Goal: Task Accomplishment & Management: Manage account settings

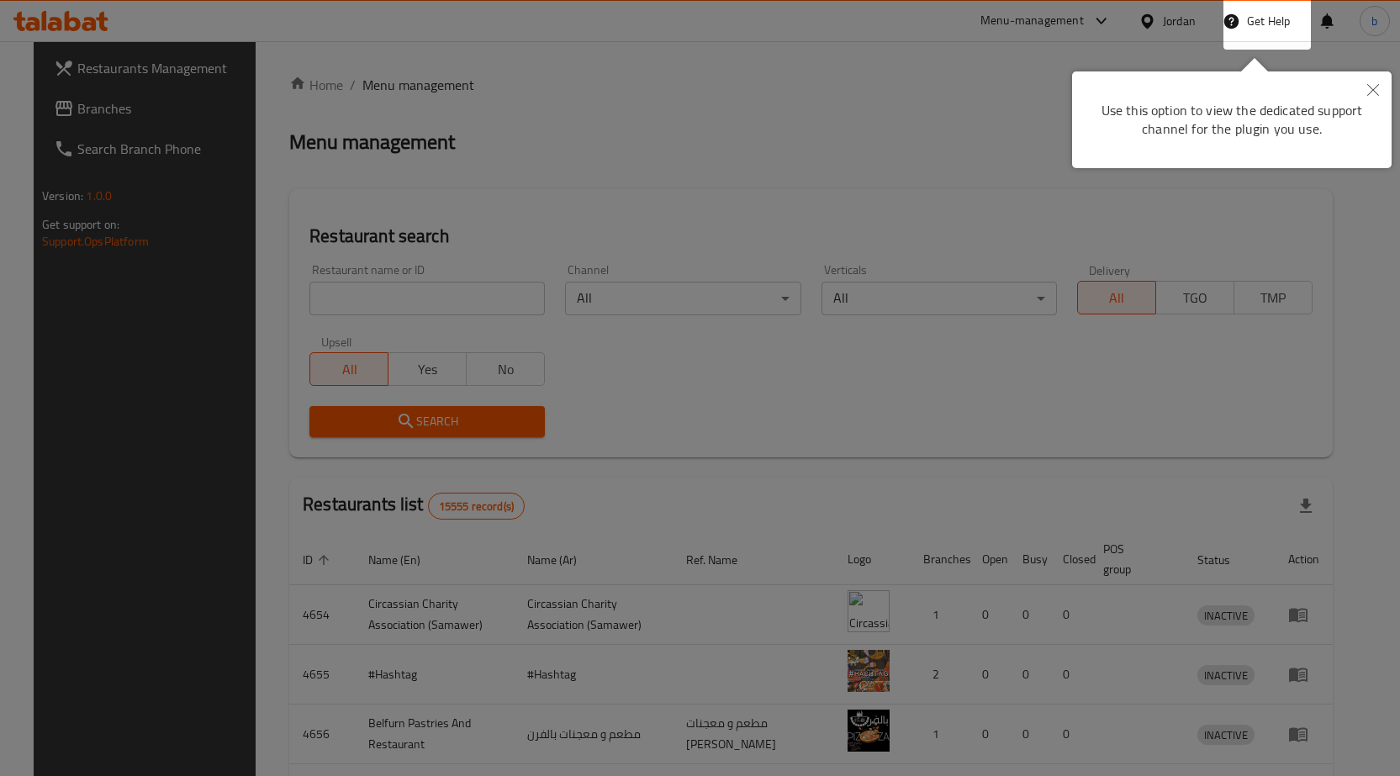
click at [1382, 92] on button "Close" at bounding box center [1372, 90] width 37 height 39
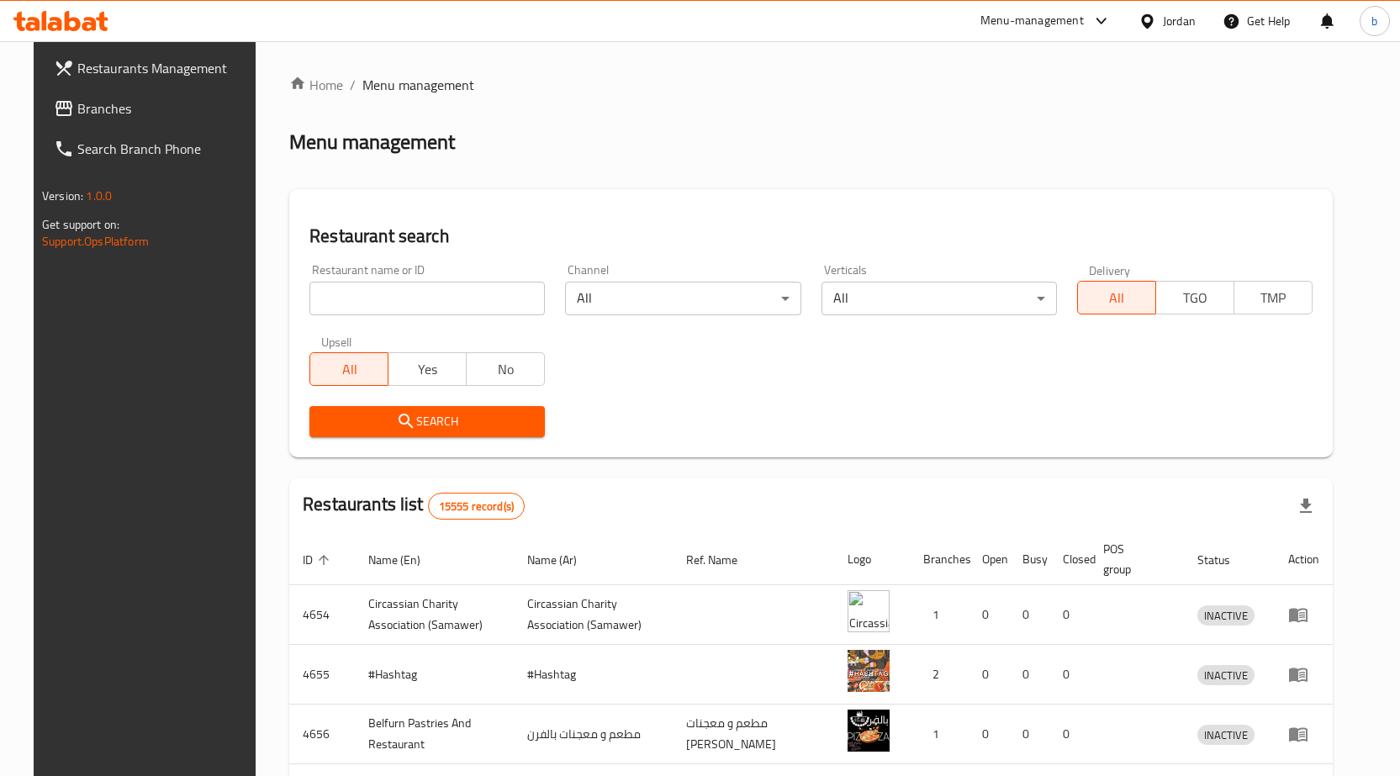
click at [426, 295] on input "search" at bounding box center [426, 299] width 235 height 34
paste input "779367"
type input "779367"
click at [77, 113] on span "Branches" at bounding box center [165, 108] width 177 height 20
click at [1170, 22] on div "Jordan" at bounding box center [1179, 21] width 33 height 18
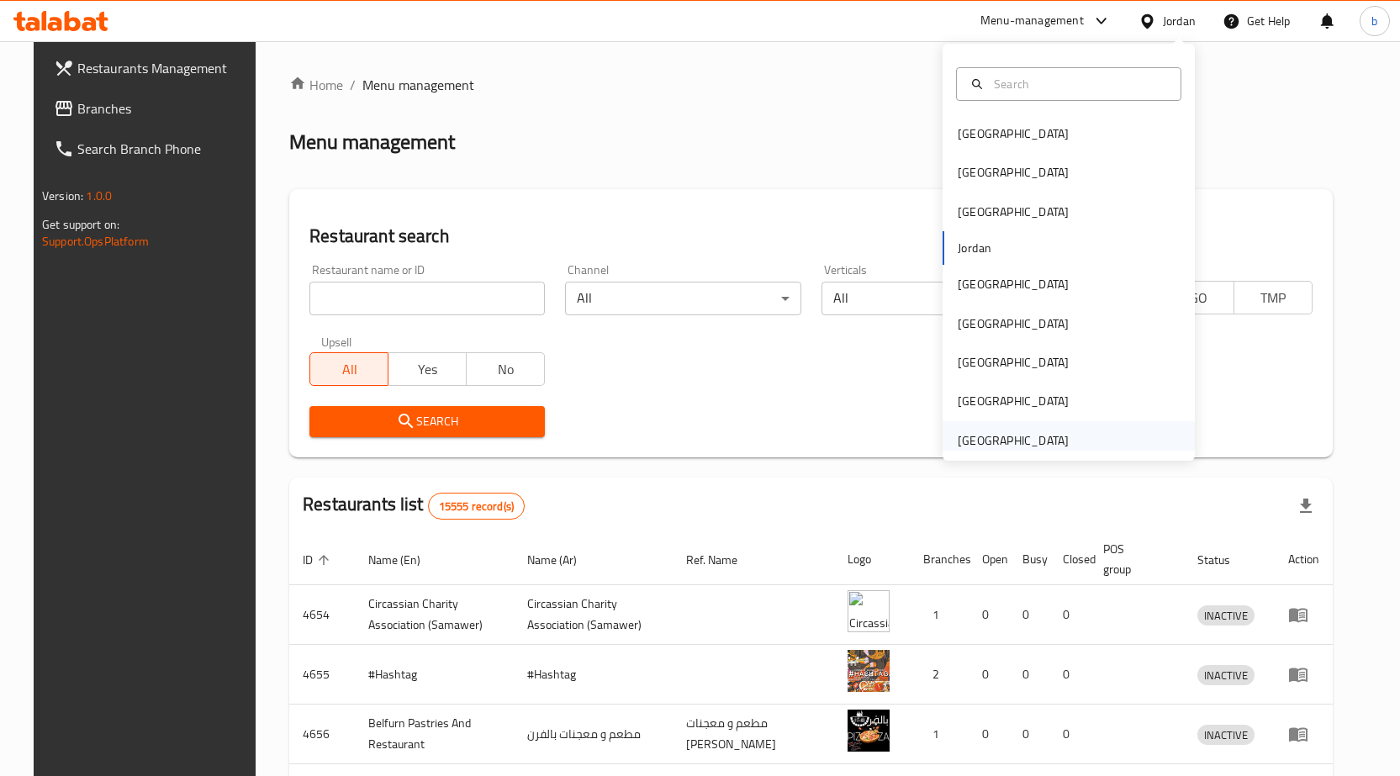
click at [972, 449] on div "[GEOGRAPHIC_DATA]" at bounding box center [1013, 440] width 111 height 18
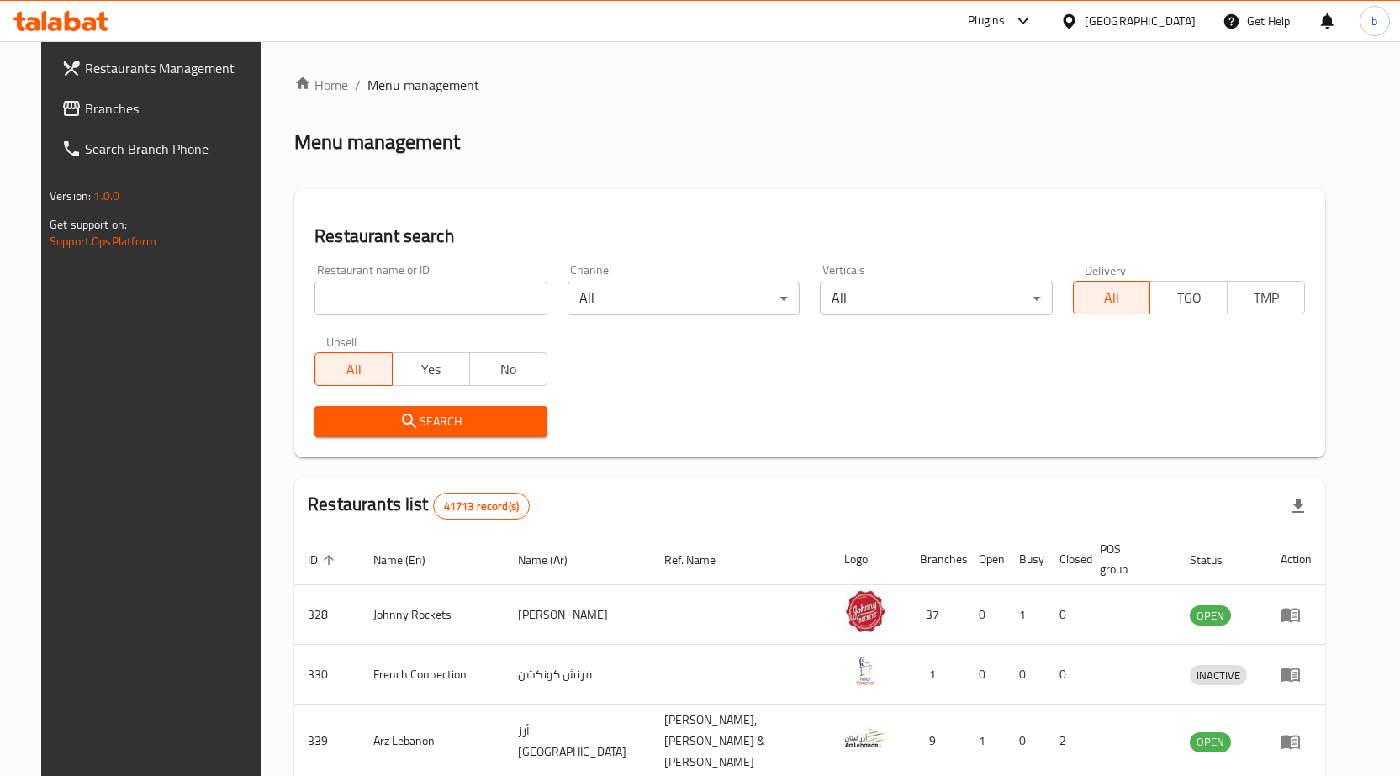
click at [122, 96] on link "Branches" at bounding box center [161, 108] width 227 height 40
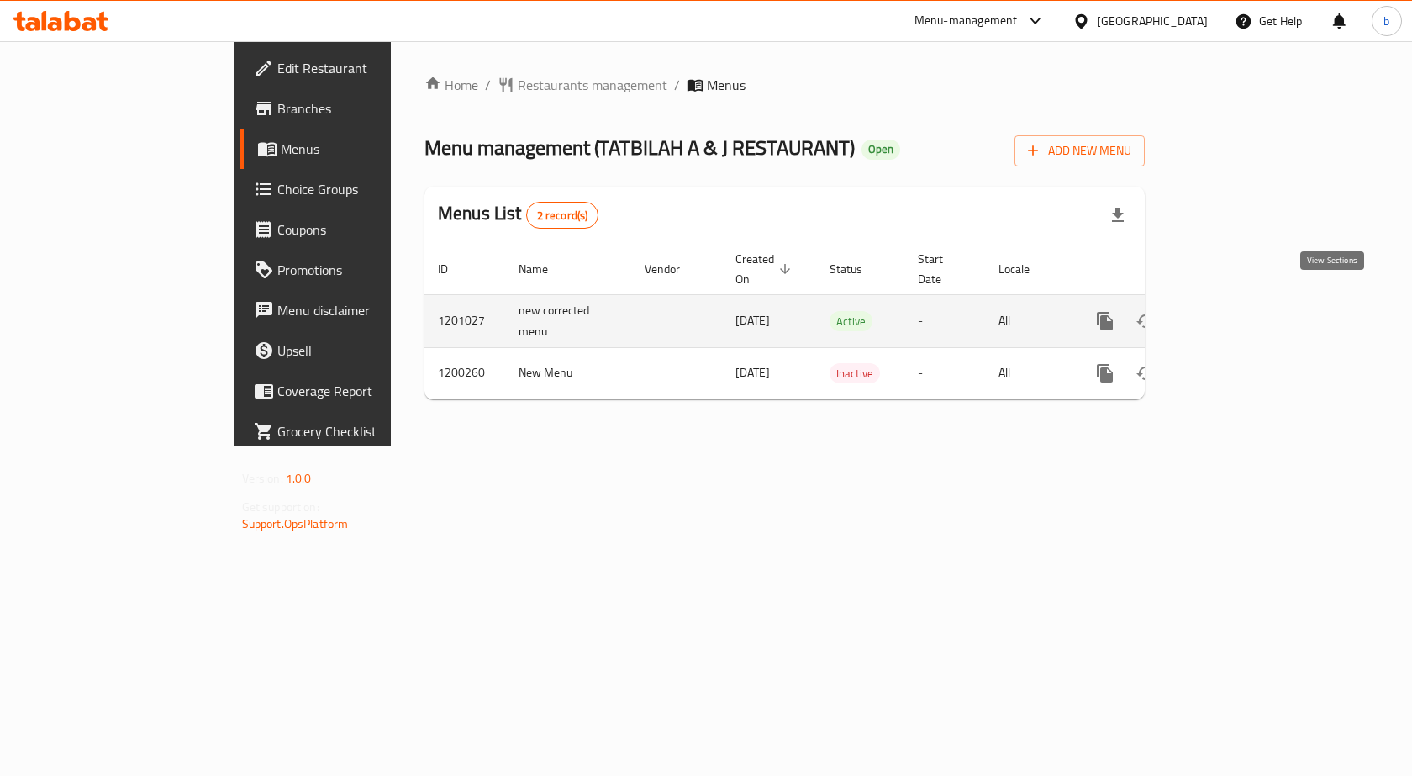
click at [1247, 301] on link "enhanced table" at bounding box center [1226, 321] width 40 height 40
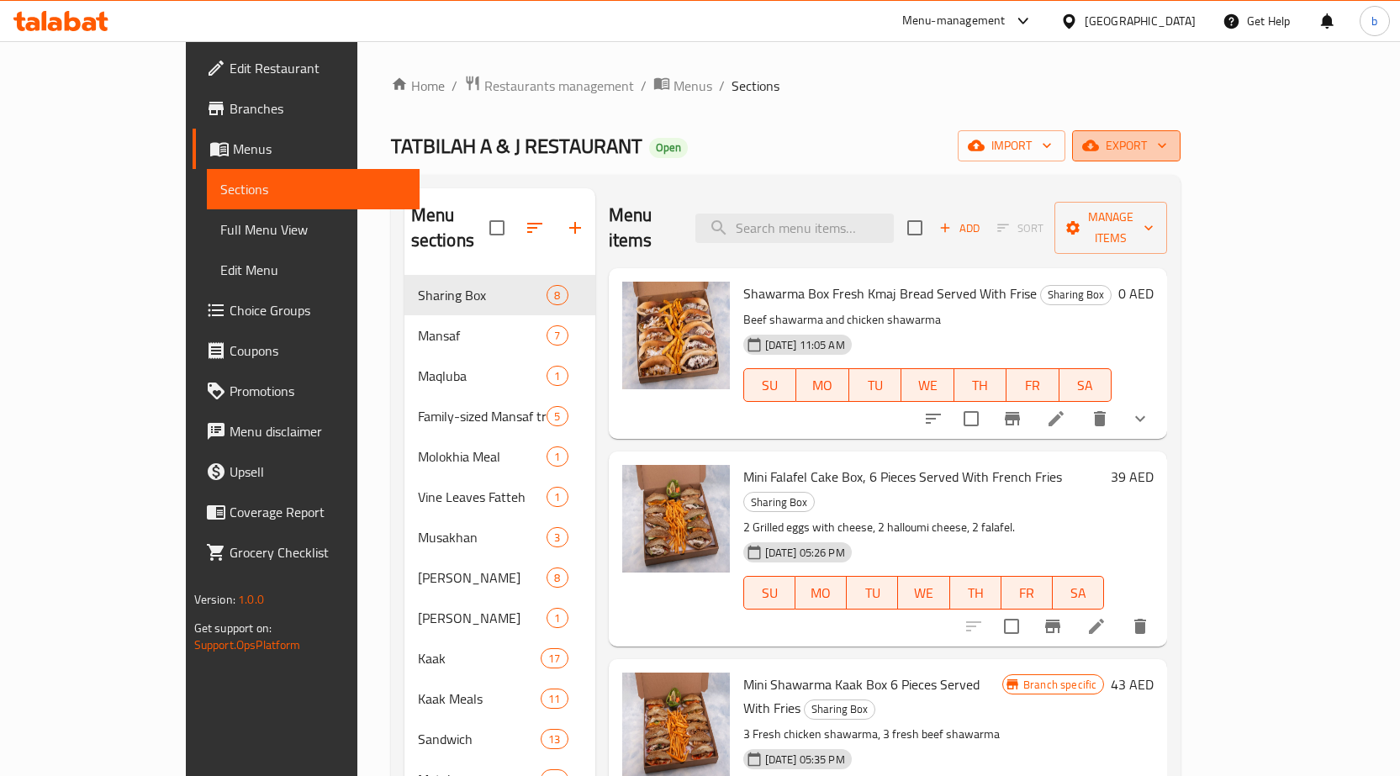
click at [1180, 160] on button "export" at bounding box center [1126, 145] width 108 height 31
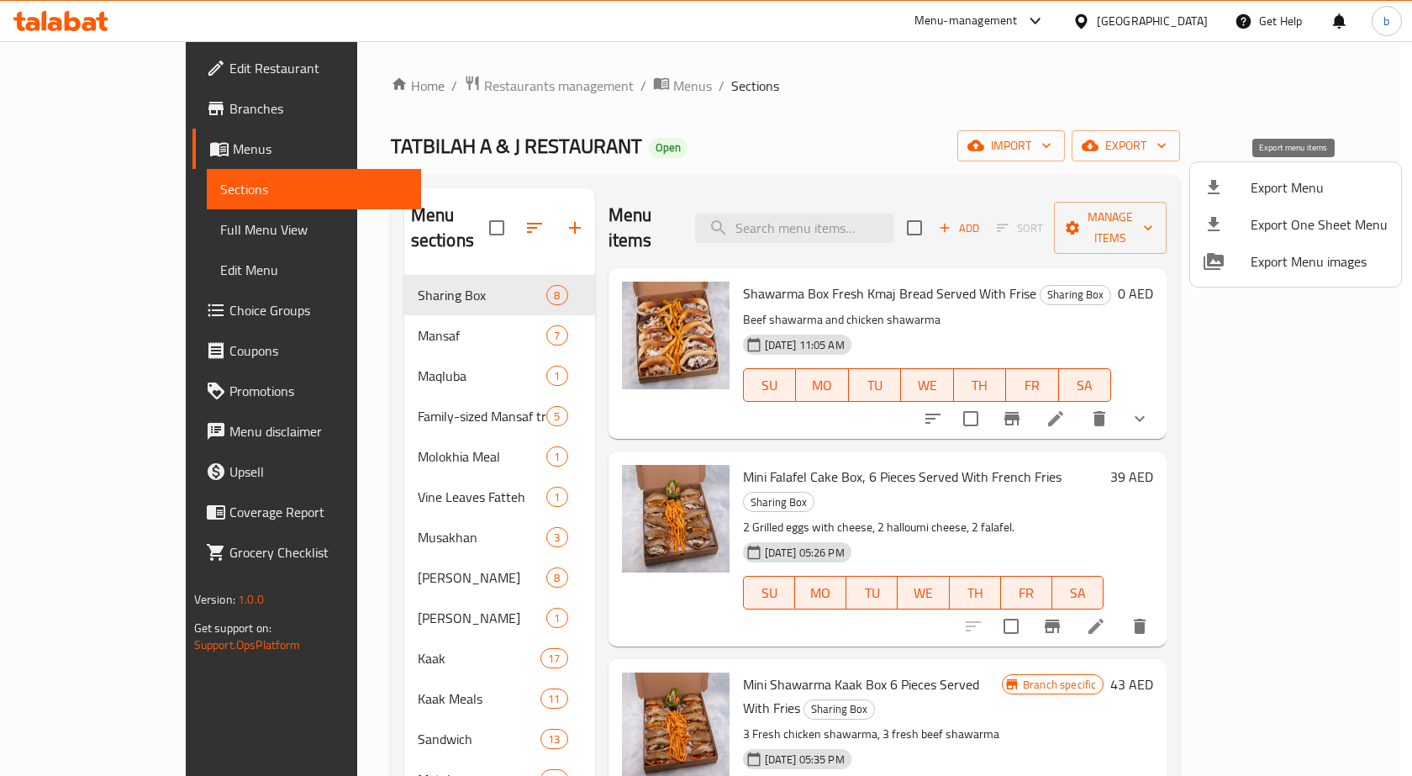
click at [1291, 194] on span "Export Menu" at bounding box center [1319, 187] width 137 height 20
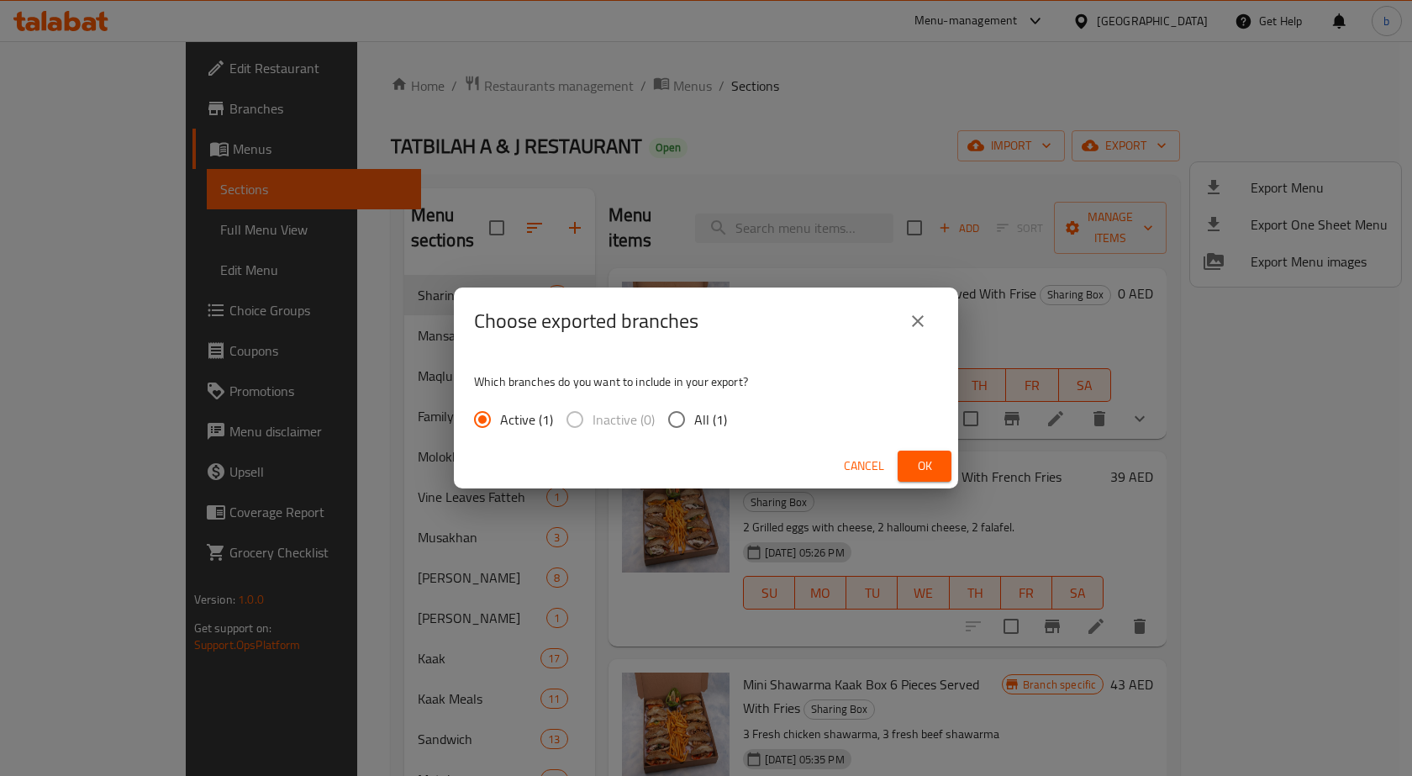
click at [668, 420] on input "All (1)" at bounding box center [676, 419] width 35 height 35
radio input "true"
click at [935, 474] on span "Ok" at bounding box center [924, 466] width 27 height 21
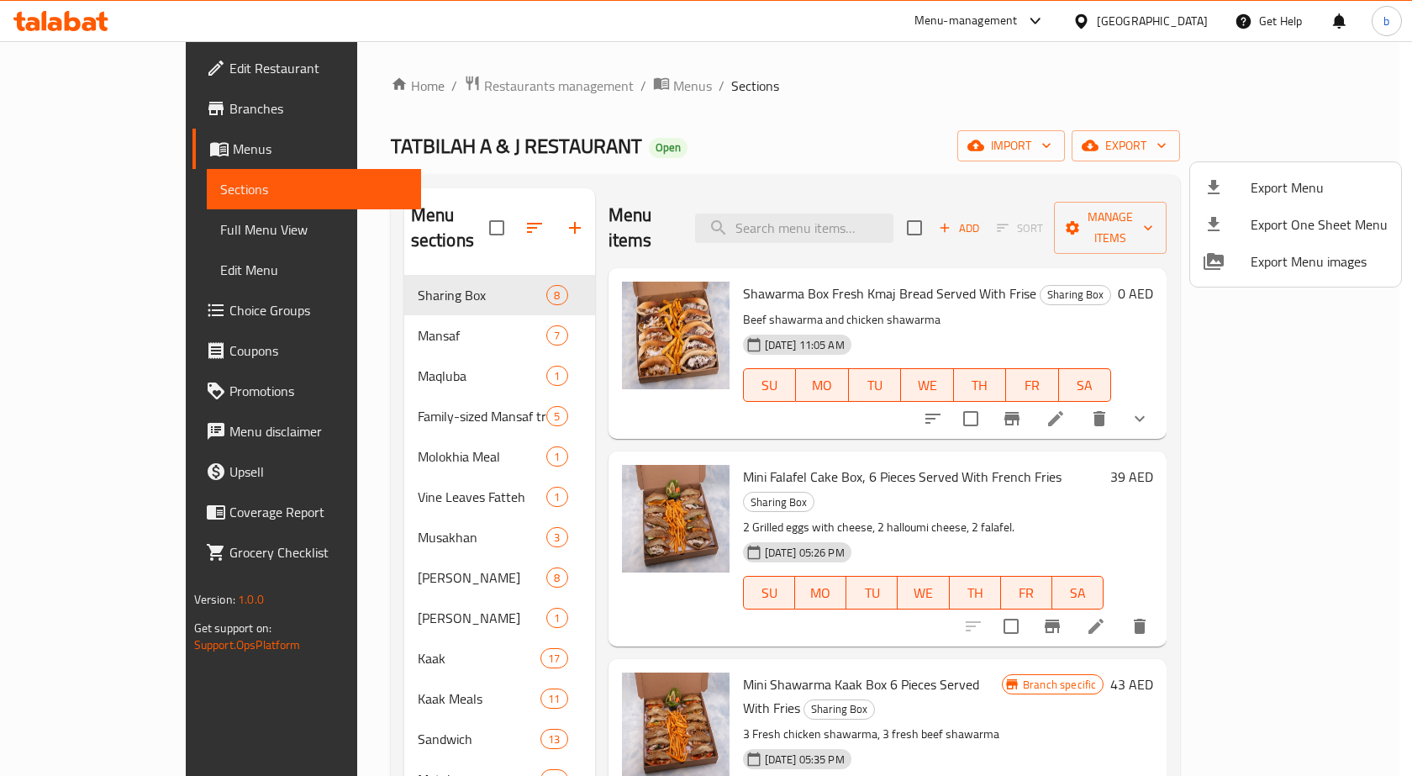
click at [97, 220] on div at bounding box center [706, 388] width 1412 height 776
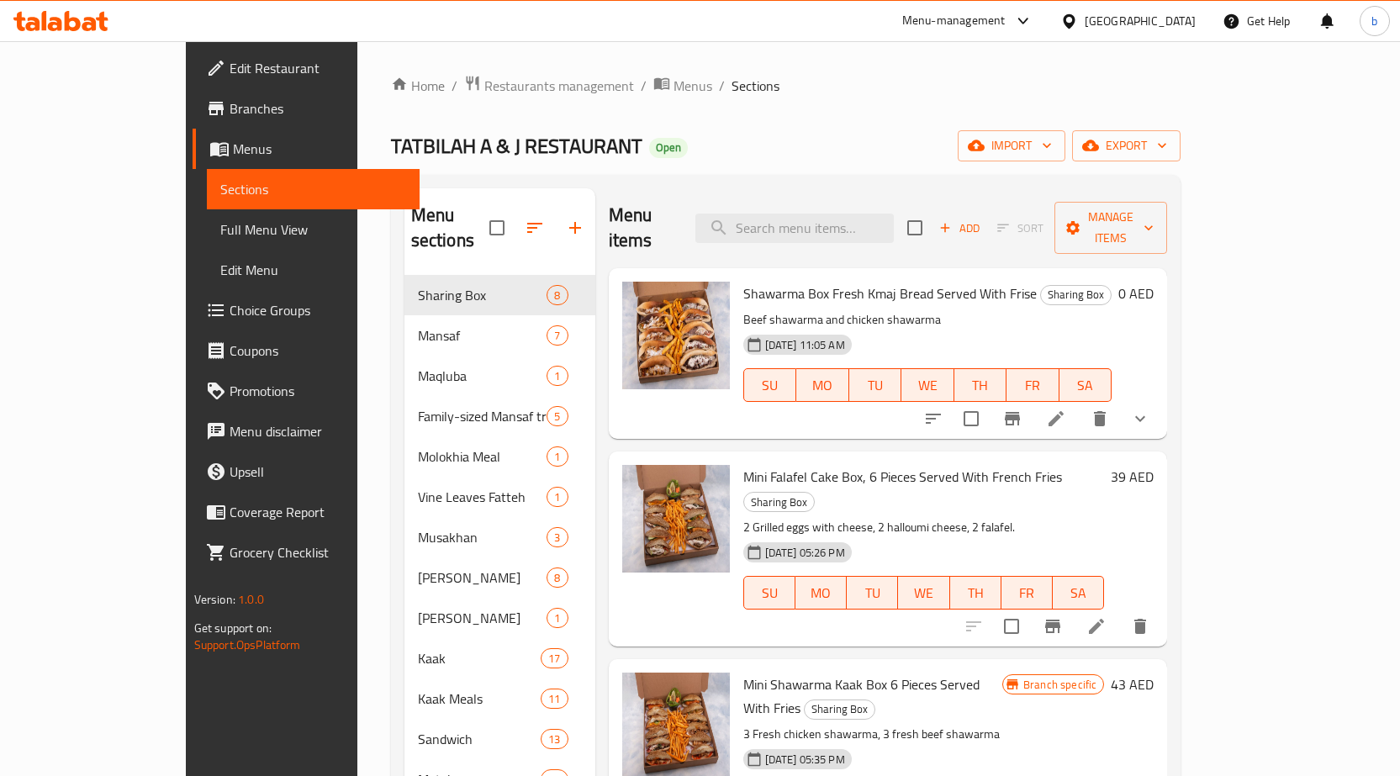
click at [220, 226] on span "Full Menu View" at bounding box center [313, 229] width 186 height 20
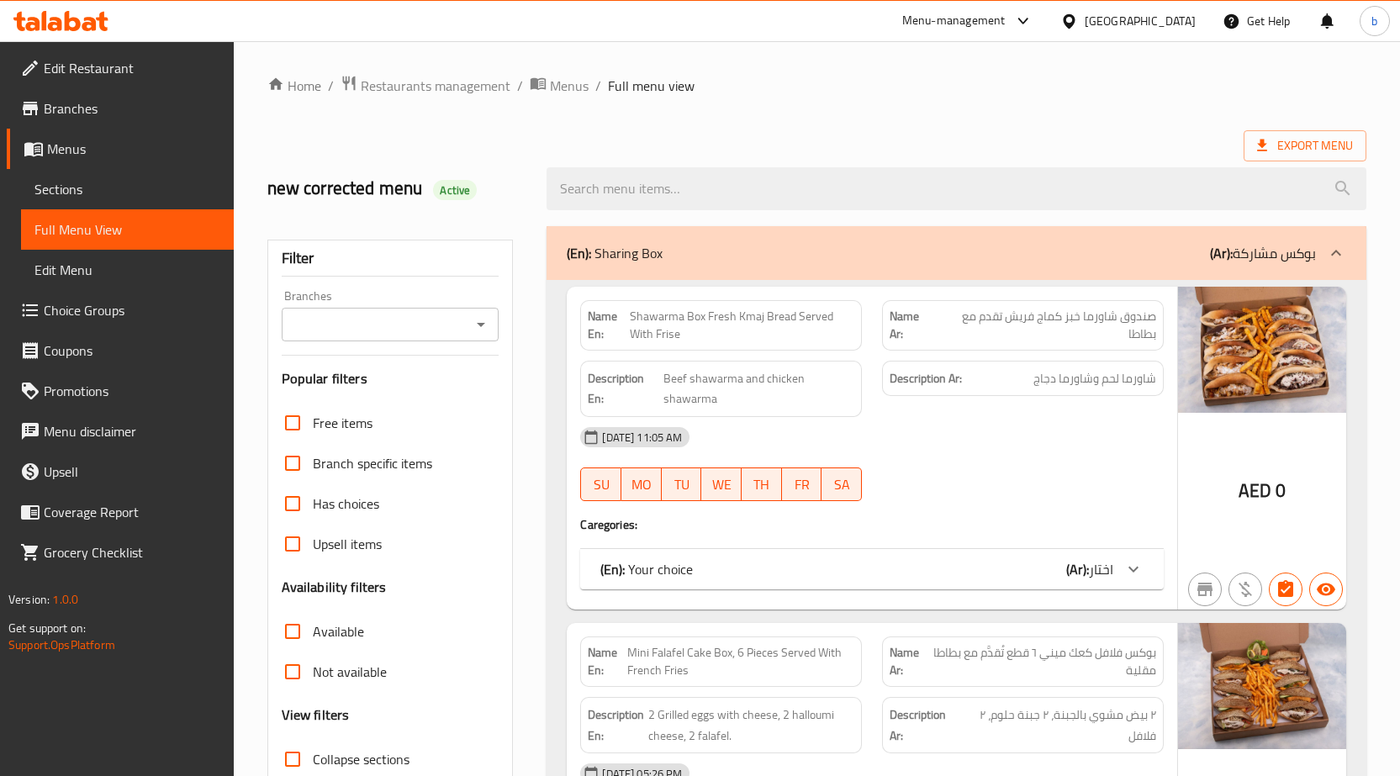
click at [390, 304] on div "Branches Branches" at bounding box center [391, 315] width 218 height 51
click at [393, 334] on input "Branches" at bounding box center [377, 325] width 180 height 24
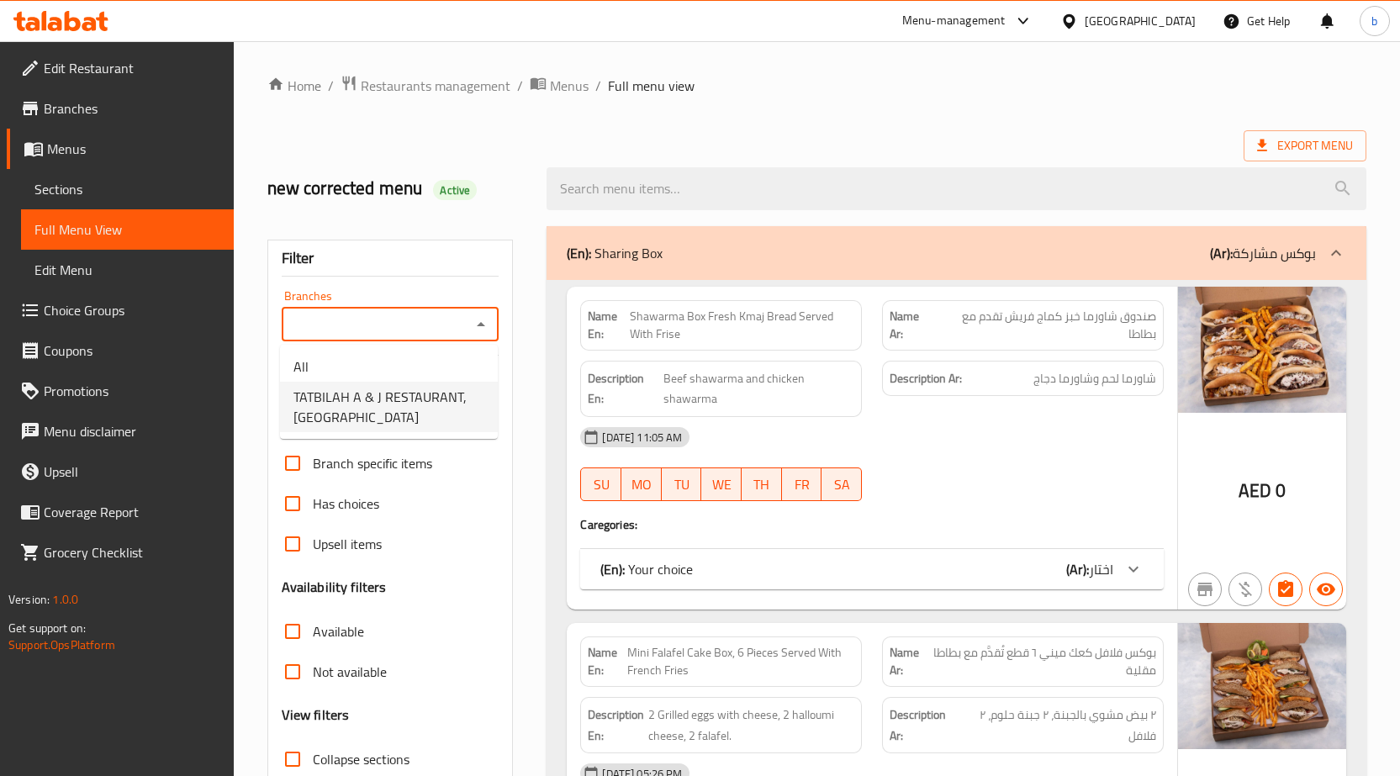
click at [422, 398] on span "TATBILAH A & J RESTAURANT, Al Khalidiyah" at bounding box center [388, 407] width 191 height 40
type input "TATBILAH A & J RESTAURANT, Al Khalidiyah"
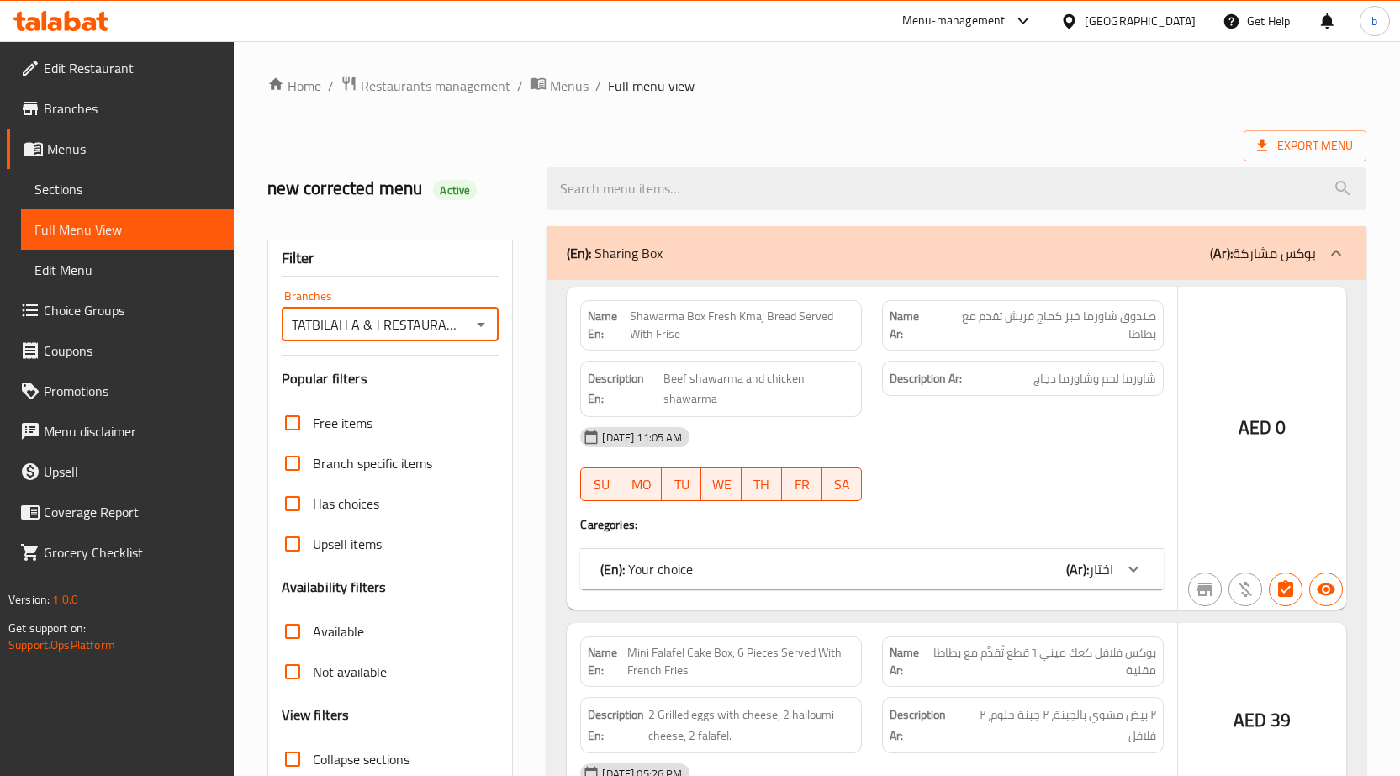
click at [287, 631] on div at bounding box center [700, 388] width 1400 height 776
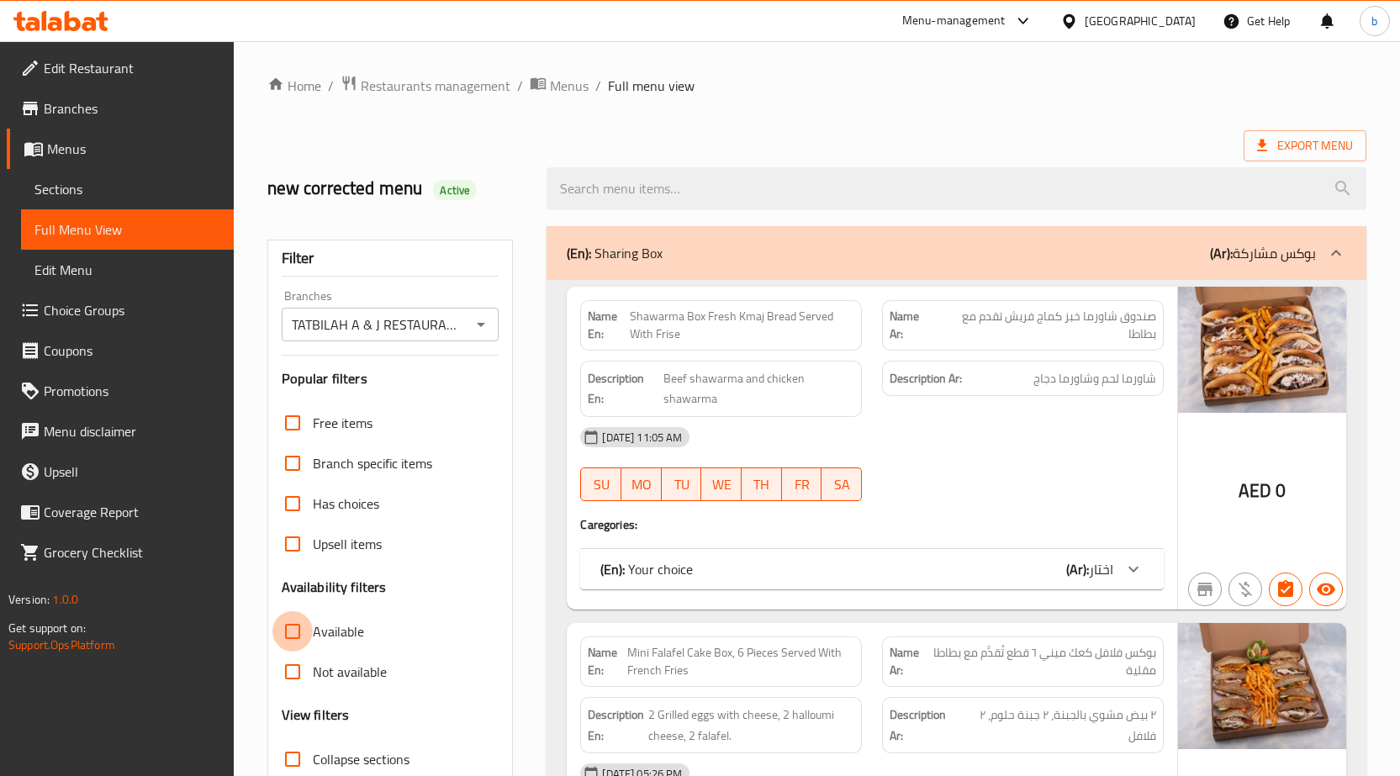
click at [300, 627] on input "Available" at bounding box center [292, 631] width 40 height 40
checkbox input "true"
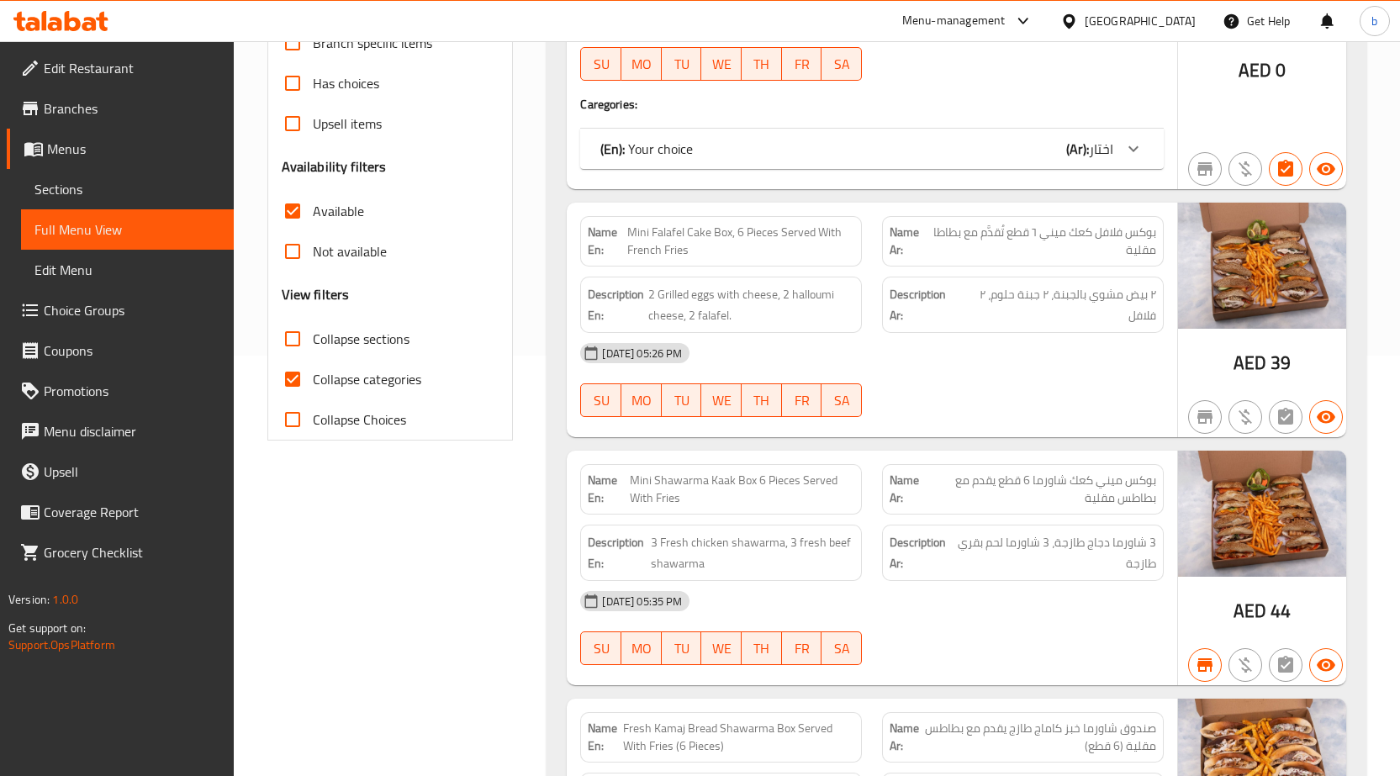
click at [298, 374] on input "Collapse categories" at bounding box center [292, 379] width 40 height 40
checkbox input "false"
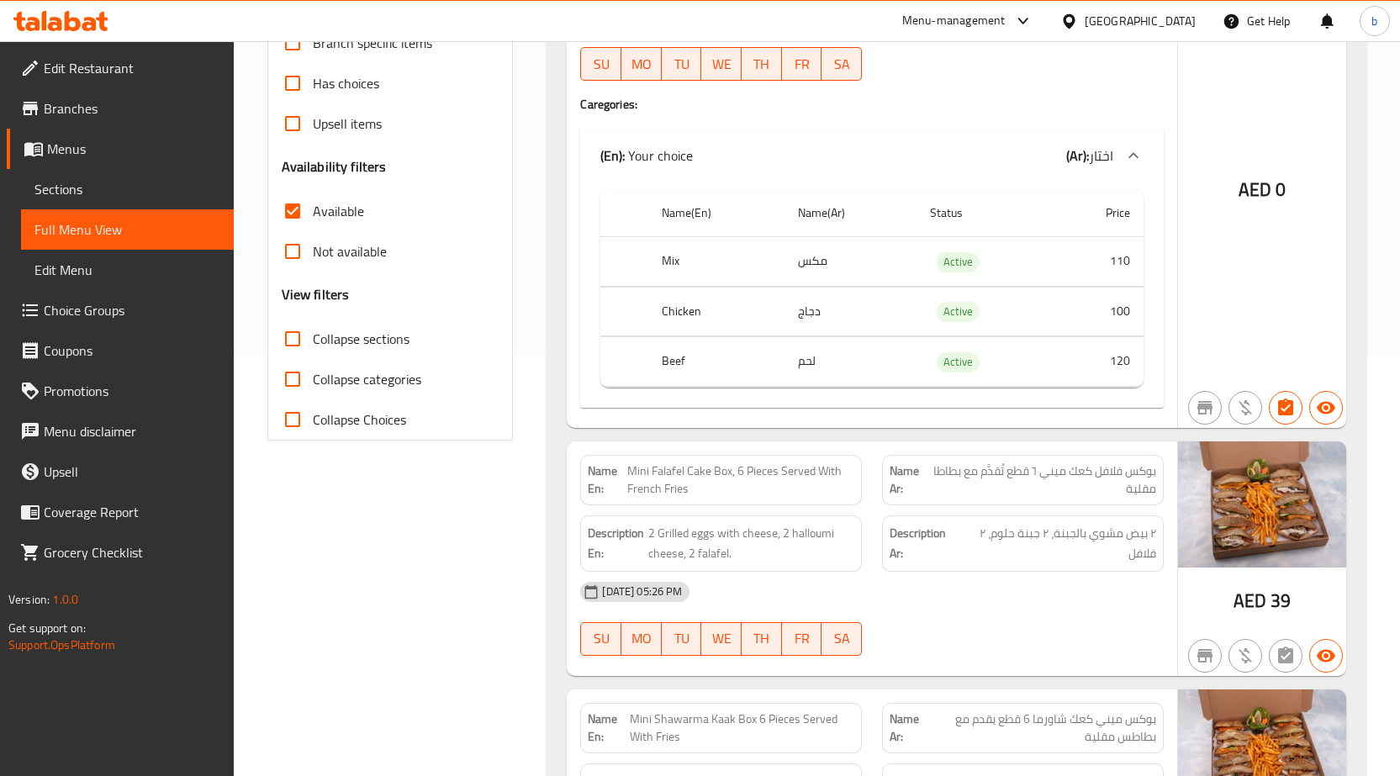
scroll to position [252, 0]
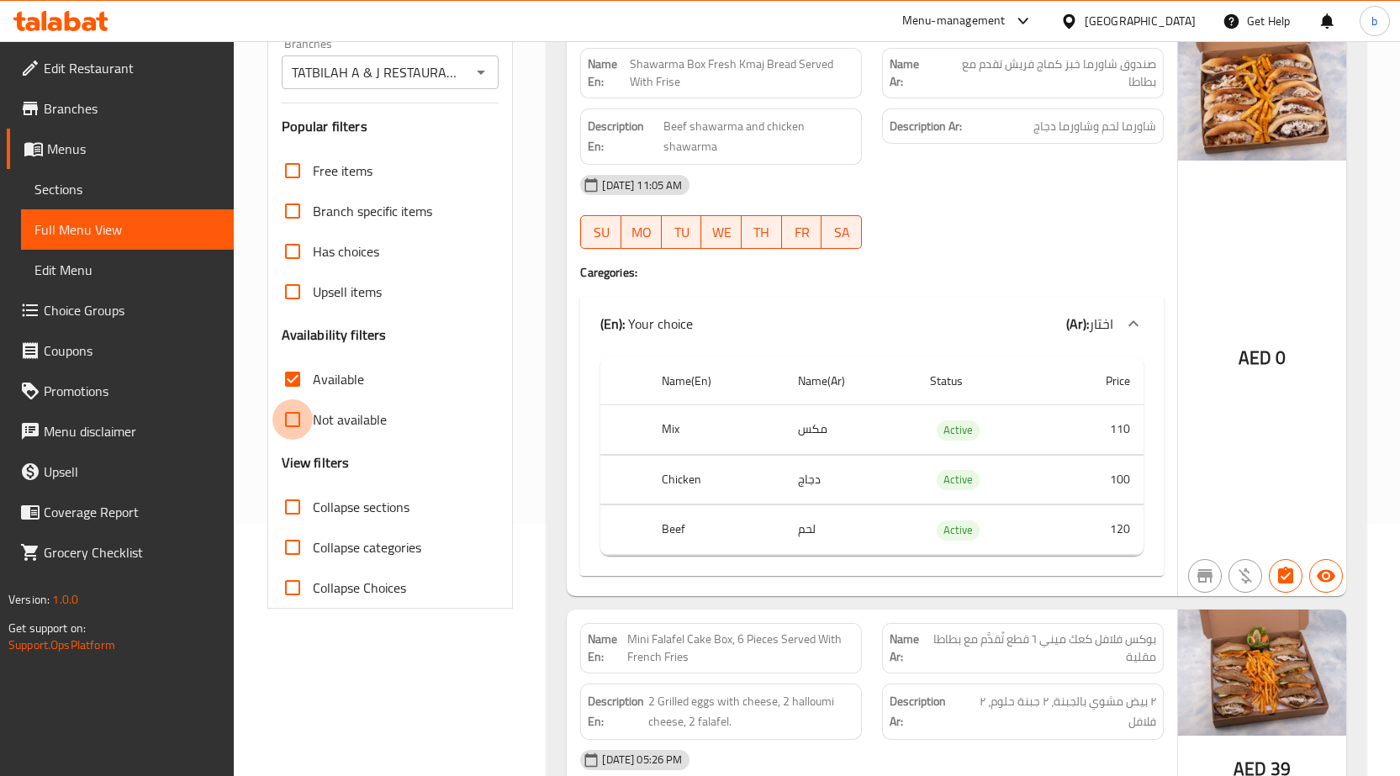
click at [292, 419] on input "Not available" at bounding box center [292, 419] width 40 height 40
checkbox input "true"
click at [300, 388] on input "Available" at bounding box center [292, 379] width 40 height 40
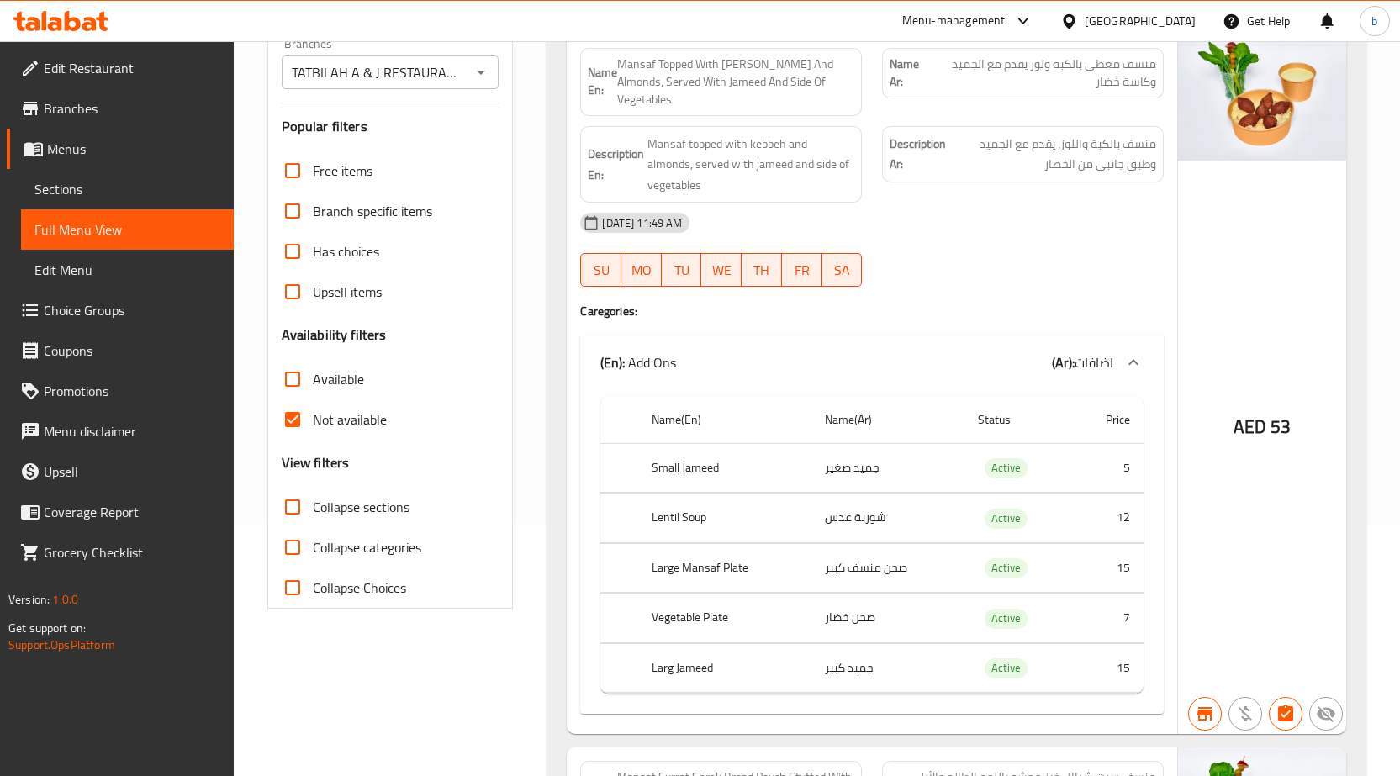
click at [299, 390] on input "Available" at bounding box center [292, 379] width 40 height 40
checkbox input "true"
click at [293, 420] on input "Not available" at bounding box center [292, 419] width 40 height 40
checkbox input "false"
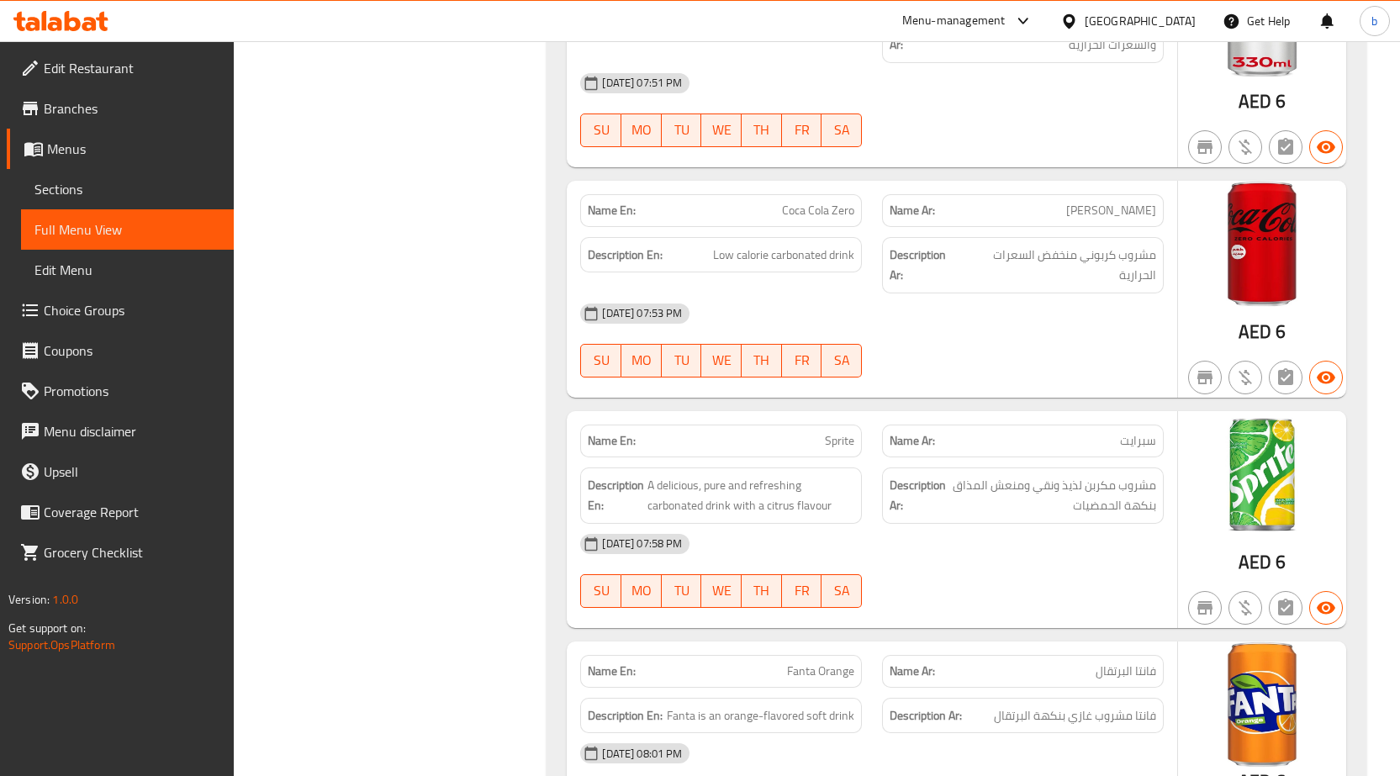
scroll to position [41472, 0]
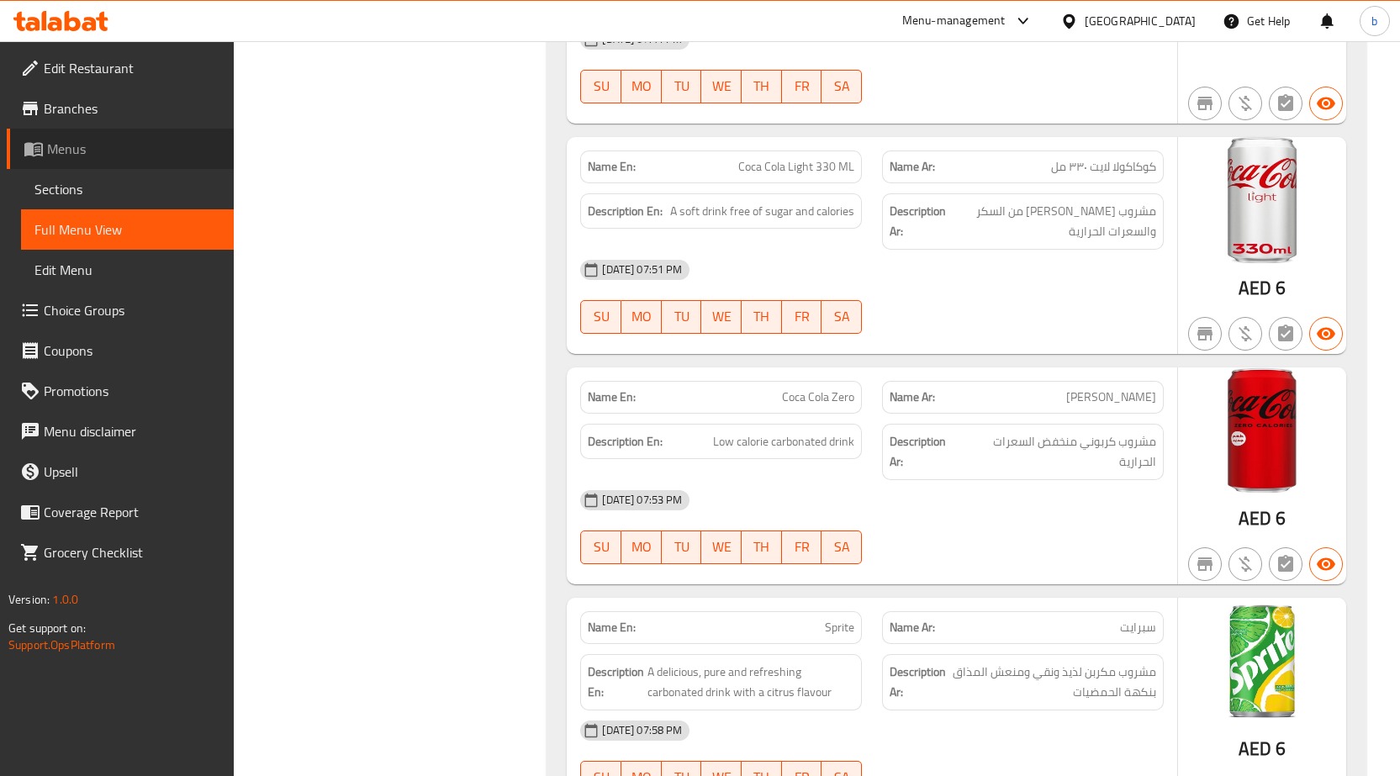
click at [120, 161] on link "Menus" at bounding box center [120, 149] width 227 height 40
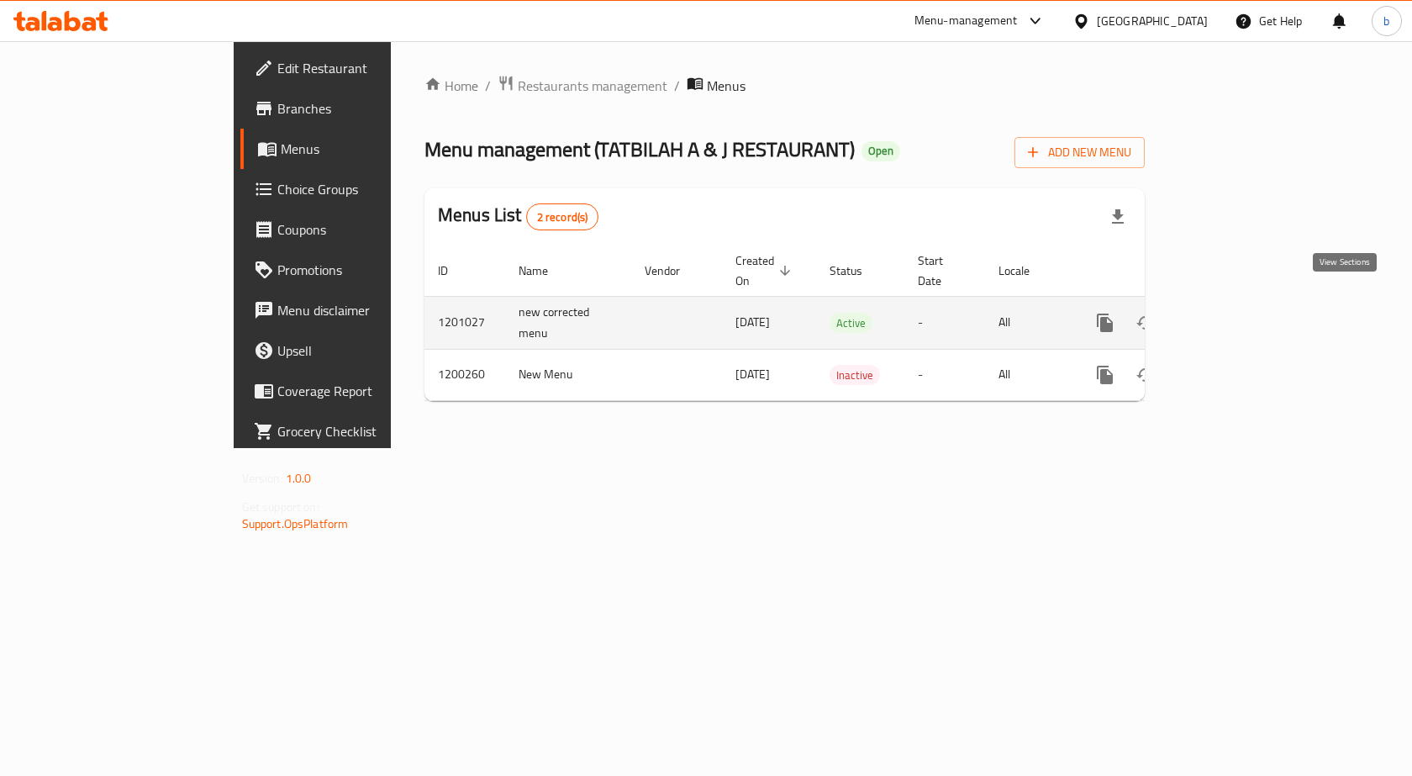
click at [1237, 313] on icon "enhanced table" at bounding box center [1227, 323] width 20 height 20
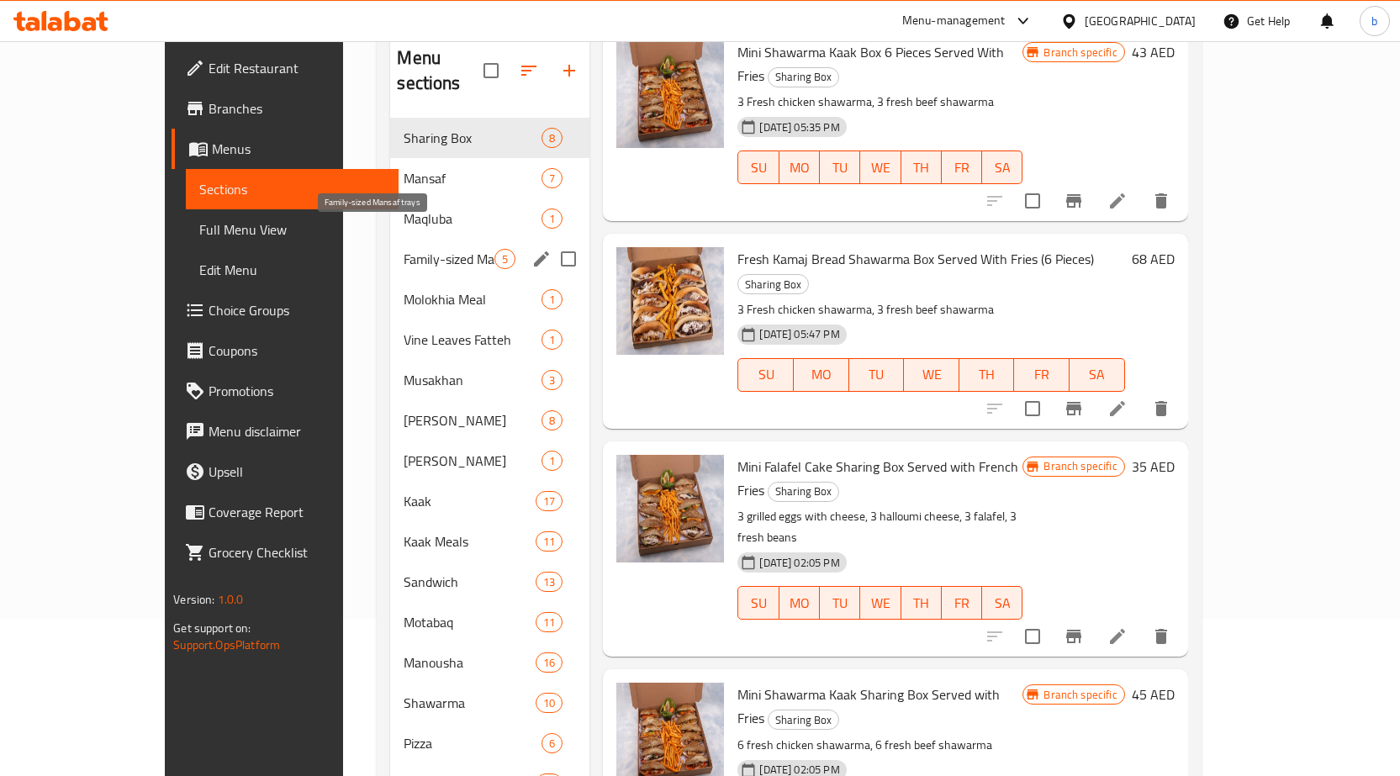
scroll to position [76, 0]
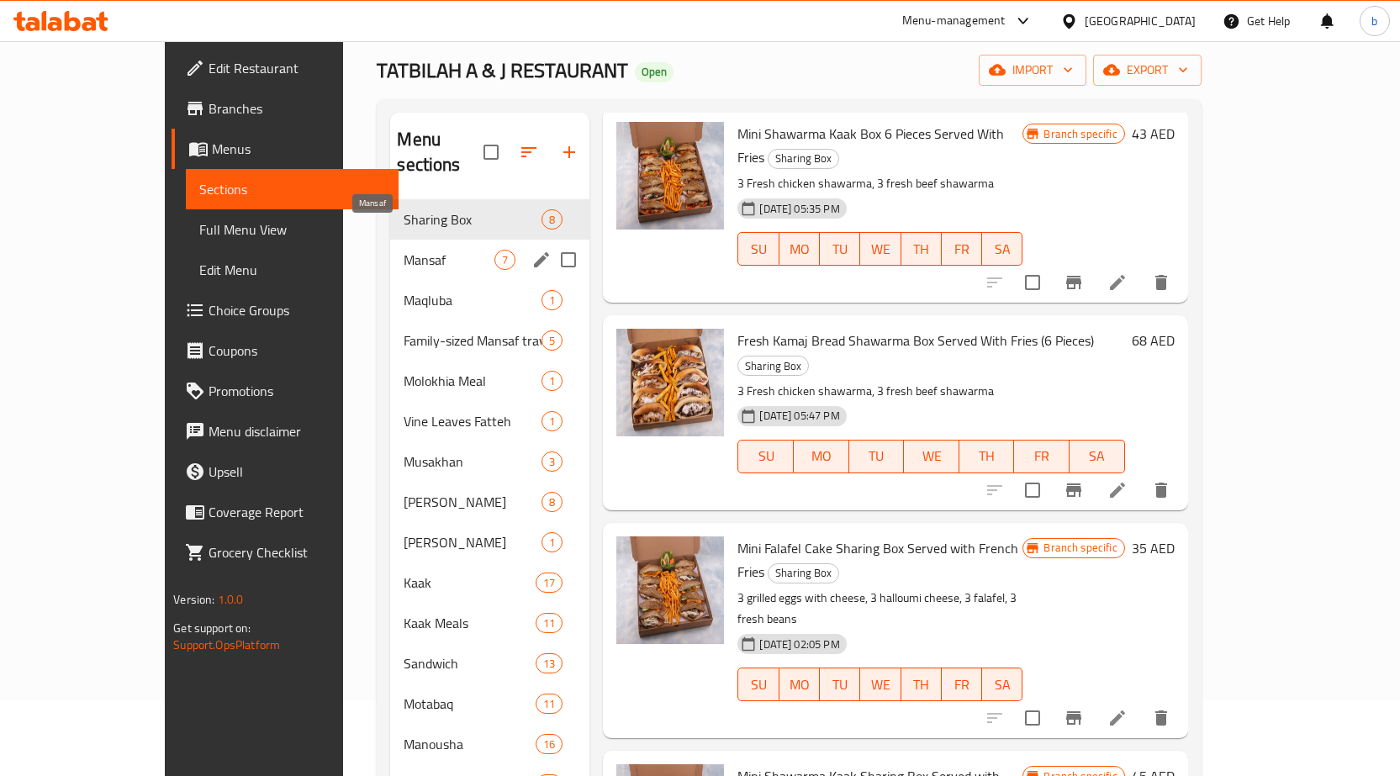
click at [404, 250] on span "Mansaf" at bounding box center [449, 260] width 91 height 20
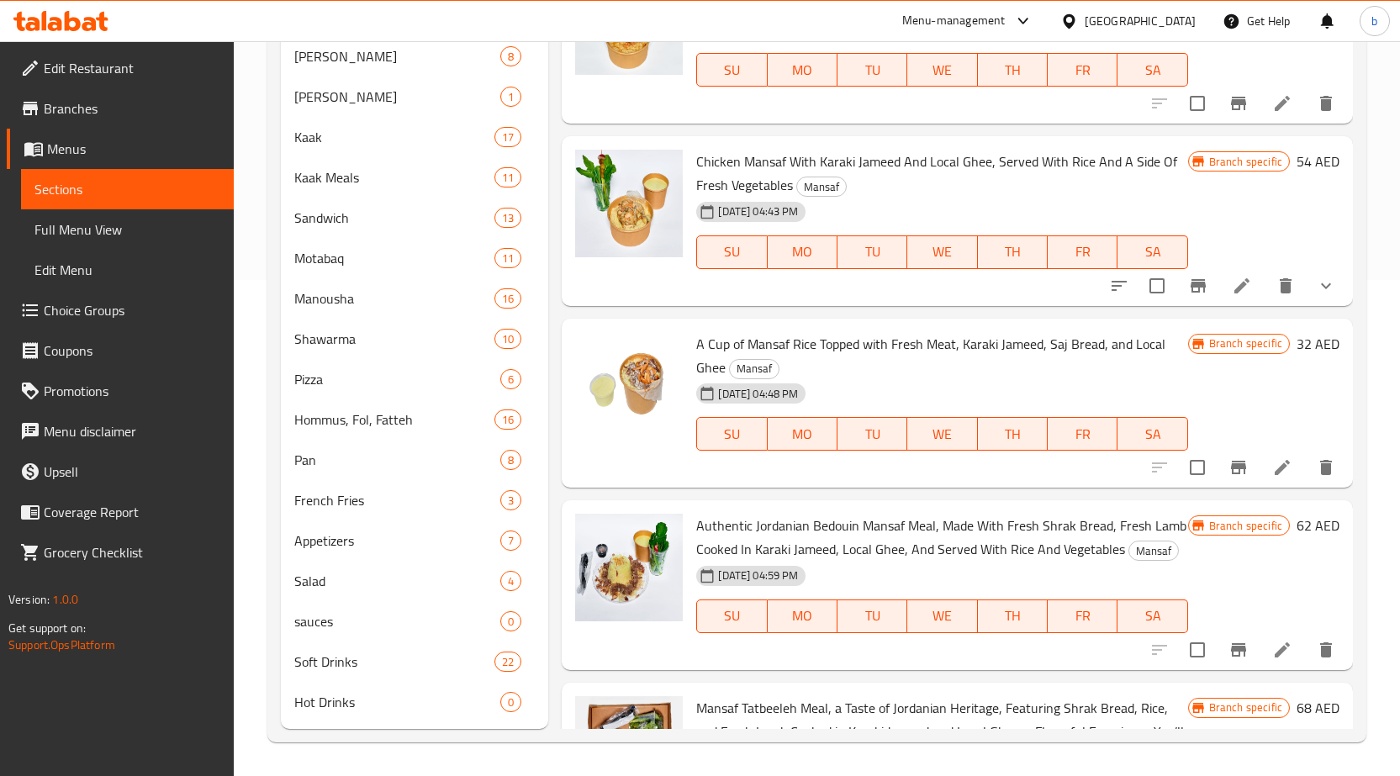
drag, startPoint x: 128, startPoint y: 221, endPoint x: 21, endPoint y: 241, distance: 108.7
click at [128, 221] on span "Full Menu View" at bounding box center [127, 229] width 186 height 20
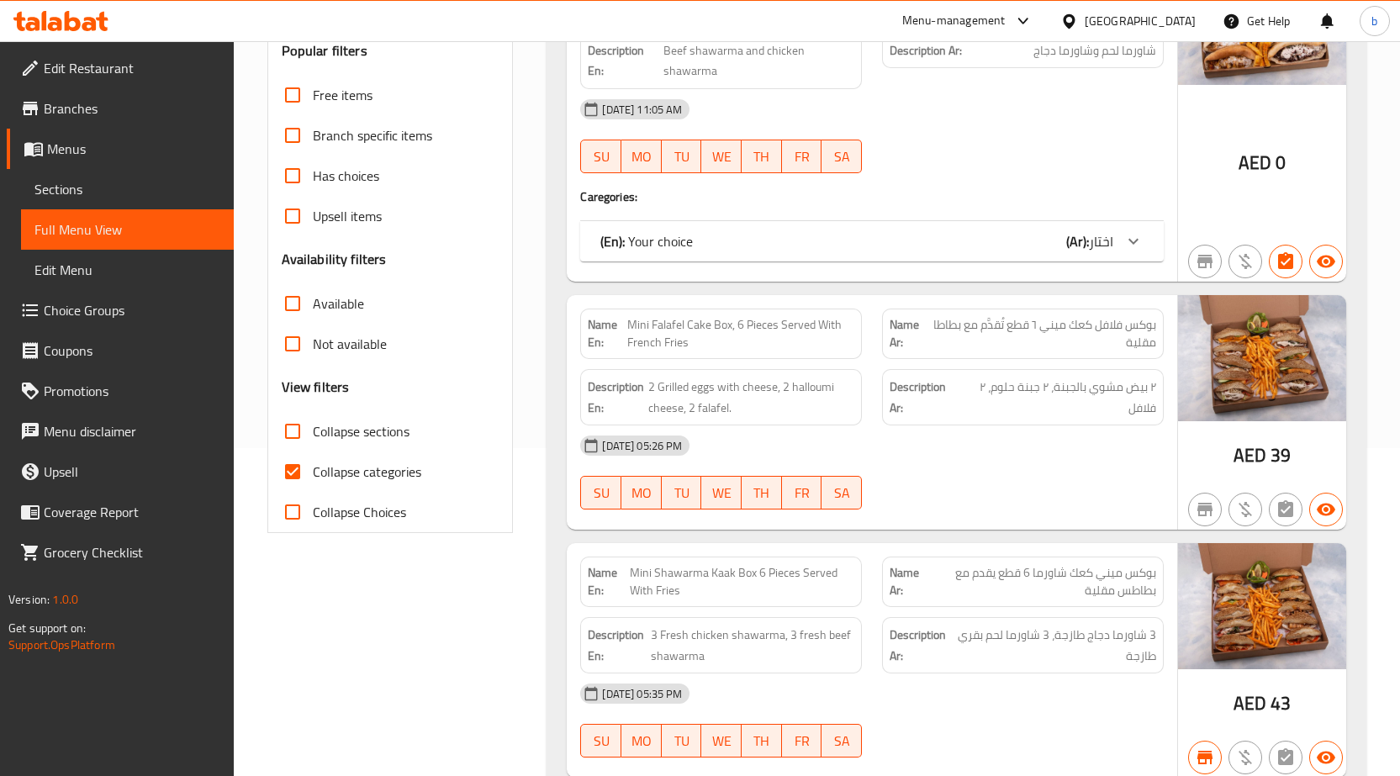
click at [291, 341] on input "Not available" at bounding box center [292, 344] width 40 height 40
checkbox input "true"
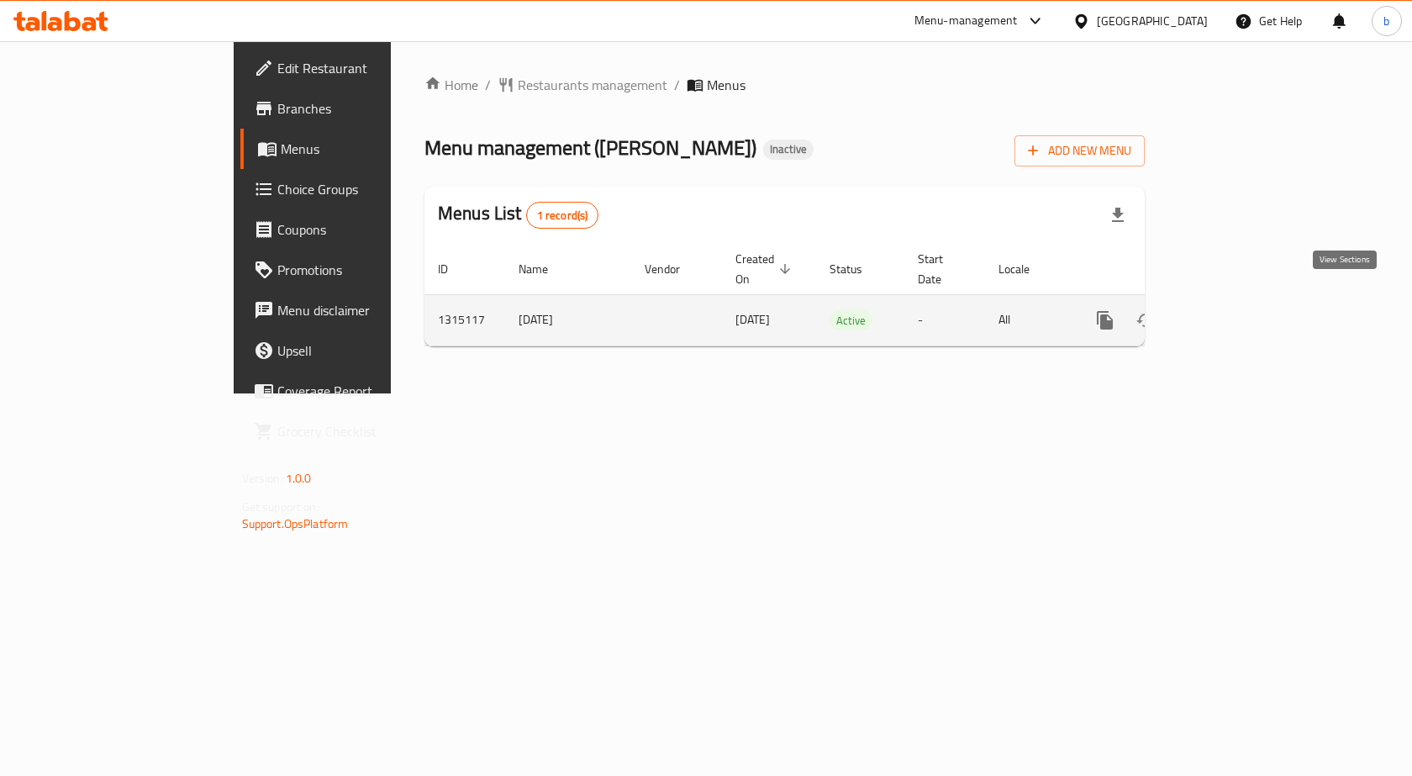
click at [1237, 310] on icon "enhanced table" at bounding box center [1227, 320] width 20 height 20
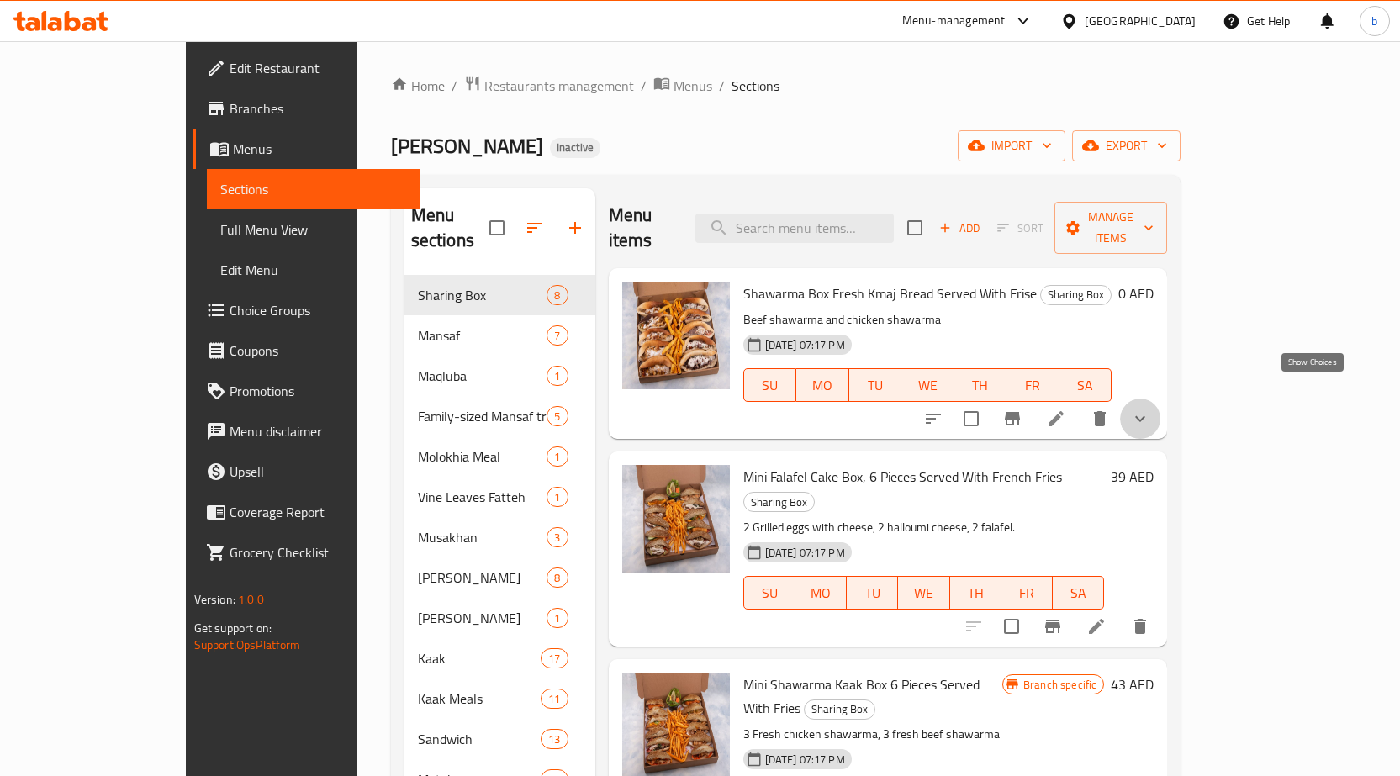
click at [1145, 416] on icon "show more" at bounding box center [1140, 419] width 10 height 6
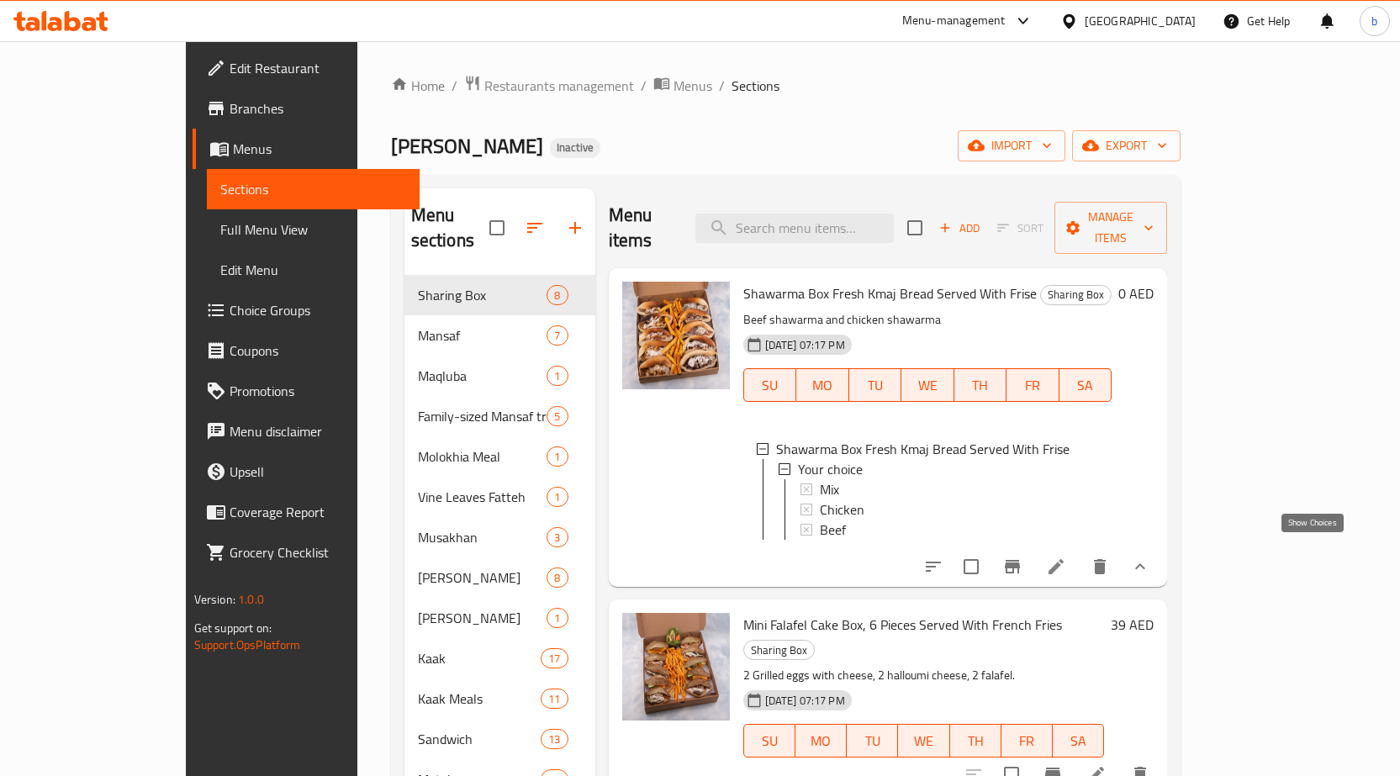
click at [1150, 559] on icon "show more" at bounding box center [1140, 567] width 20 height 20
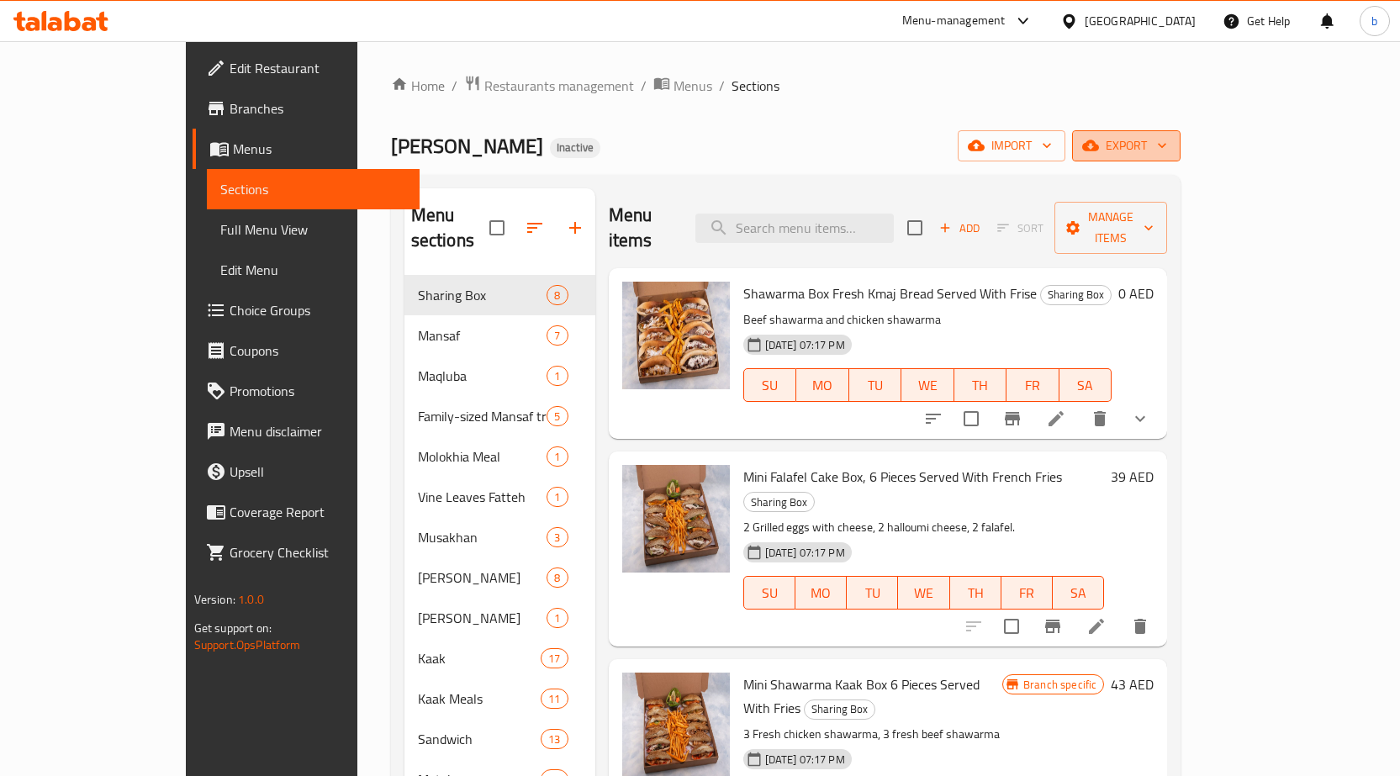
click at [1167, 141] on span "export" at bounding box center [1126, 145] width 82 height 21
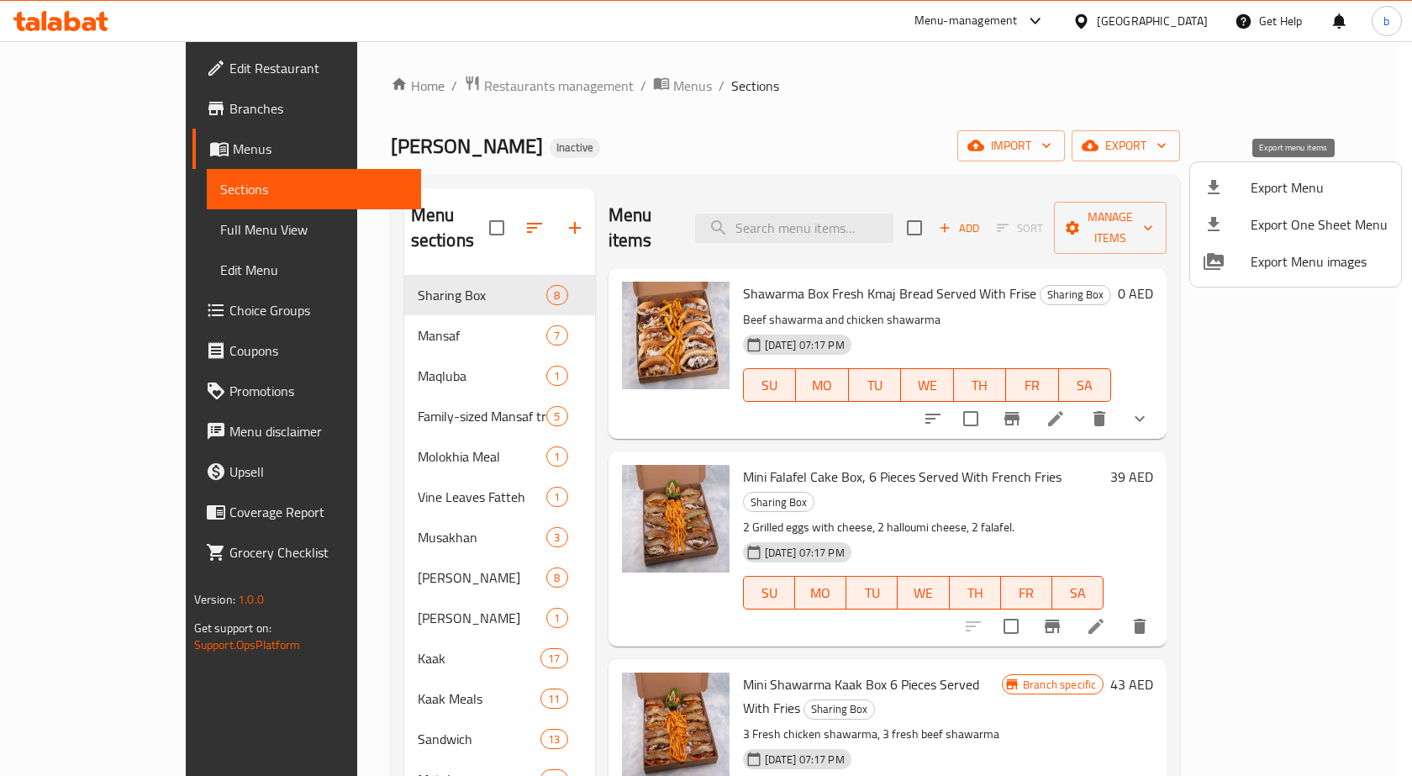
click at [1257, 198] on span "Export Menu" at bounding box center [1319, 187] width 137 height 20
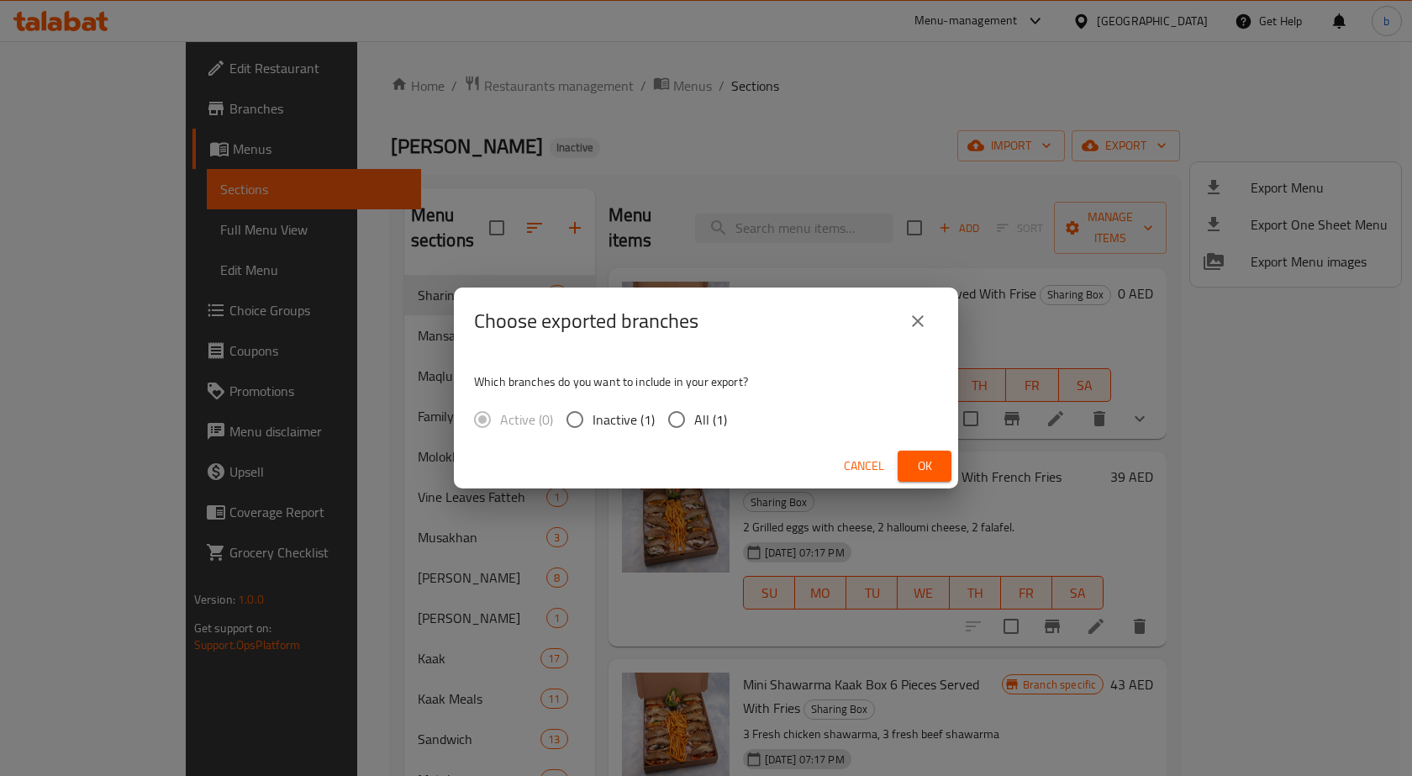
click at [669, 423] on input "All (1)" at bounding box center [676, 419] width 35 height 35
radio input "true"
click at [912, 457] on span "Ok" at bounding box center [924, 466] width 27 height 21
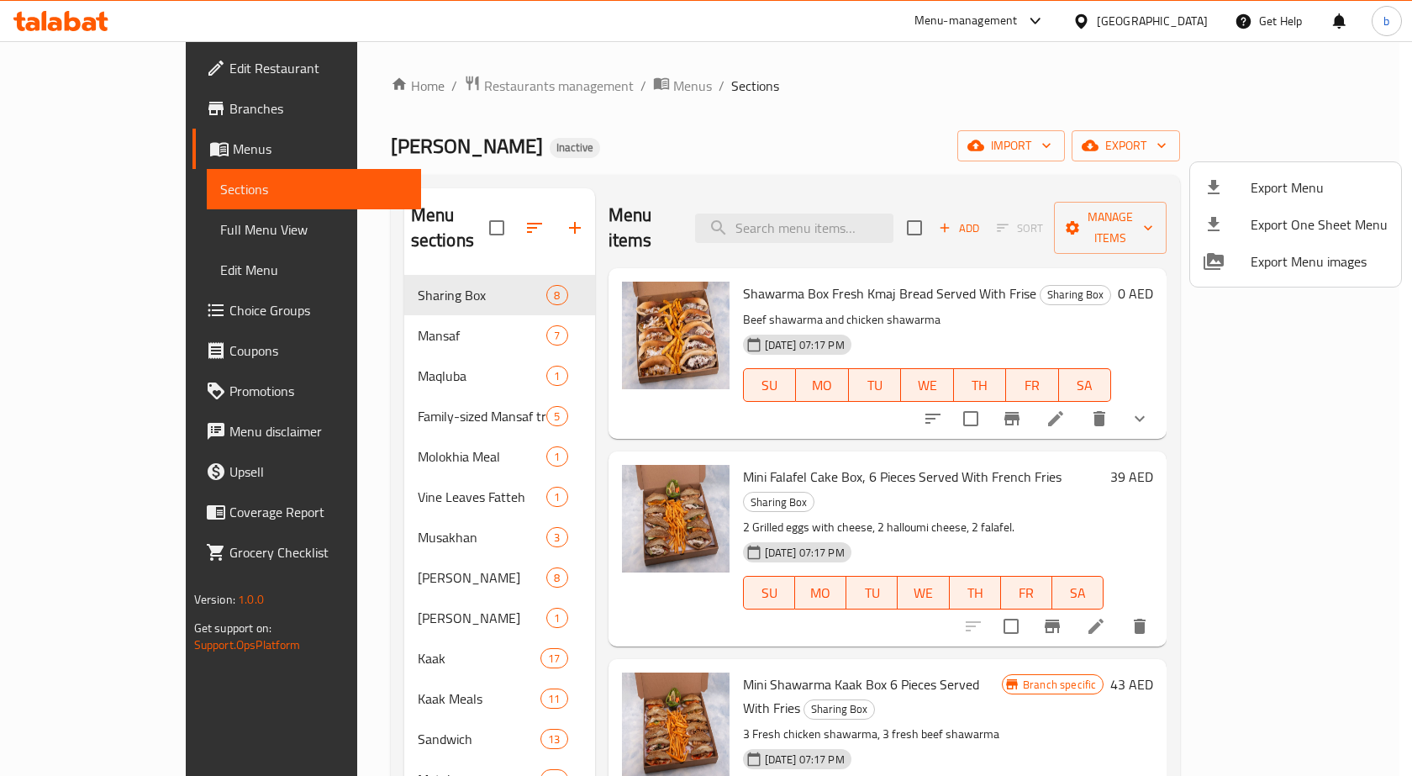
click at [104, 221] on div at bounding box center [706, 388] width 1412 height 776
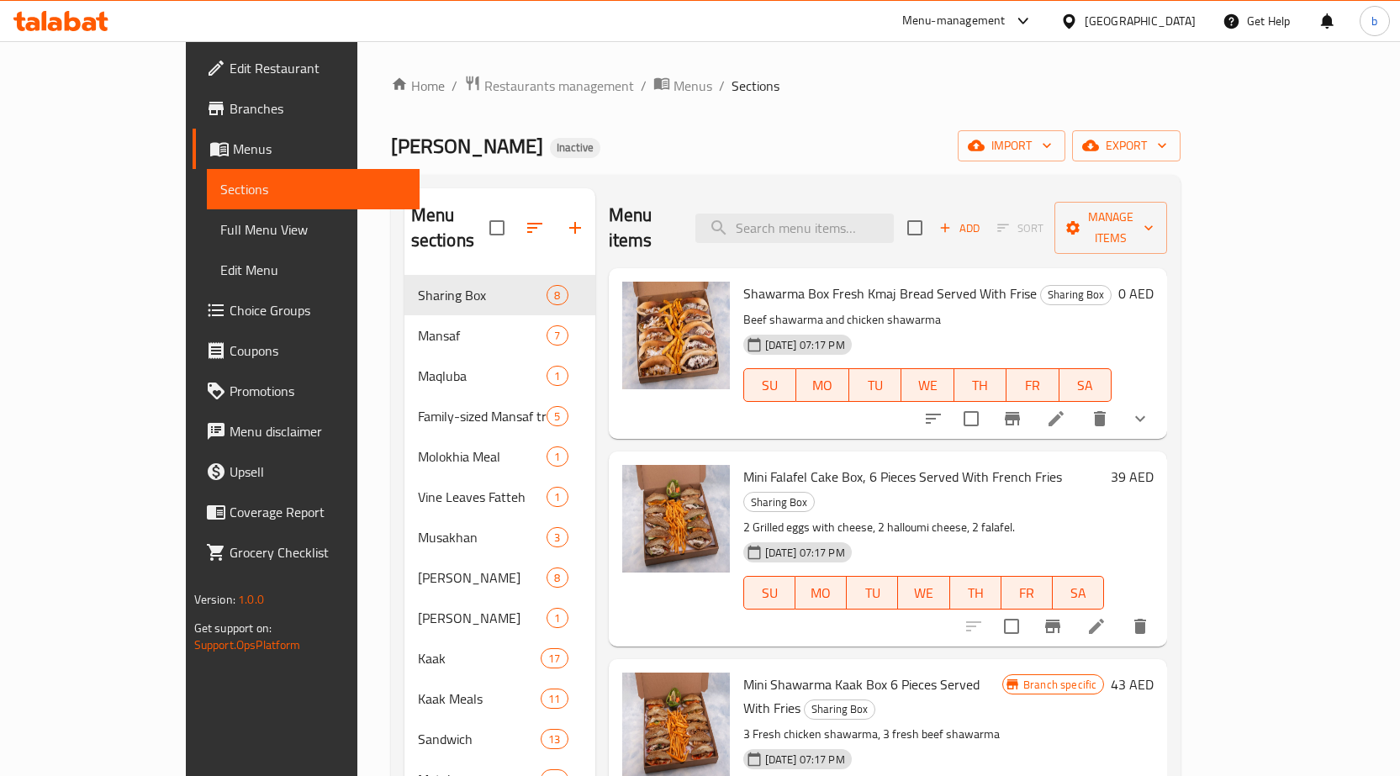
click at [207, 246] on link "Full Menu View" at bounding box center [313, 229] width 213 height 40
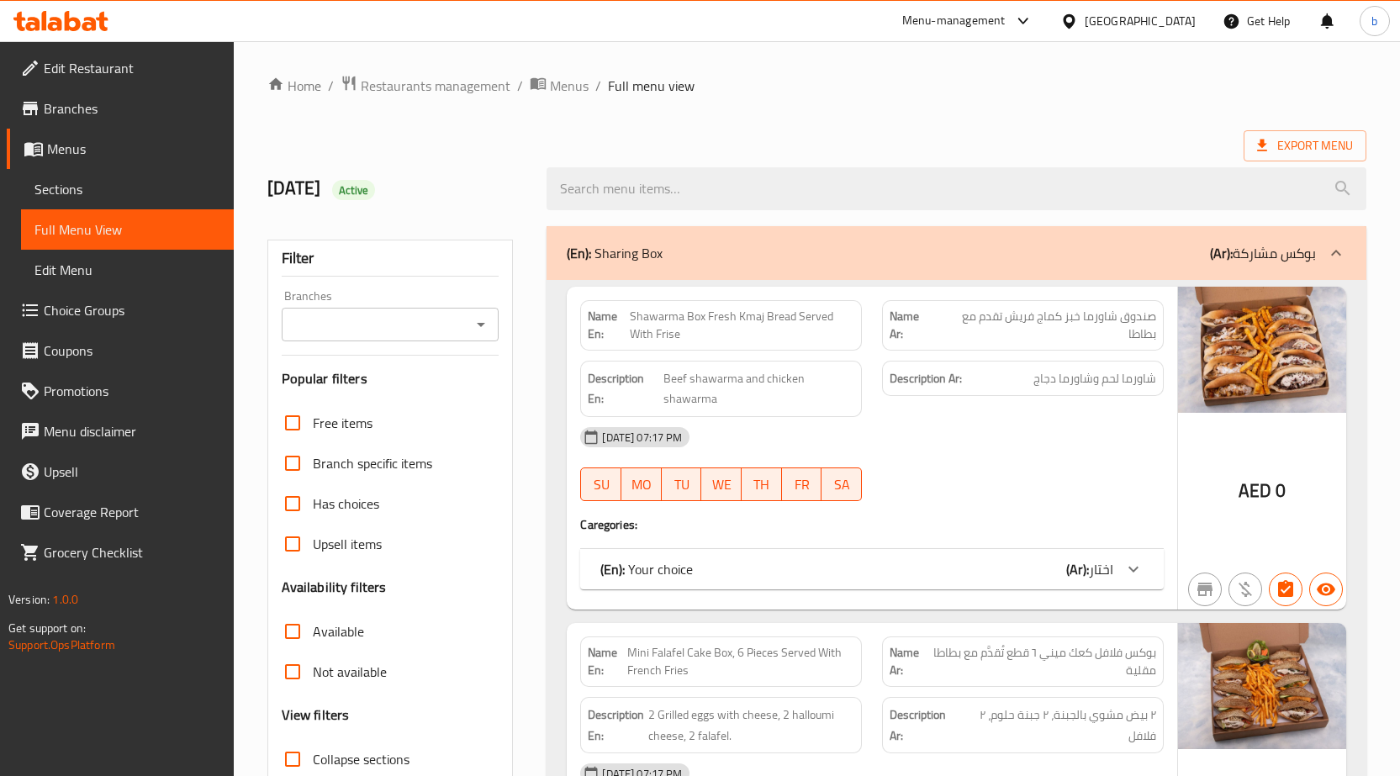
click at [464, 328] on input "Branches" at bounding box center [377, 325] width 180 height 24
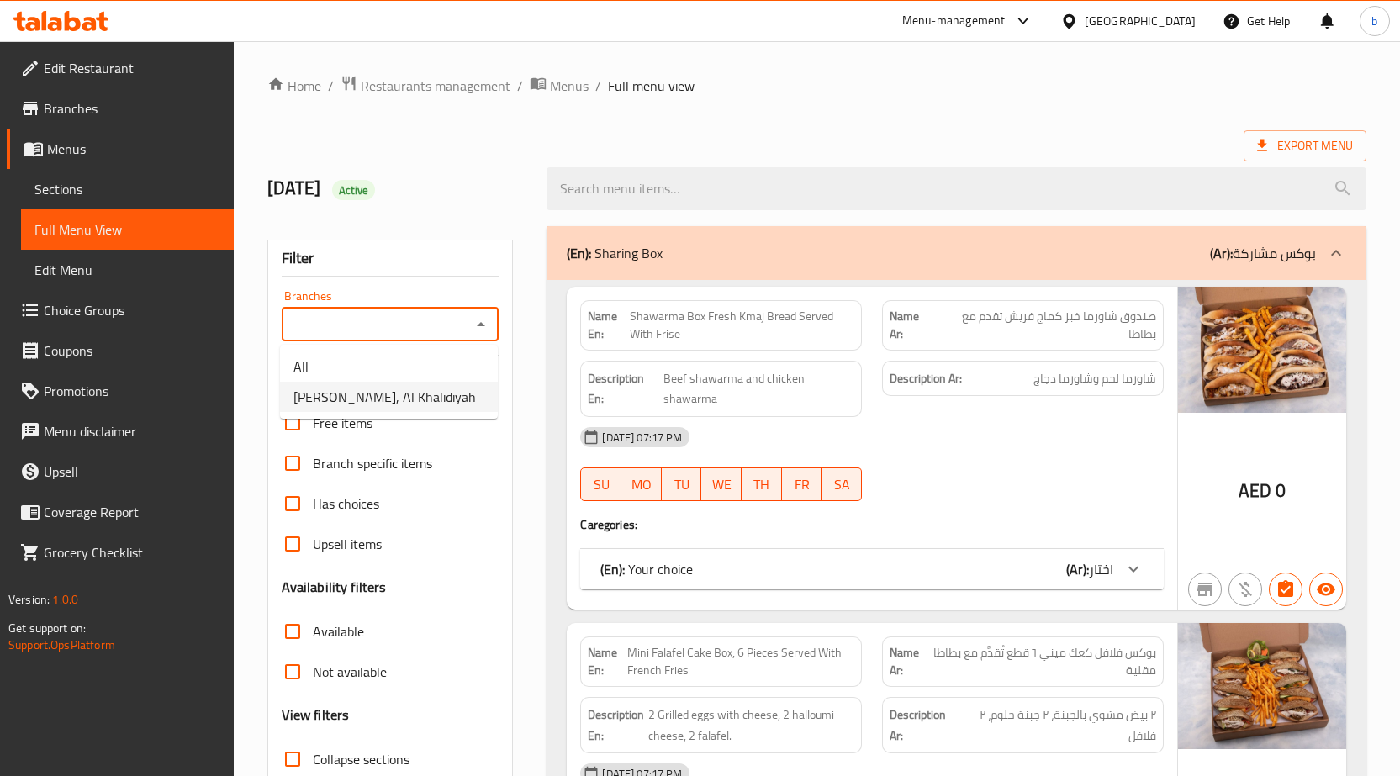
click at [404, 403] on span "[PERSON_NAME], Al Khalidiyah" at bounding box center [384, 397] width 182 height 20
type input "[PERSON_NAME], Al Khalidiyah"
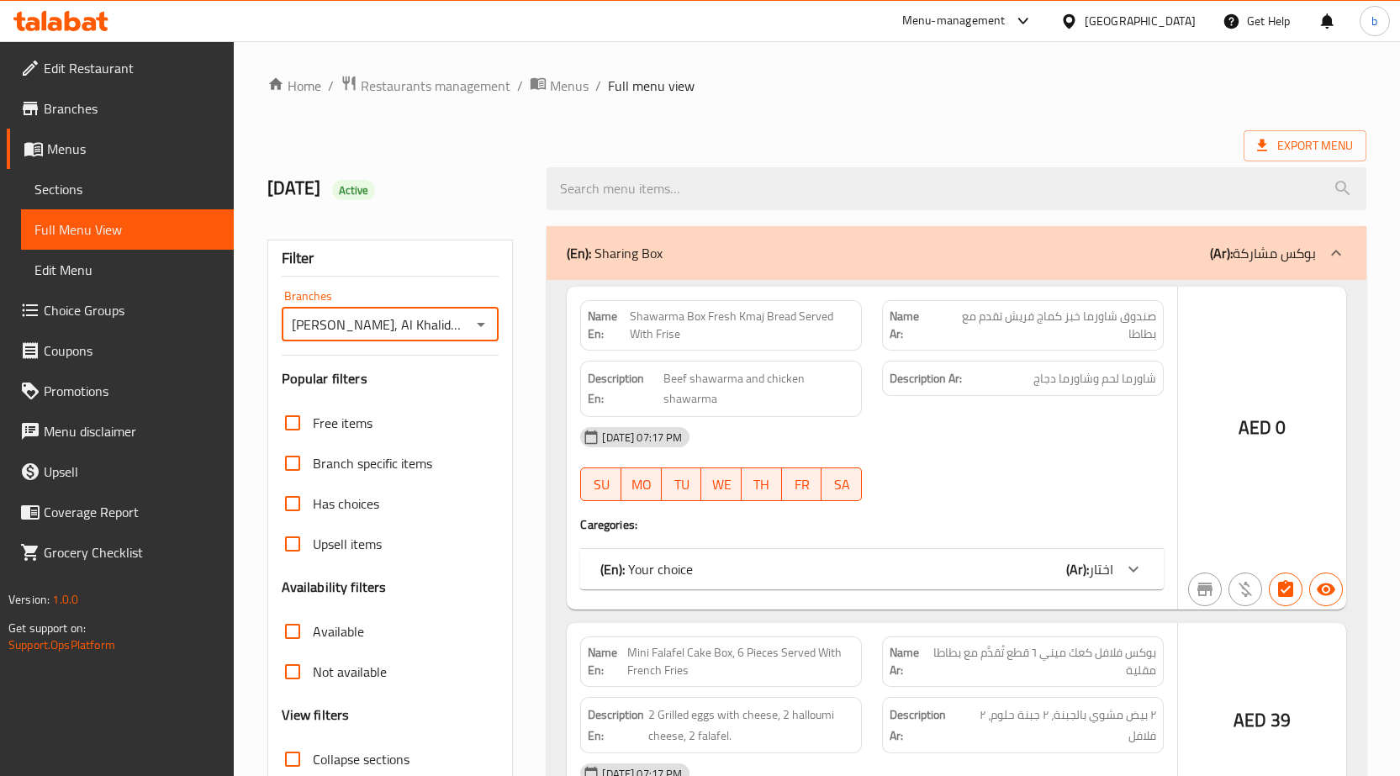
click at [294, 631] on div at bounding box center [700, 388] width 1400 height 776
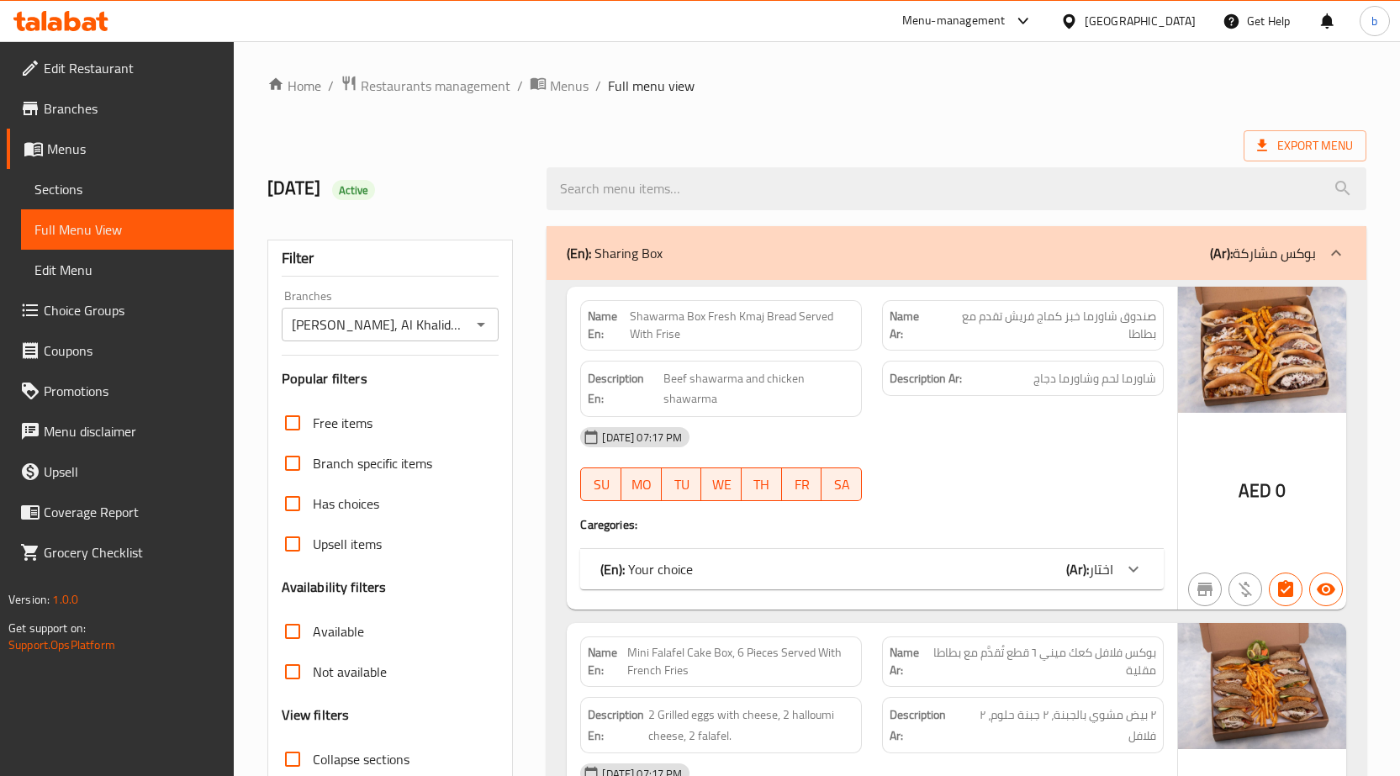
click at [304, 626] on input "Available" at bounding box center [292, 631] width 40 height 40
checkbox input "true"
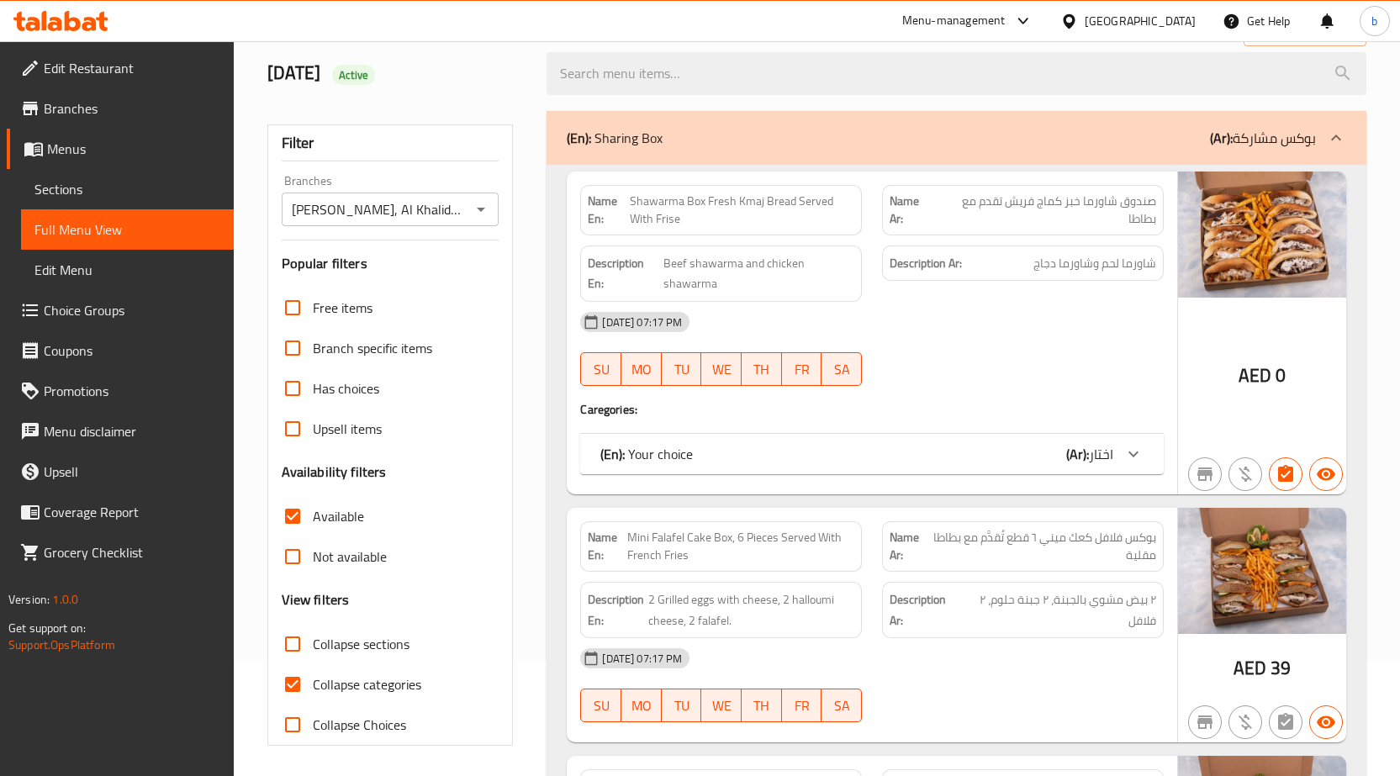
scroll to position [336, 0]
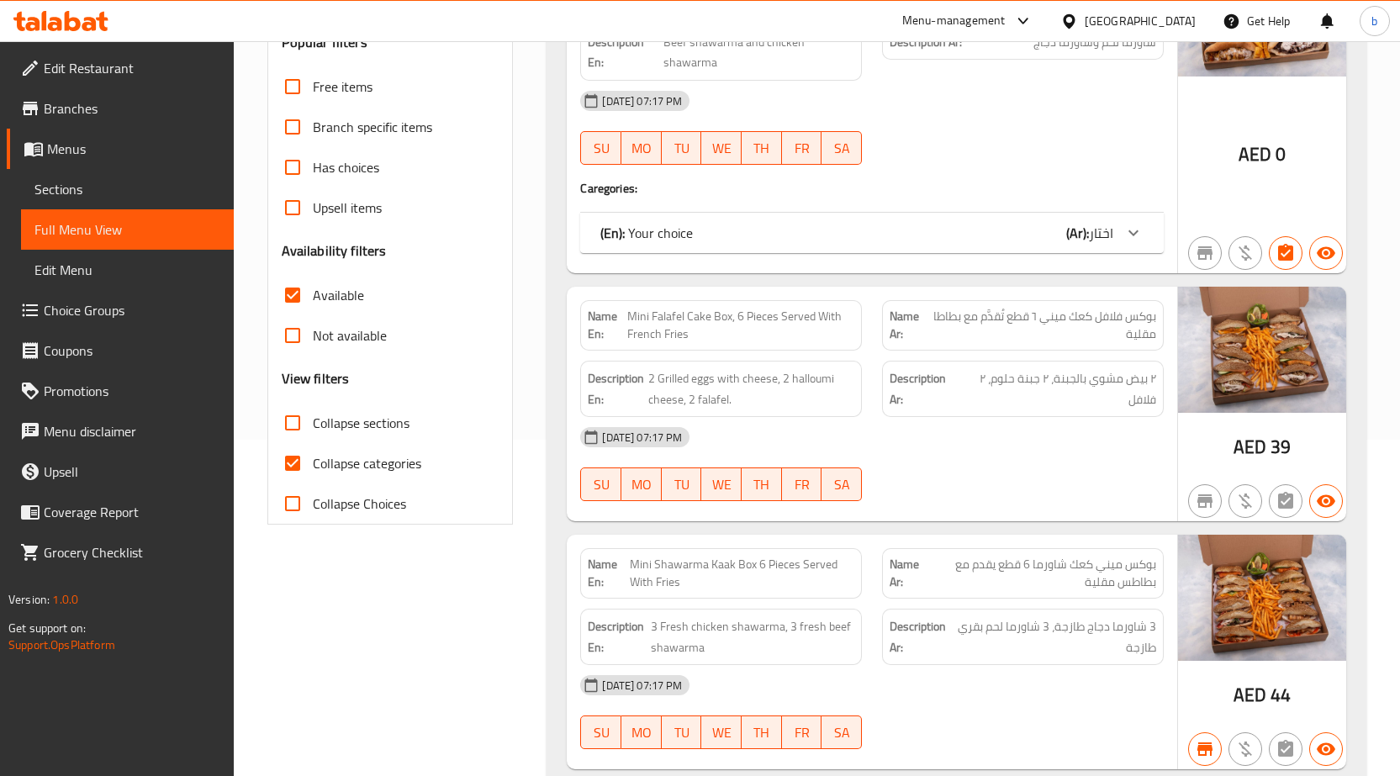
click at [295, 460] on input "Collapse categories" at bounding box center [292, 463] width 40 height 40
checkbox input "false"
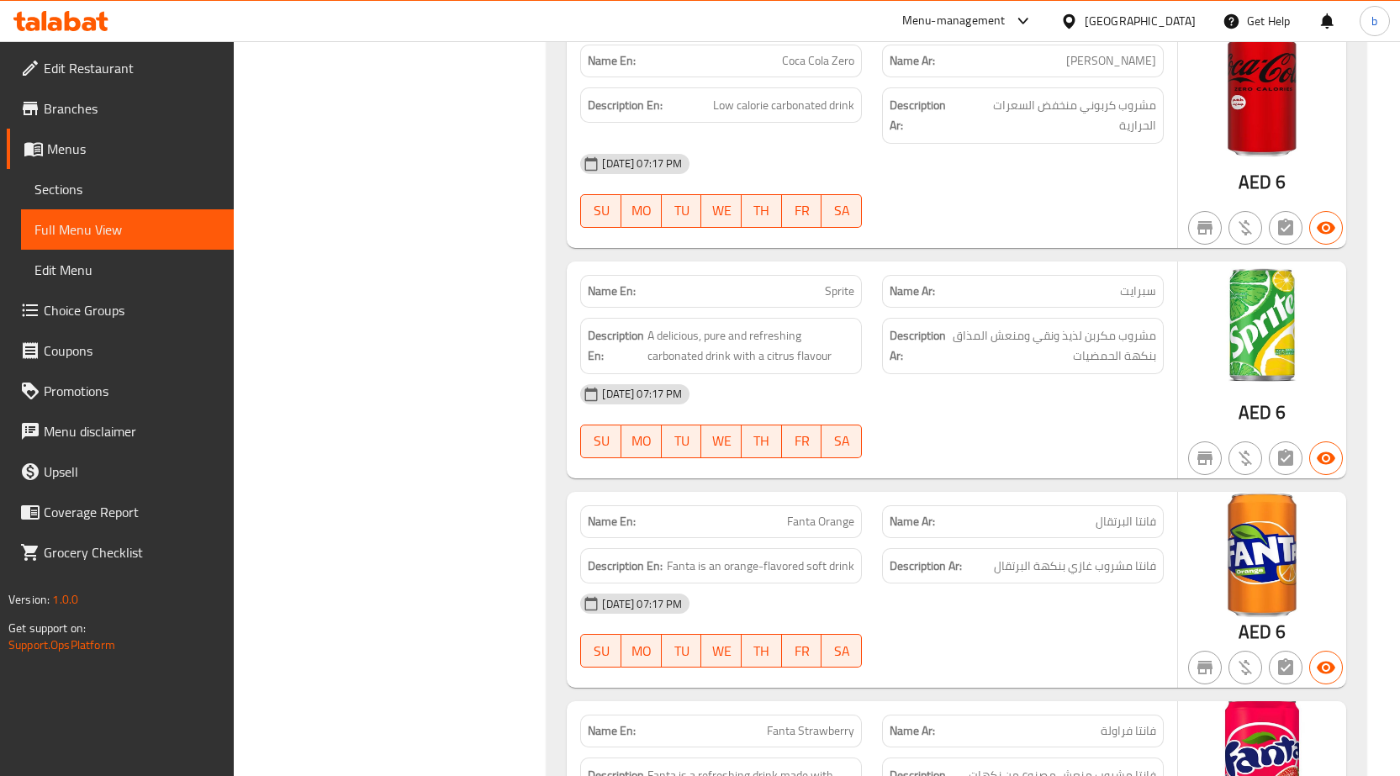
scroll to position [41304, 0]
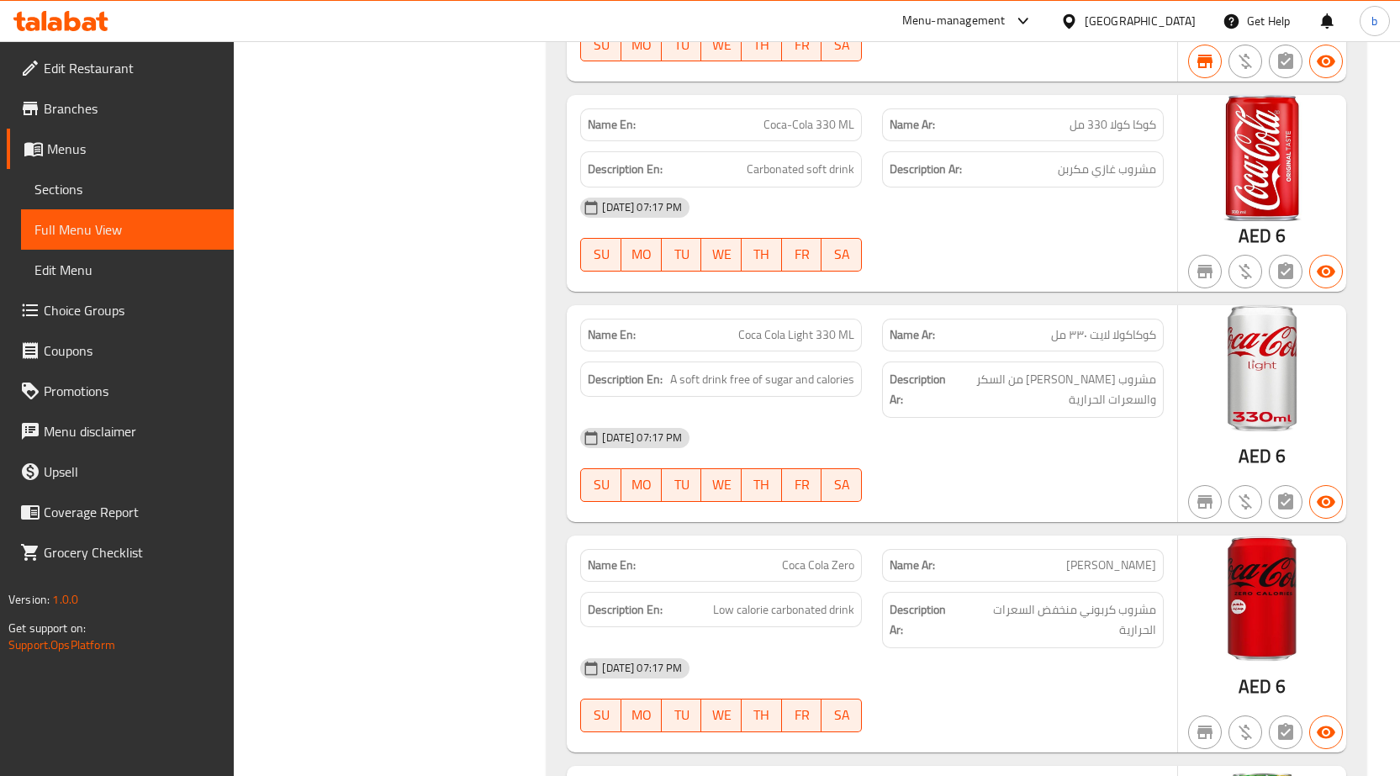
click at [101, 124] on link "Branches" at bounding box center [120, 108] width 227 height 40
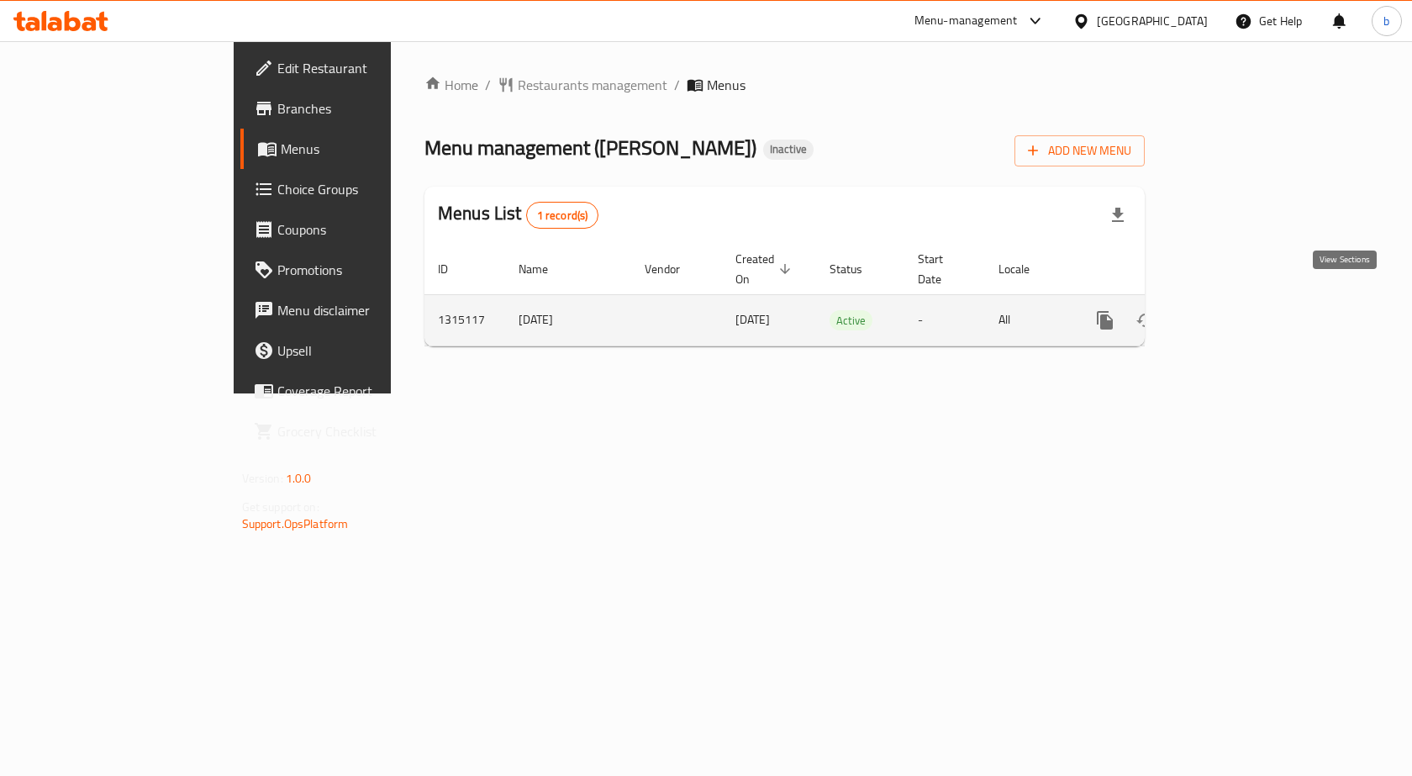
click at [1237, 310] on icon "enhanced table" at bounding box center [1227, 320] width 20 height 20
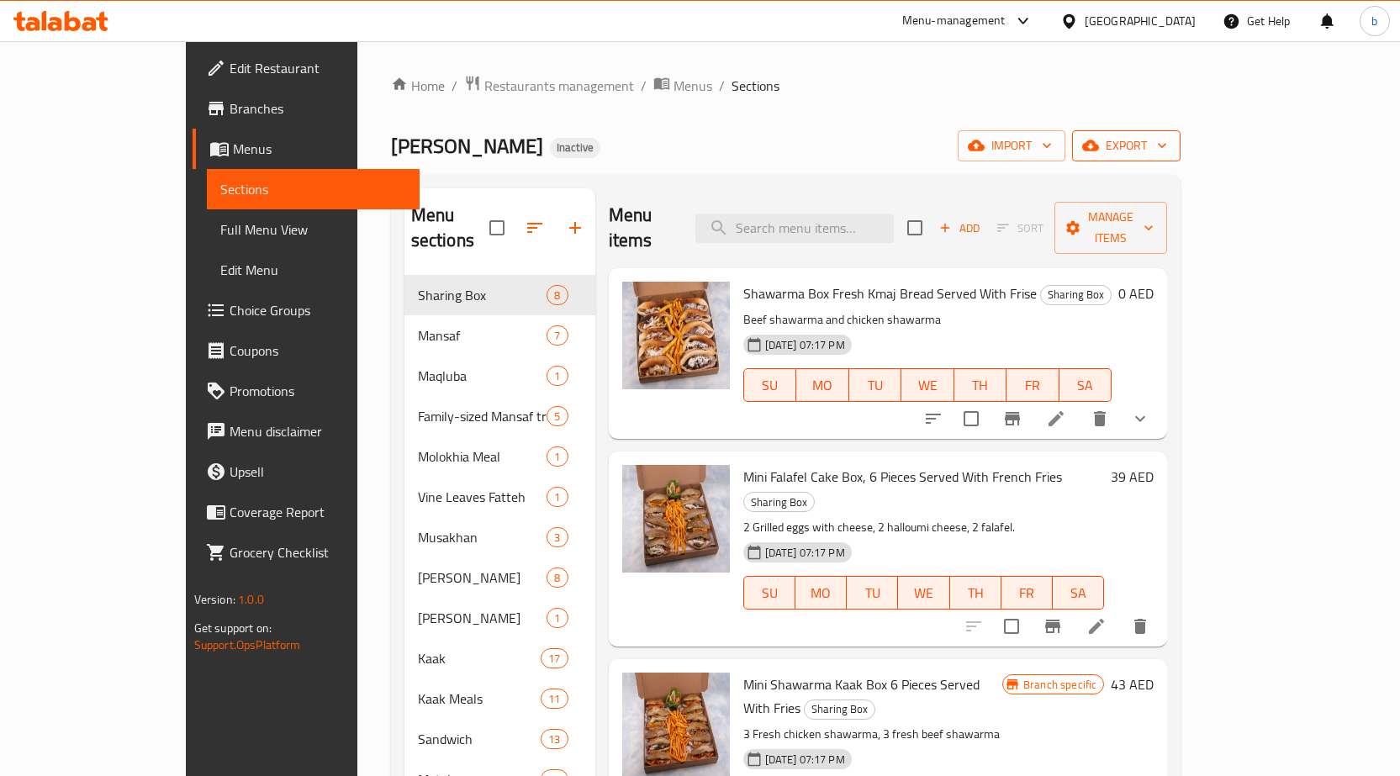
click at [1167, 153] on span "export" at bounding box center [1126, 145] width 82 height 21
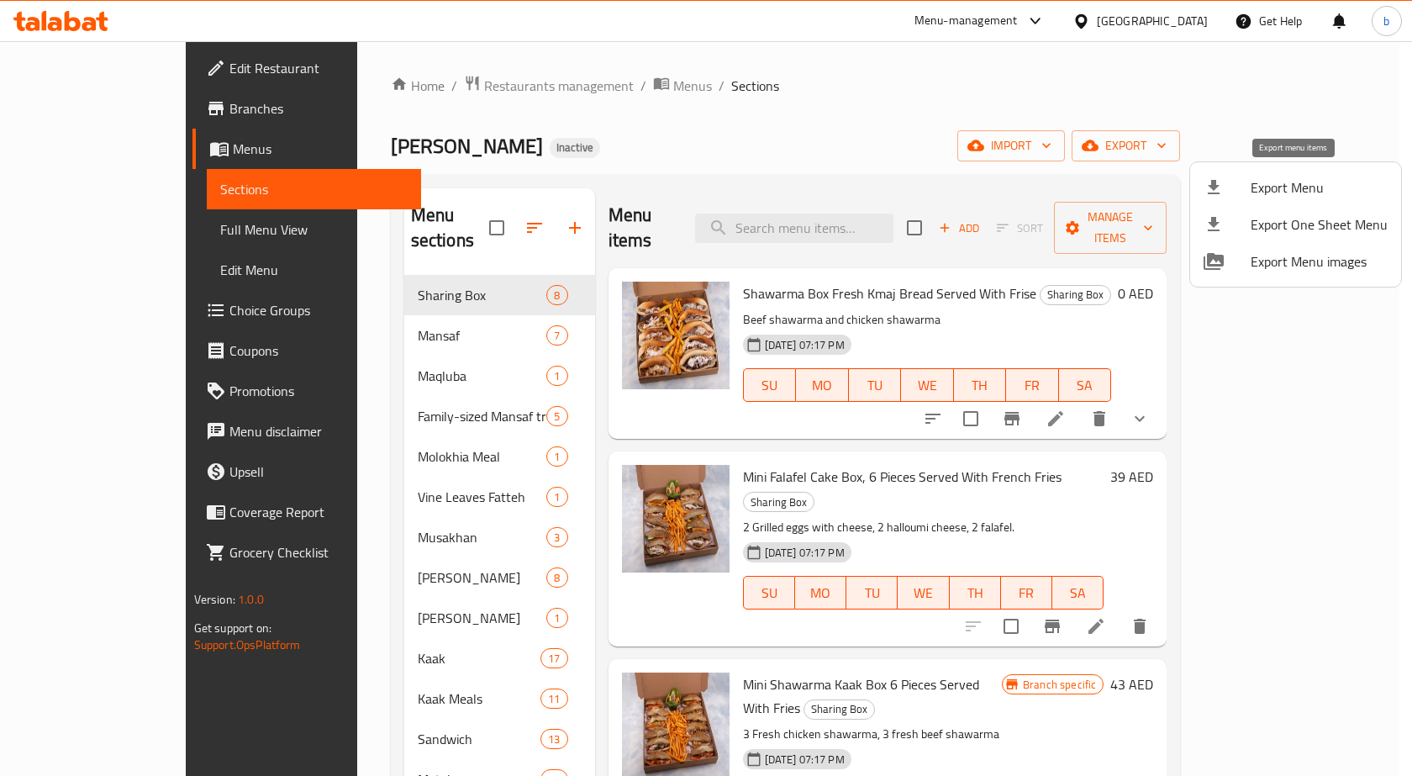
click at [1280, 198] on span "Export Menu" at bounding box center [1319, 187] width 137 height 20
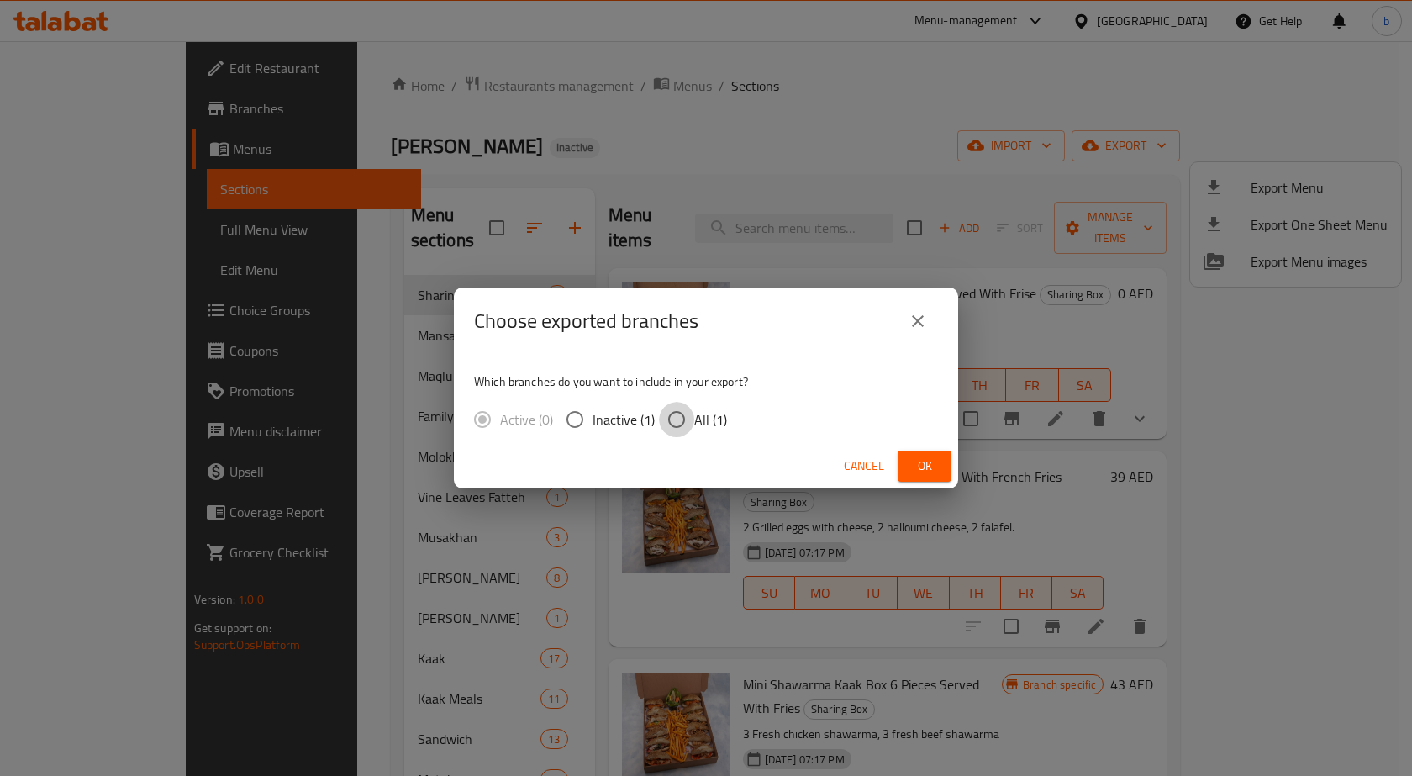
click at [688, 425] on input "All (1)" at bounding box center [676, 419] width 35 height 35
radio input "true"
click at [942, 455] on button "Ok" at bounding box center [925, 466] width 54 height 31
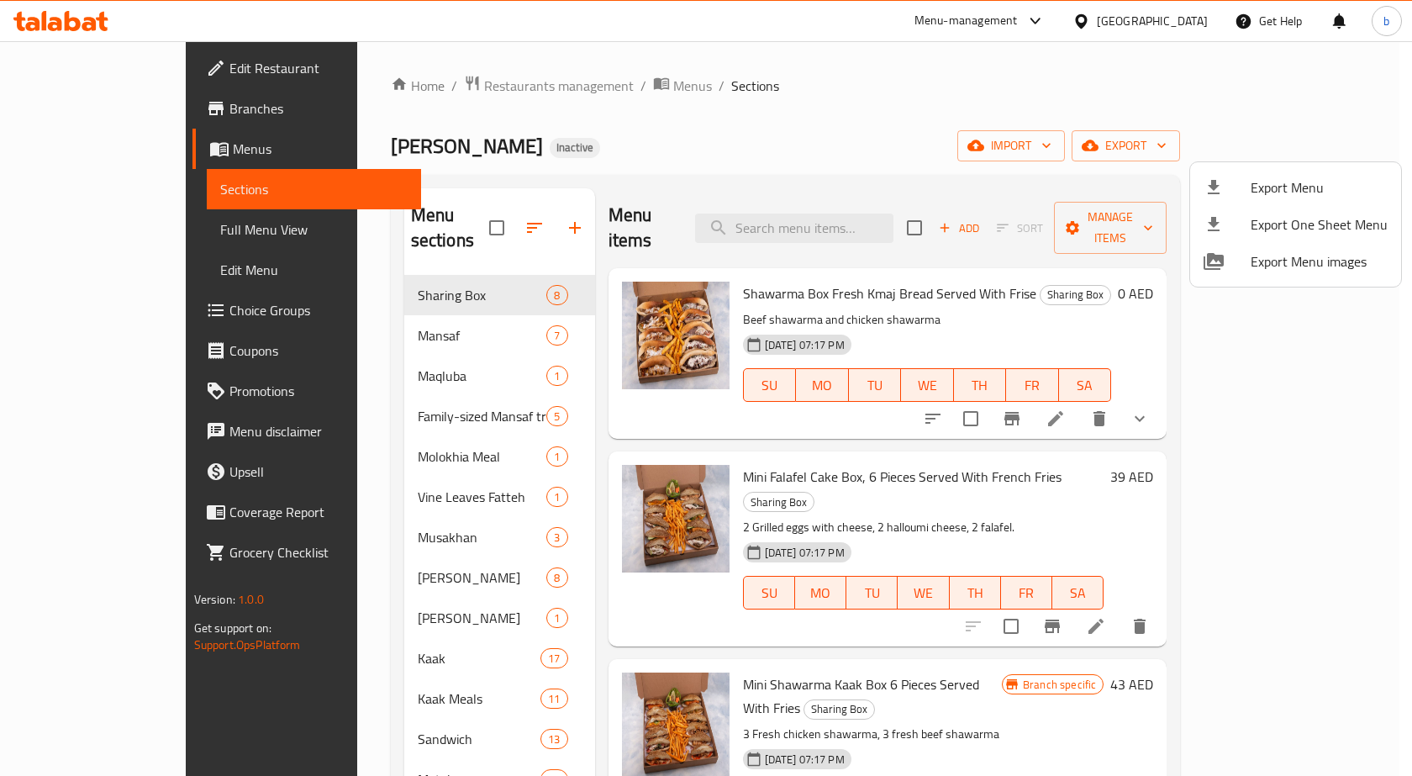
click at [73, 149] on div at bounding box center [706, 388] width 1412 height 776
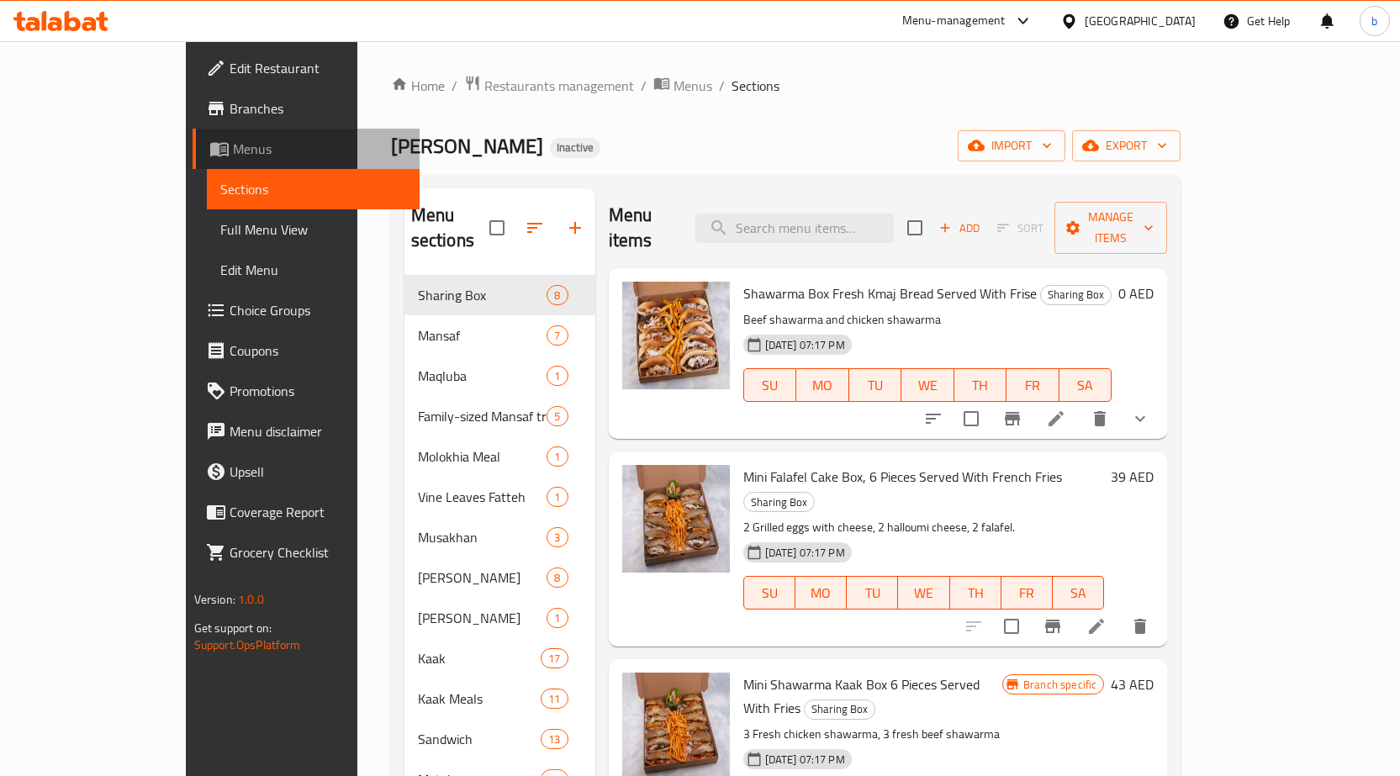
click at [233, 142] on span "Menus" at bounding box center [319, 149] width 173 height 20
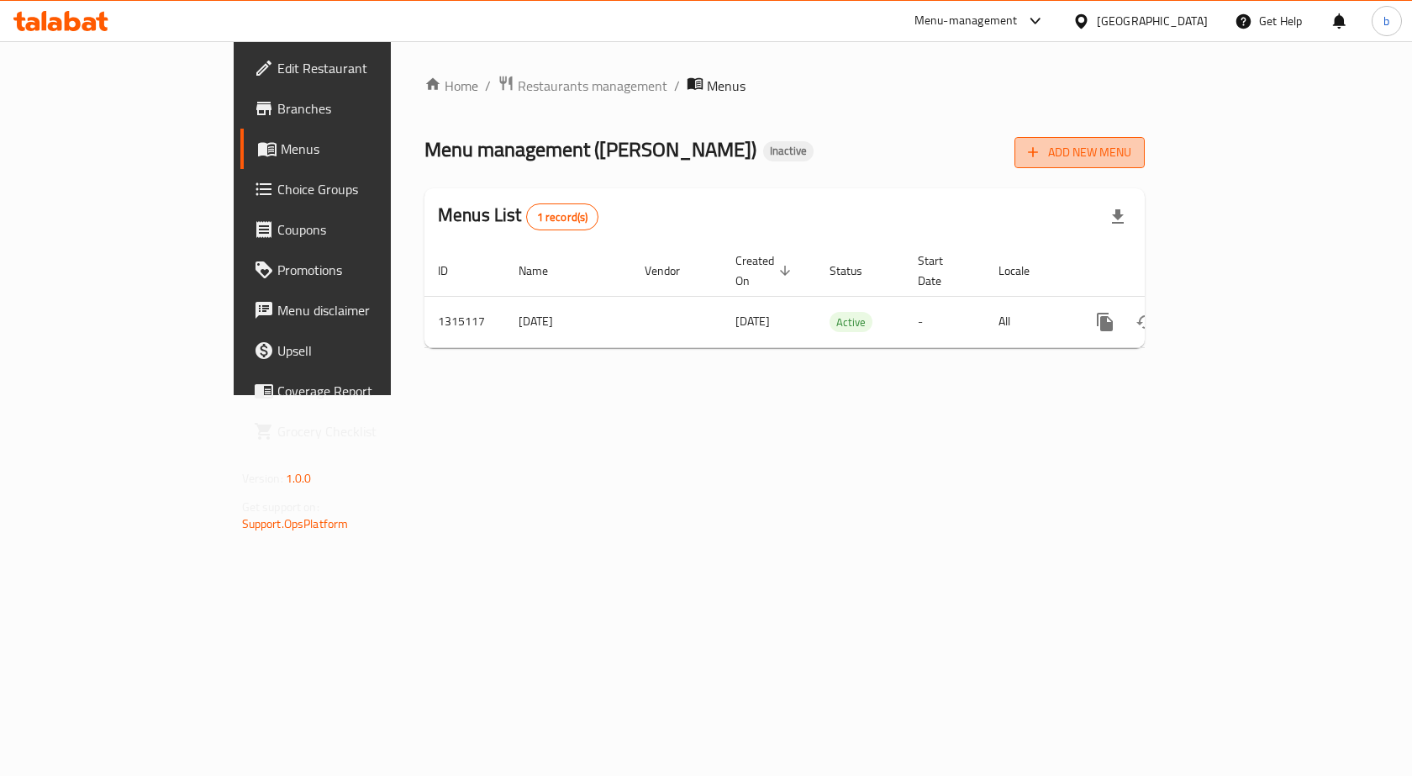
click at [1132, 147] on span "Add New Menu" at bounding box center [1079, 152] width 103 height 21
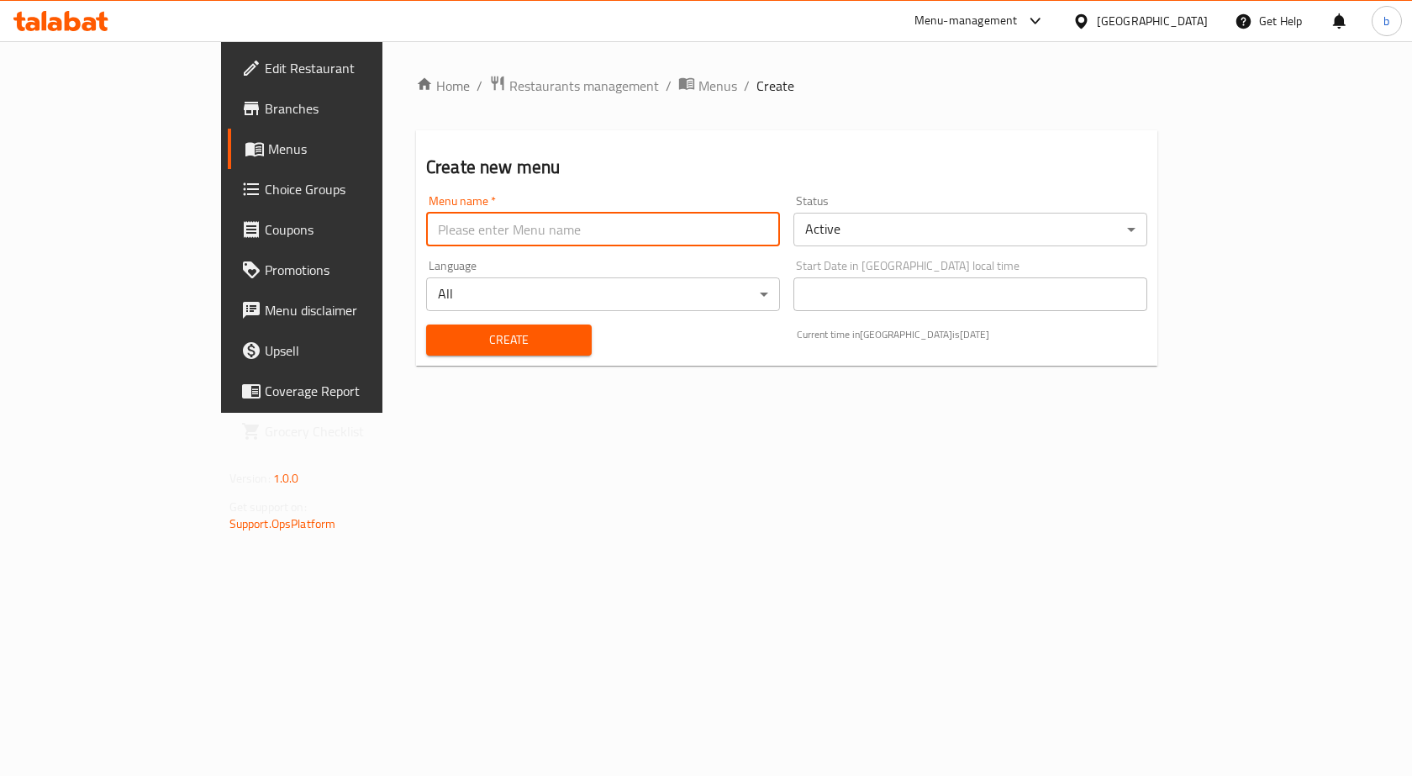
click at [426, 235] on input "text" at bounding box center [603, 230] width 354 height 34
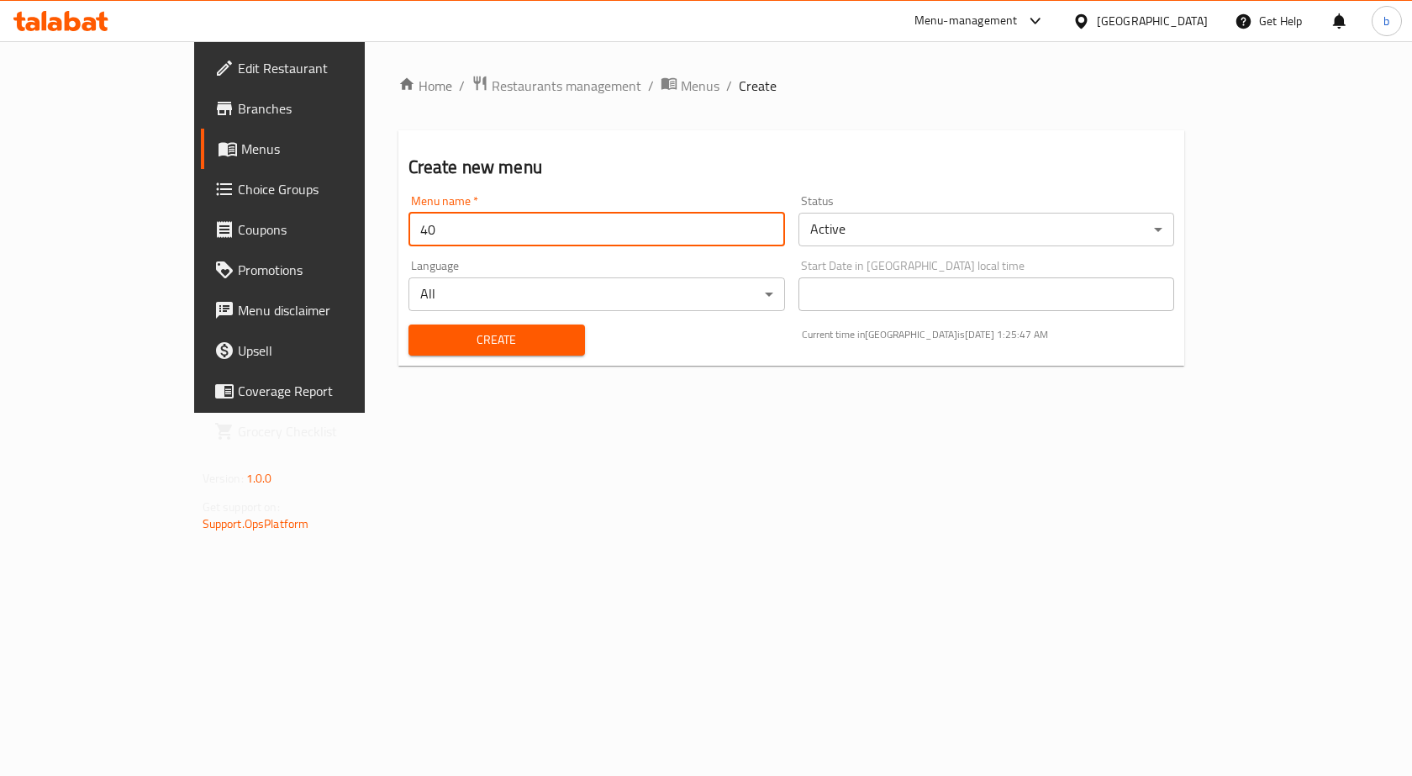
type input "4"
type input "[DATE]"
click at [479, 339] on span "Create" at bounding box center [497, 340] width 150 height 21
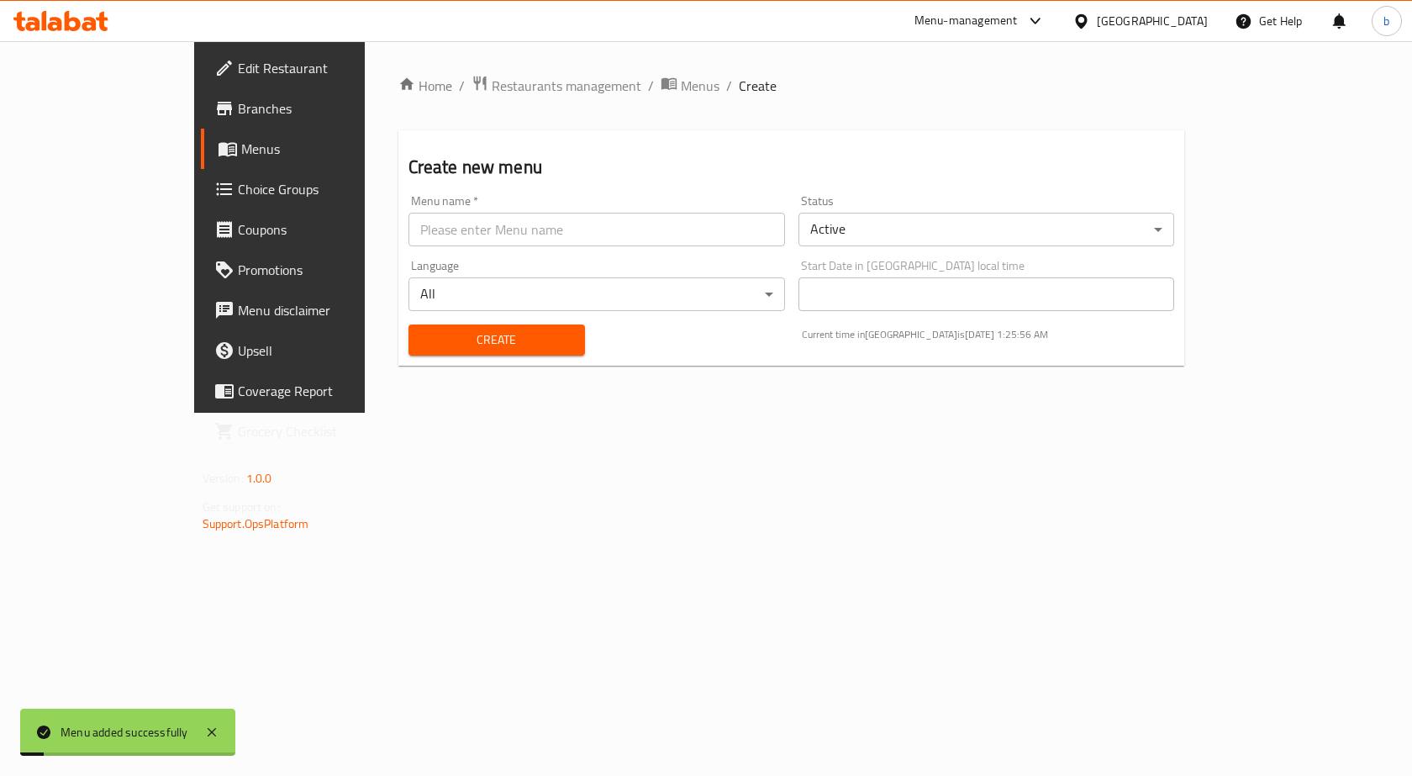
click at [241, 159] on span "Menus" at bounding box center [329, 149] width 176 height 20
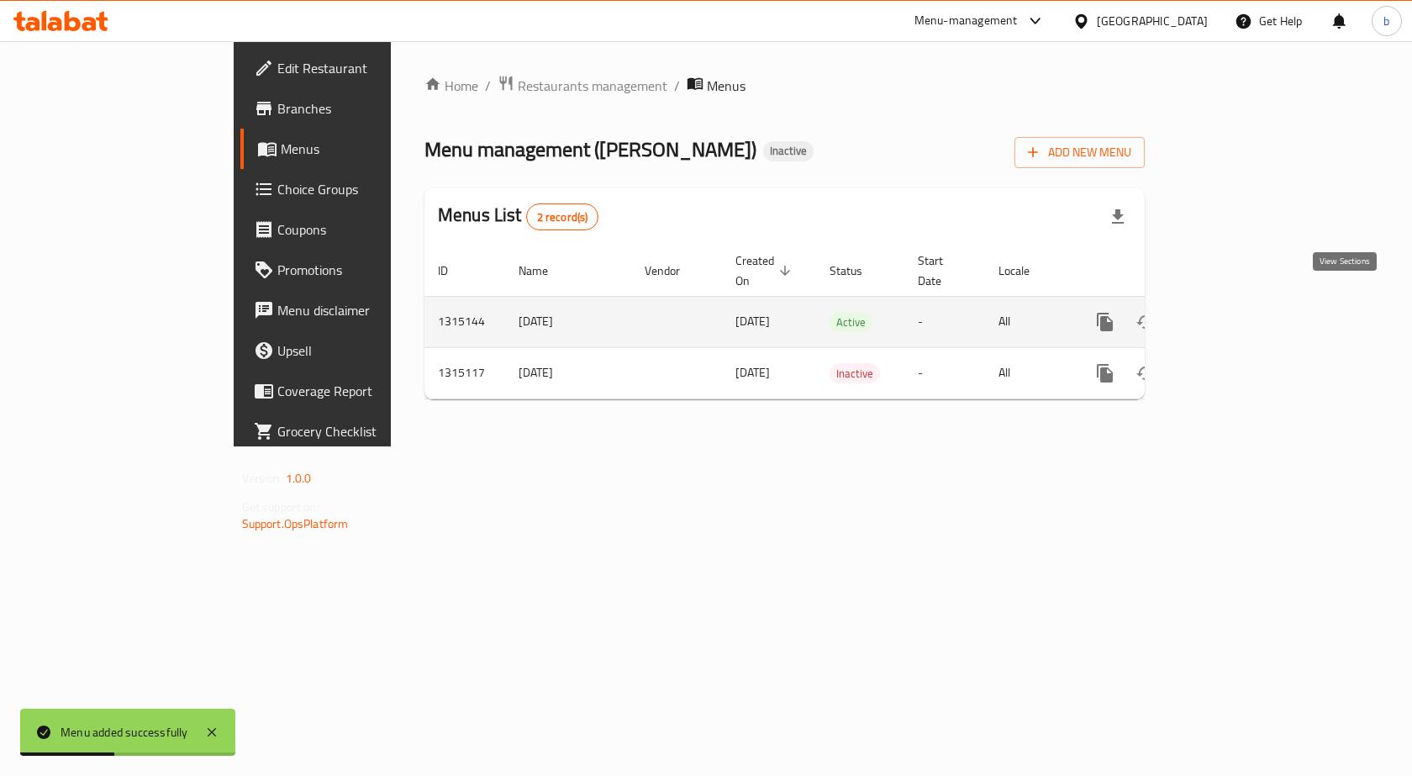
click at [1237, 312] on icon "enhanced table" at bounding box center [1227, 322] width 20 height 20
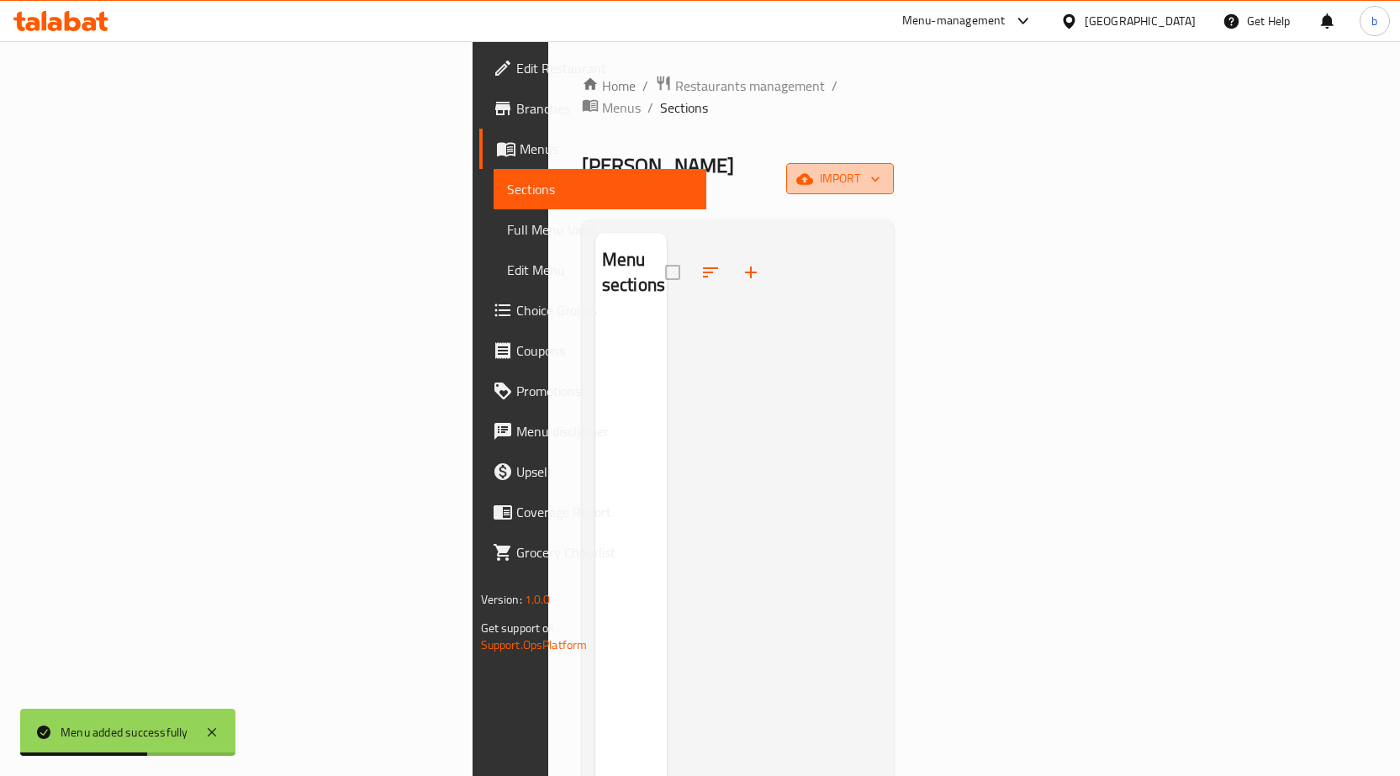
click at [880, 168] on span "import" at bounding box center [840, 178] width 81 height 21
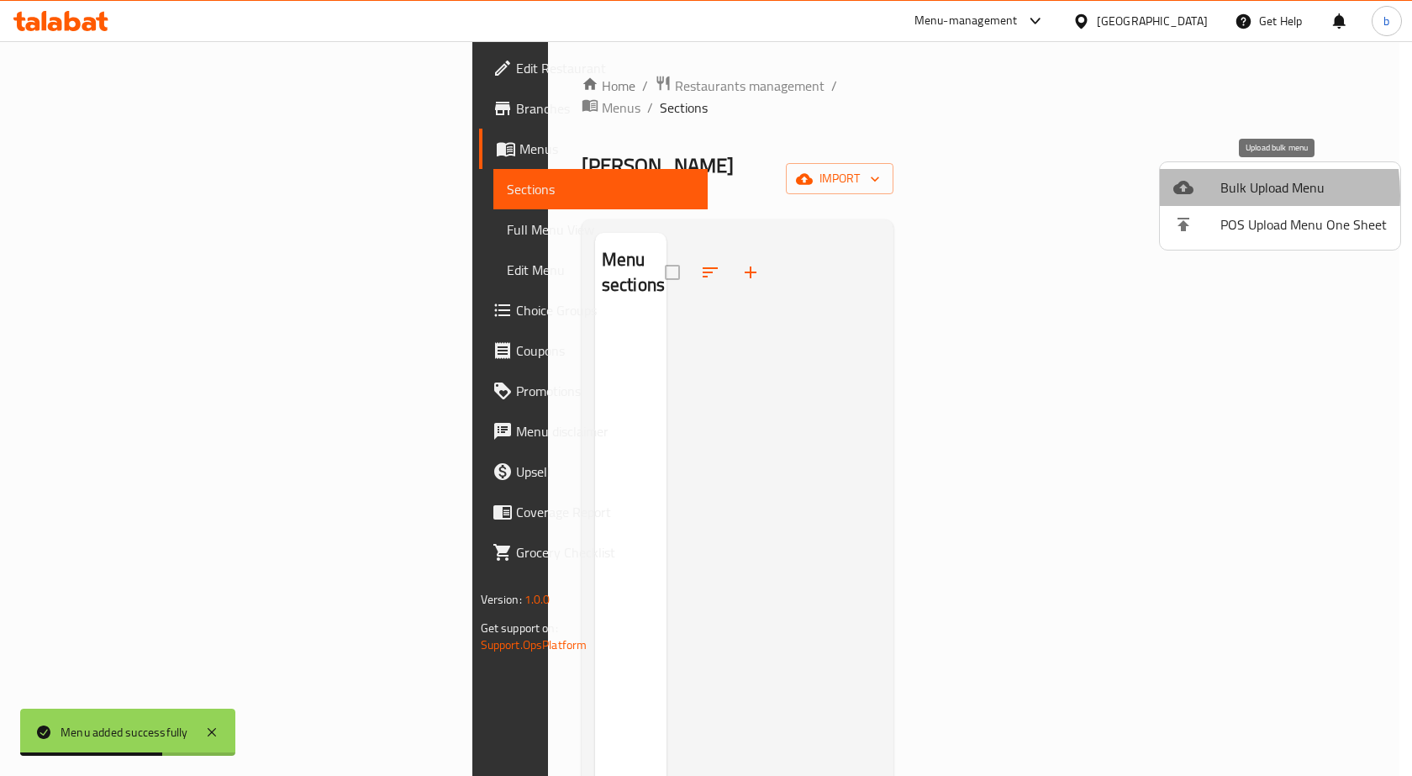
click at [1199, 195] on div at bounding box center [1197, 187] width 47 height 20
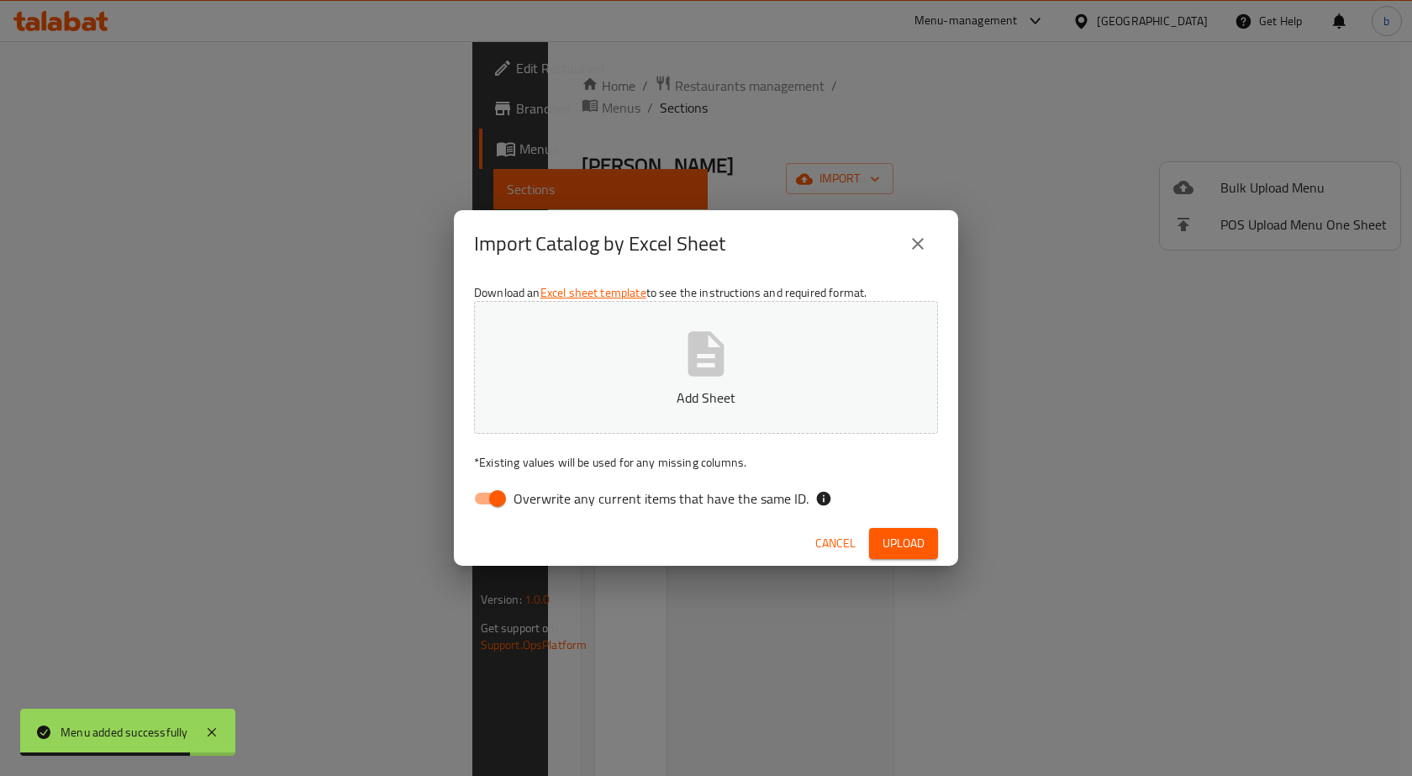
click at [504, 499] on input "Overwrite any current items that have the same ID." at bounding box center [498, 499] width 96 height 32
checkbox input "false"
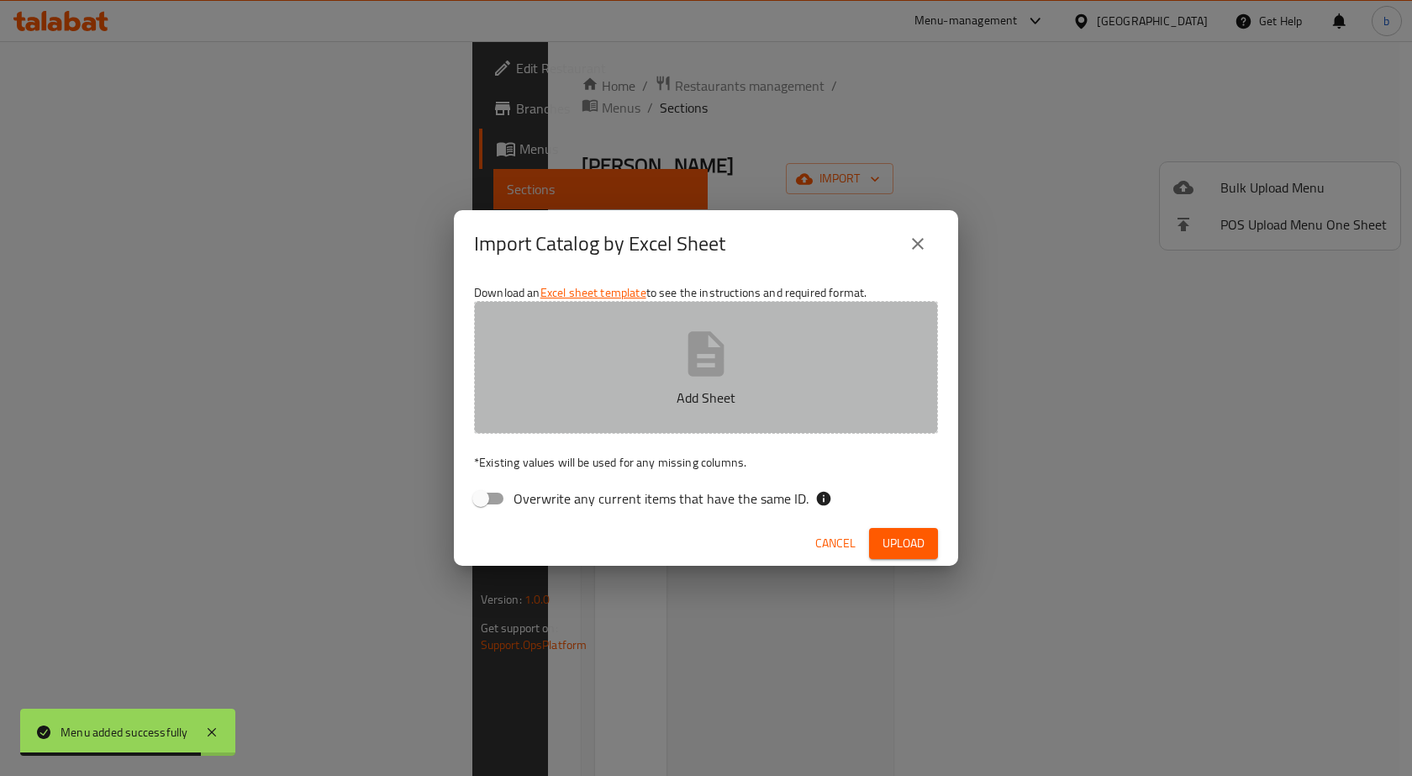
click at [581, 409] on button "Add Sheet" at bounding box center [706, 367] width 464 height 133
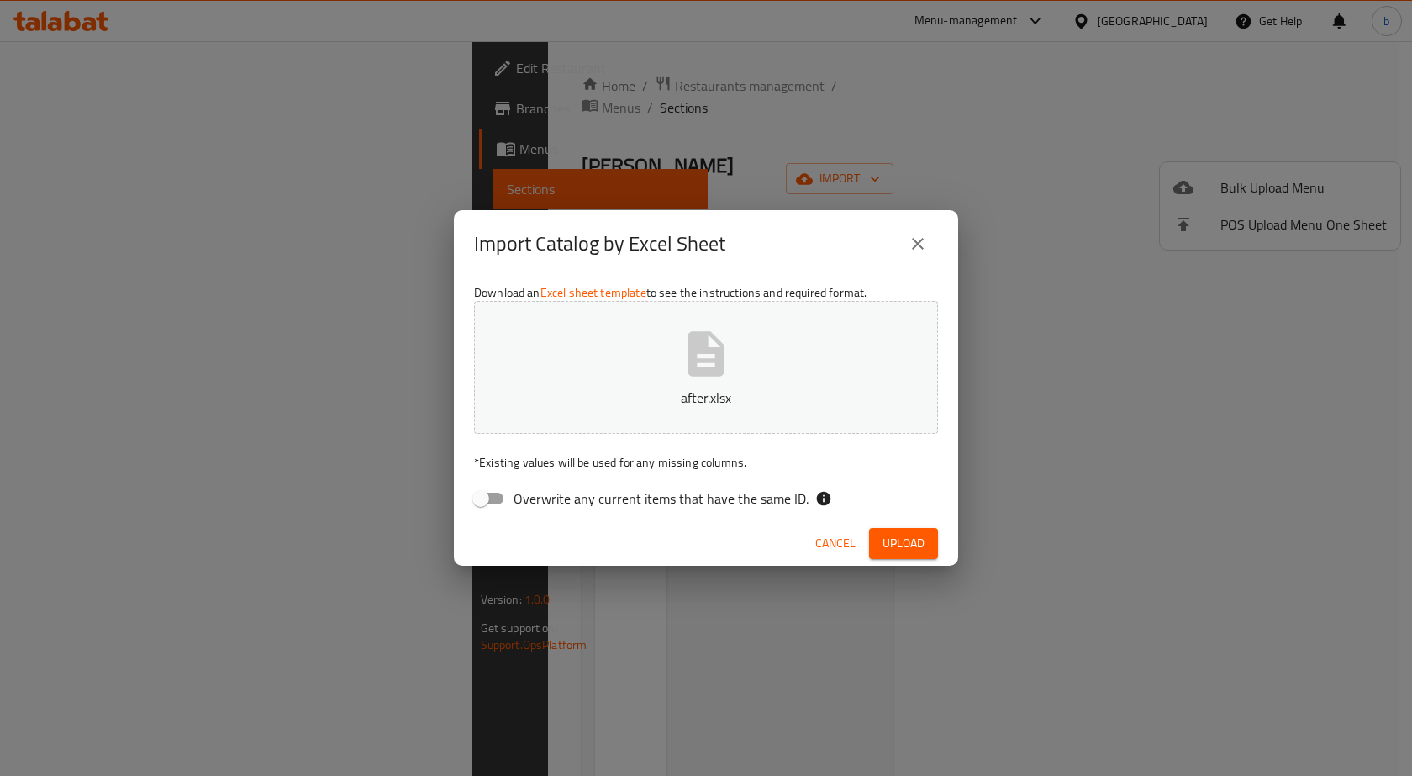
click at [905, 546] on span "Upload" at bounding box center [904, 543] width 42 height 21
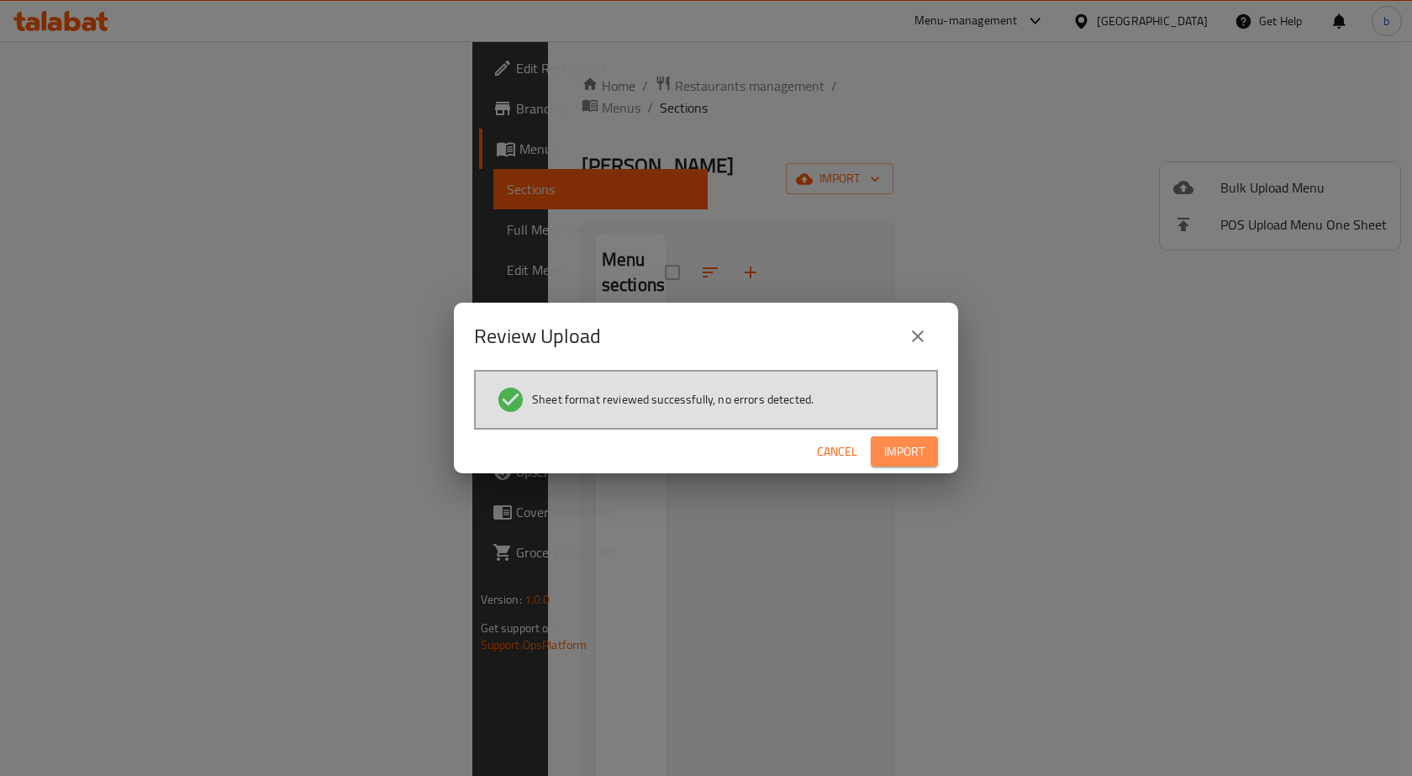
click at [932, 458] on button "Import" at bounding box center [904, 451] width 67 height 31
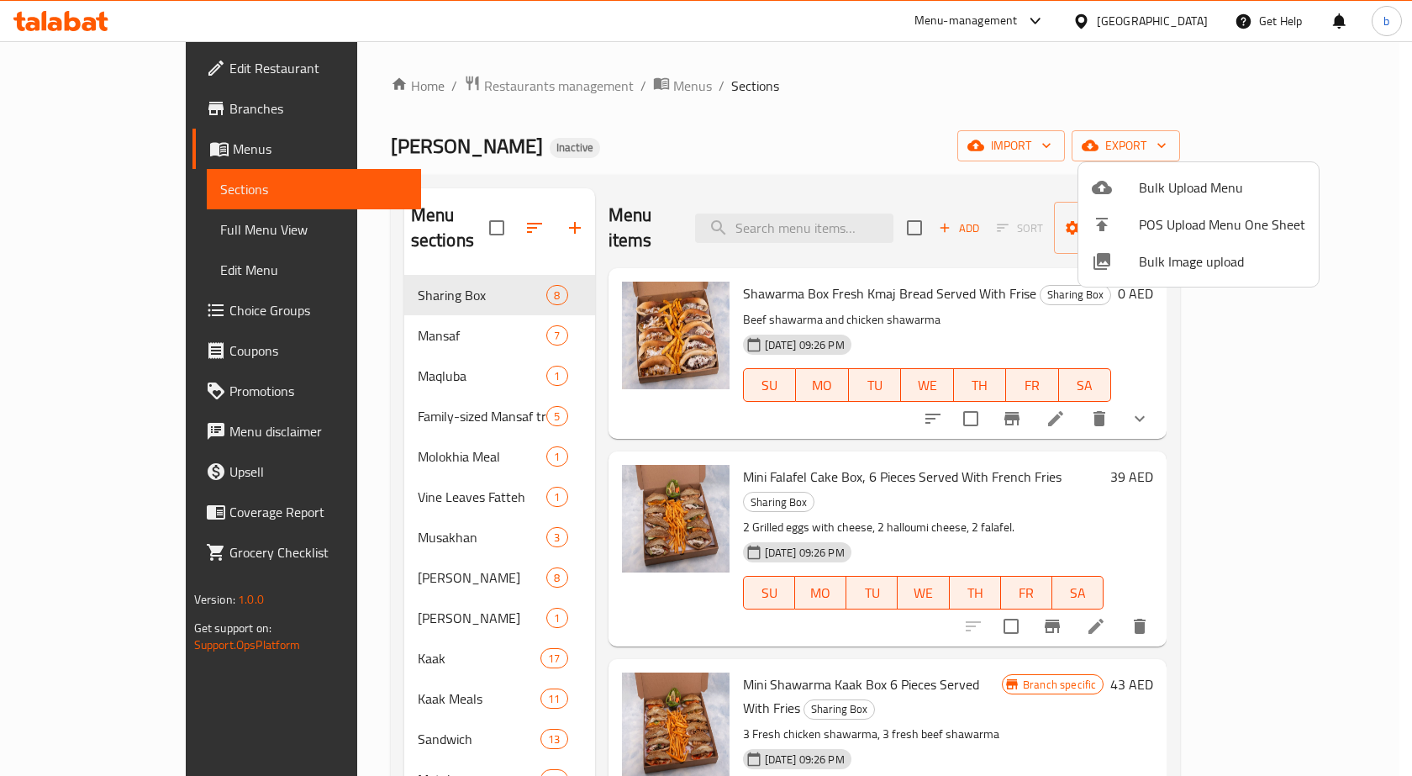
click at [135, 146] on div at bounding box center [706, 388] width 1412 height 776
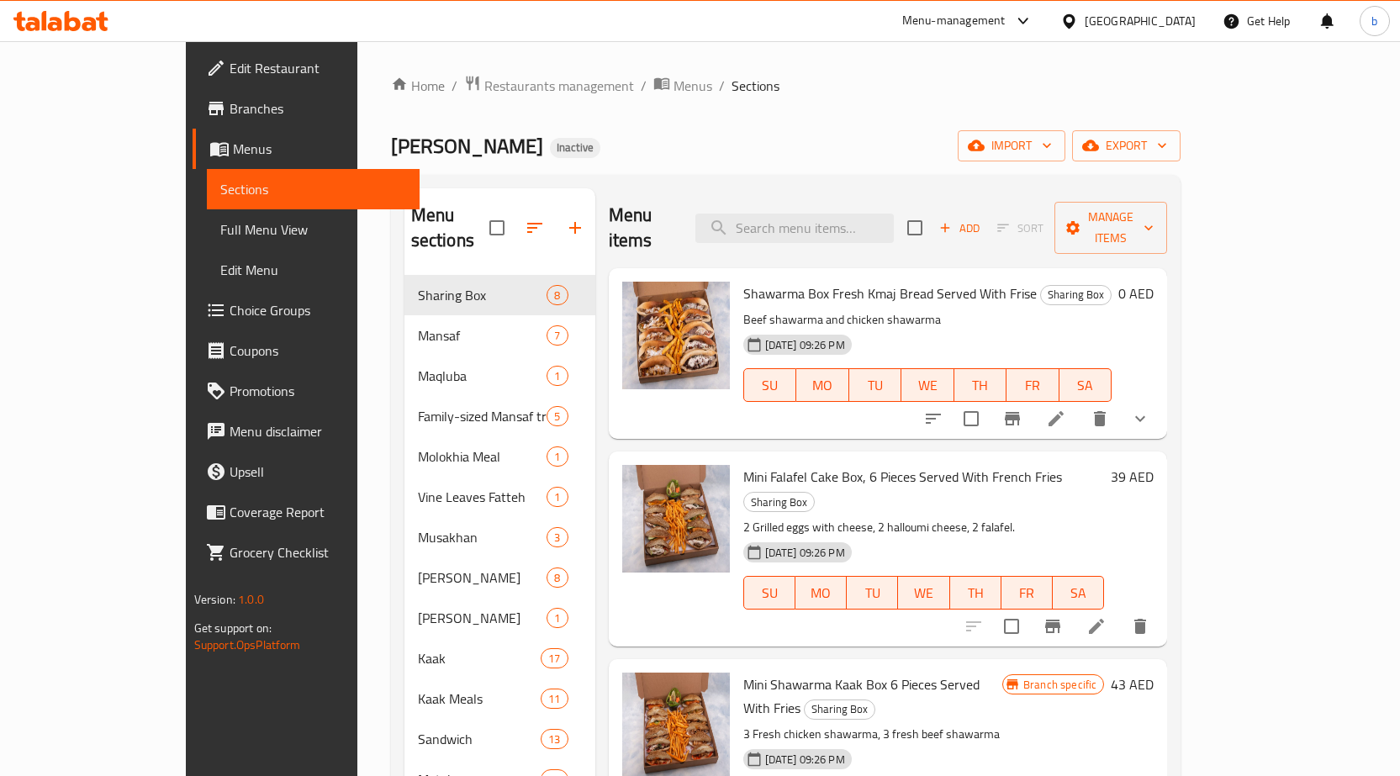
click at [207, 172] on link "Sections" at bounding box center [313, 189] width 213 height 40
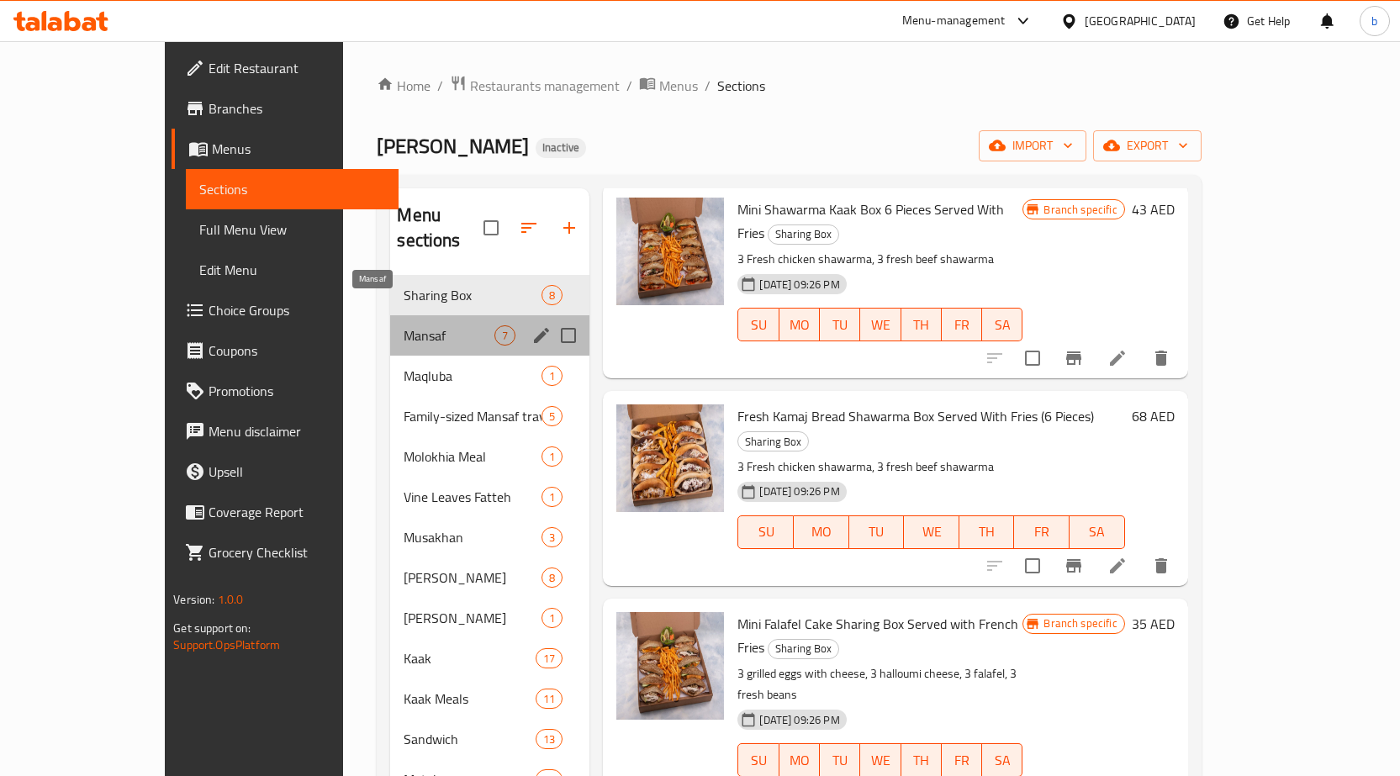
click at [404, 325] on span "Mansaf" at bounding box center [449, 335] width 91 height 20
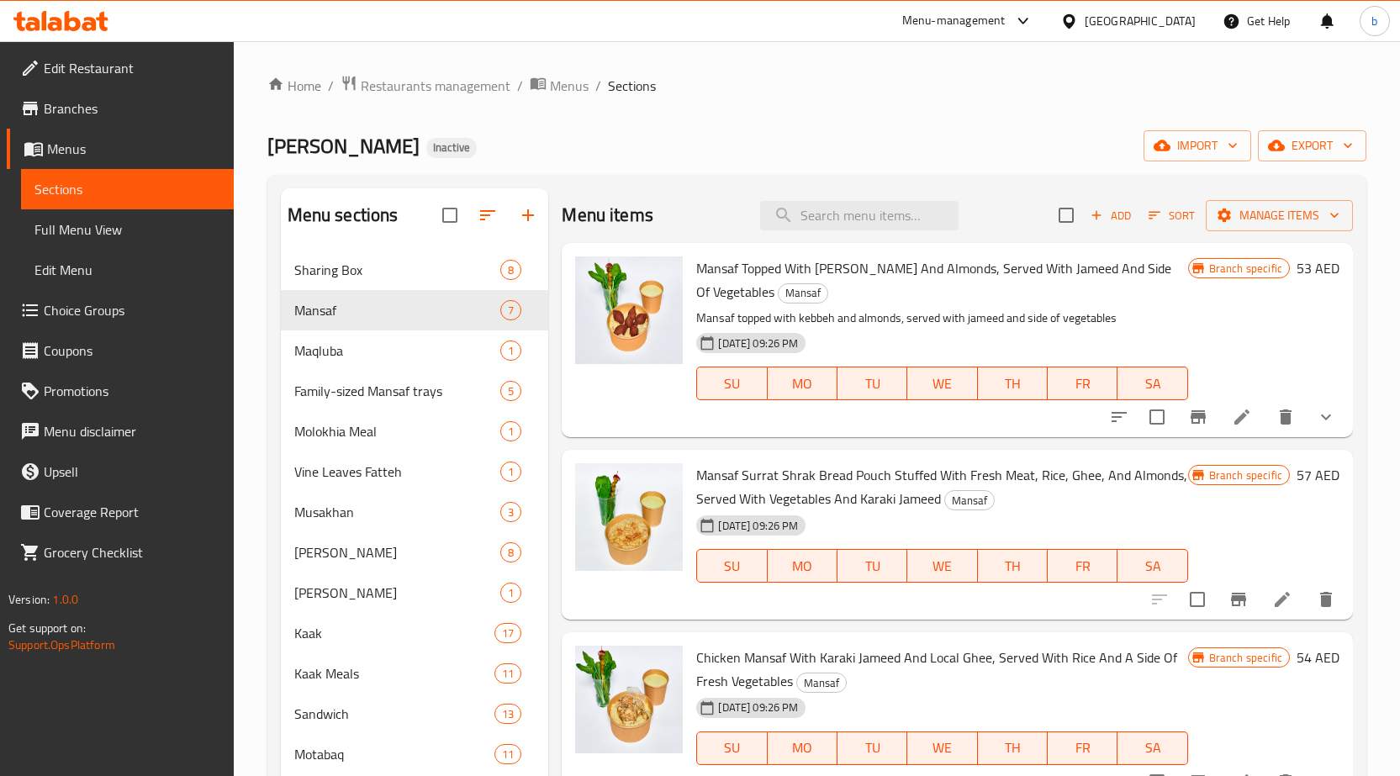
click at [96, 150] on span "Menus" at bounding box center [133, 149] width 173 height 20
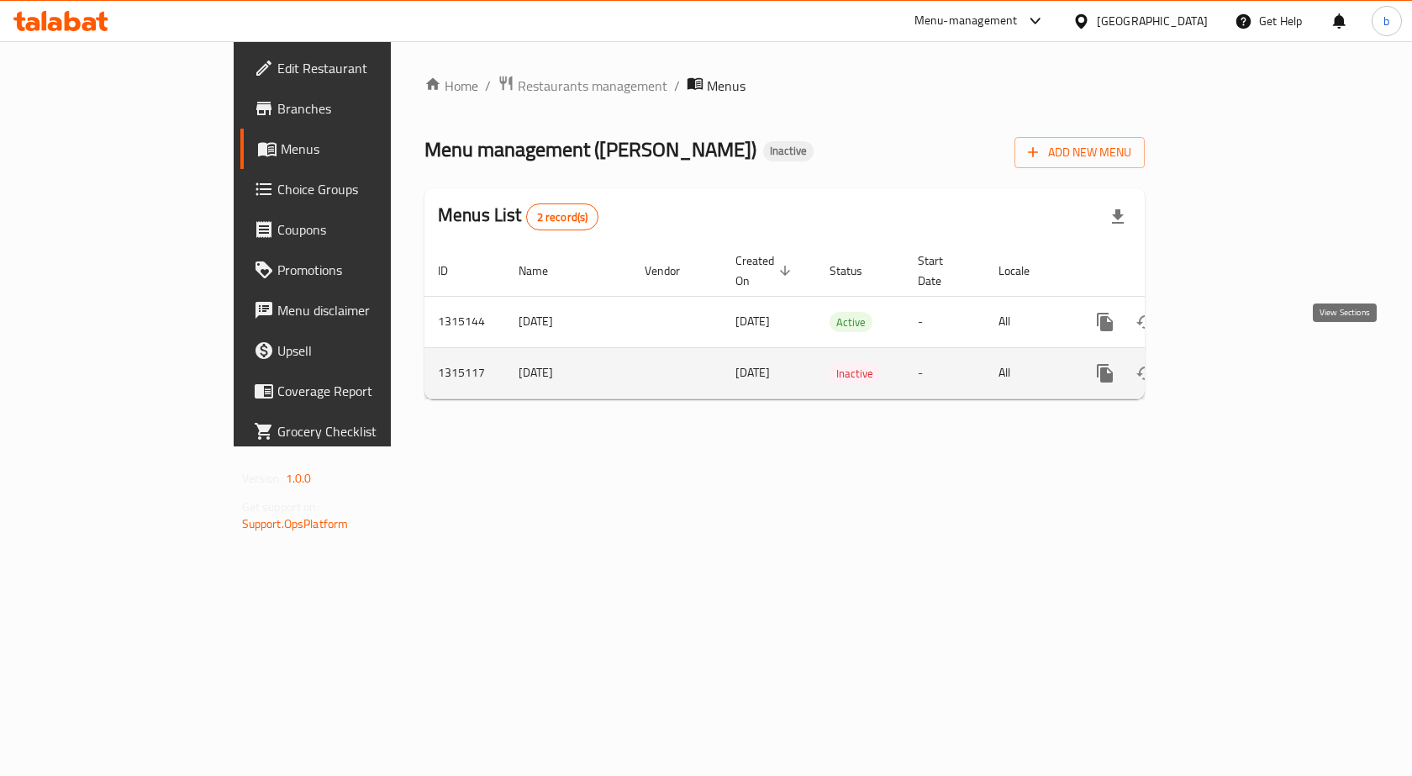
click at [1237, 363] on icon "enhanced table" at bounding box center [1227, 373] width 20 height 20
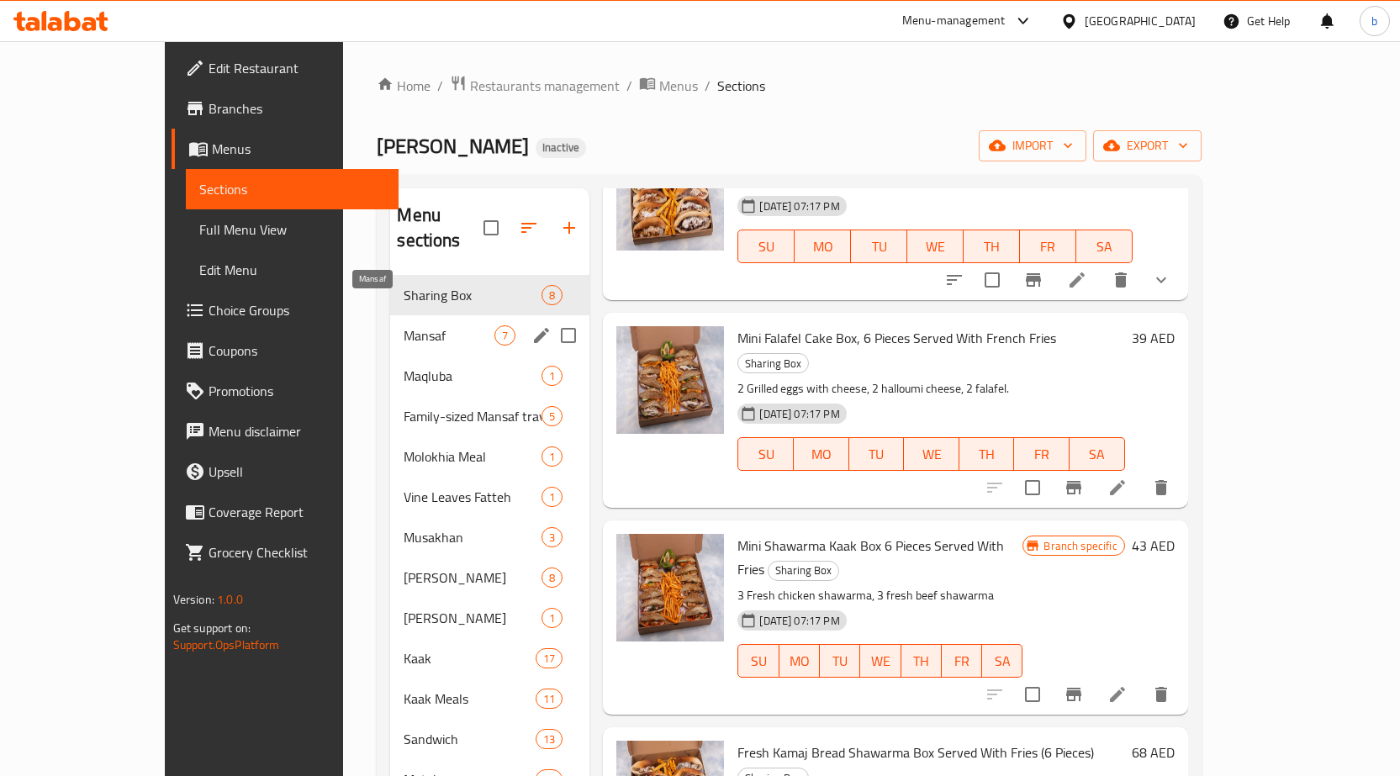
click at [404, 325] on span "Mansaf" at bounding box center [449, 335] width 91 height 20
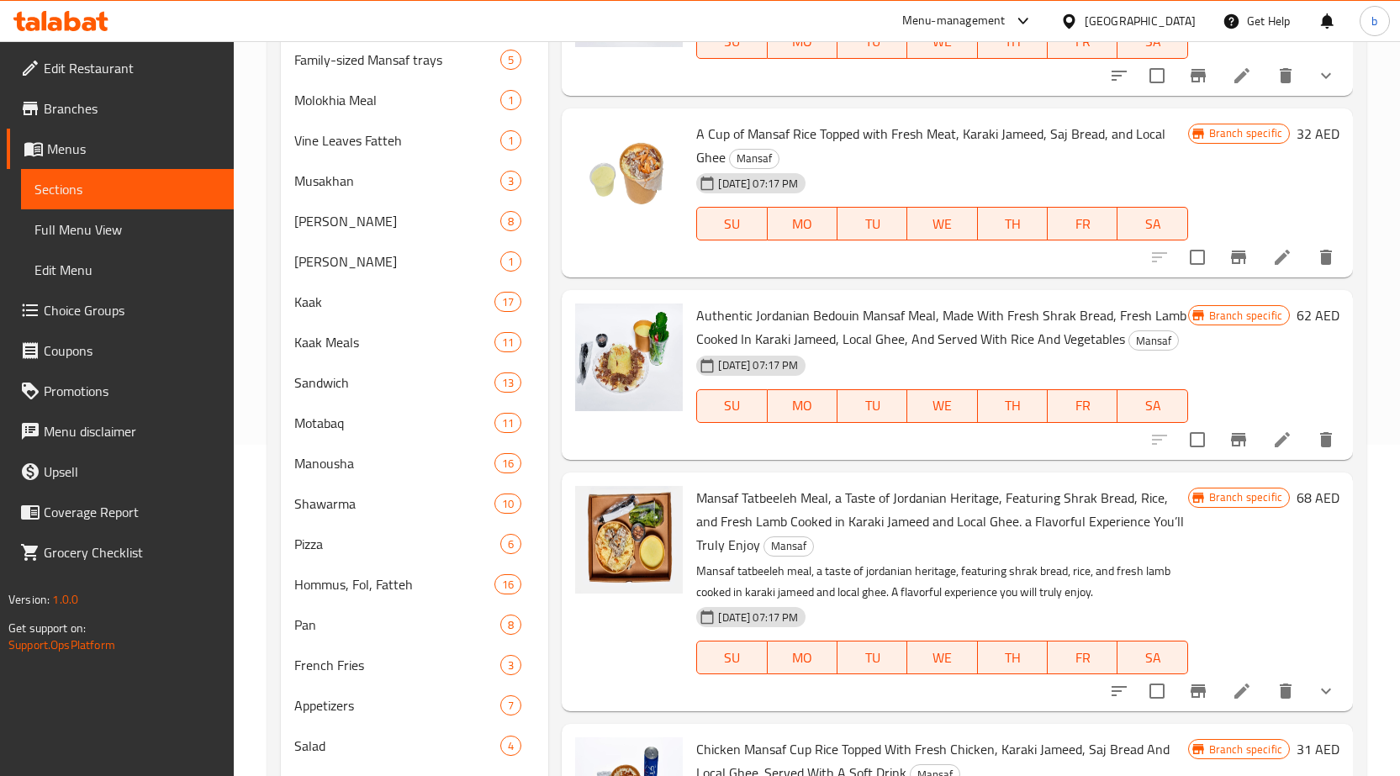
scroll to position [496, 0]
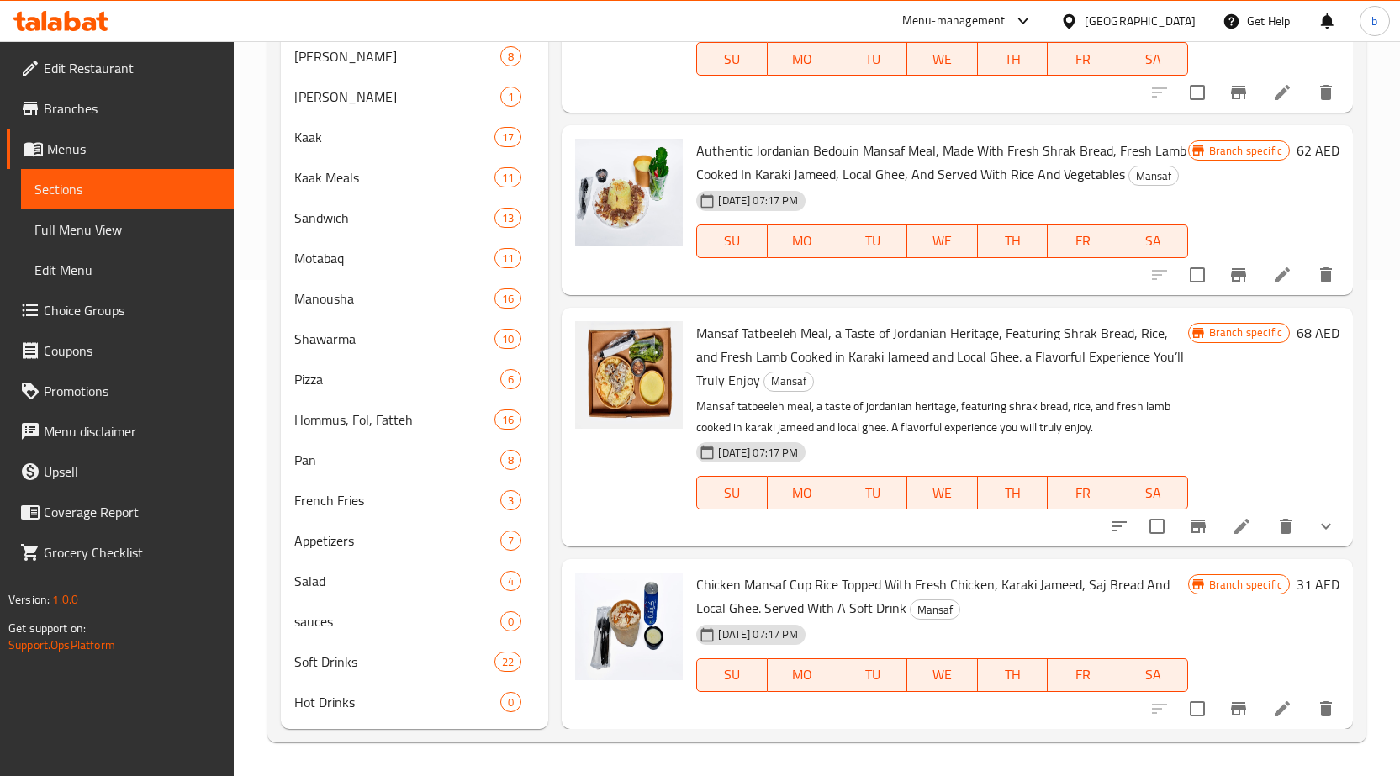
click at [127, 135] on link "Menus" at bounding box center [120, 149] width 227 height 40
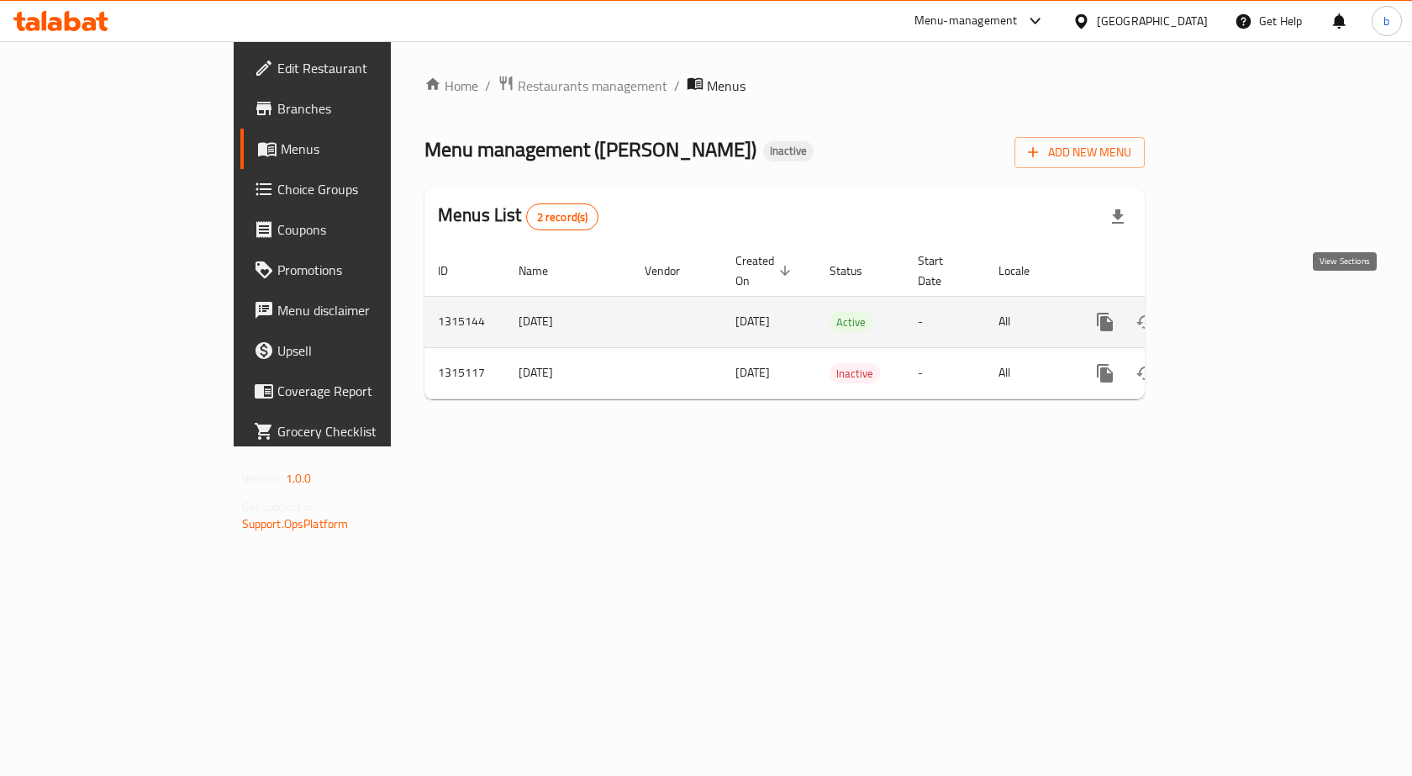
click at [1237, 312] on icon "enhanced table" at bounding box center [1227, 322] width 20 height 20
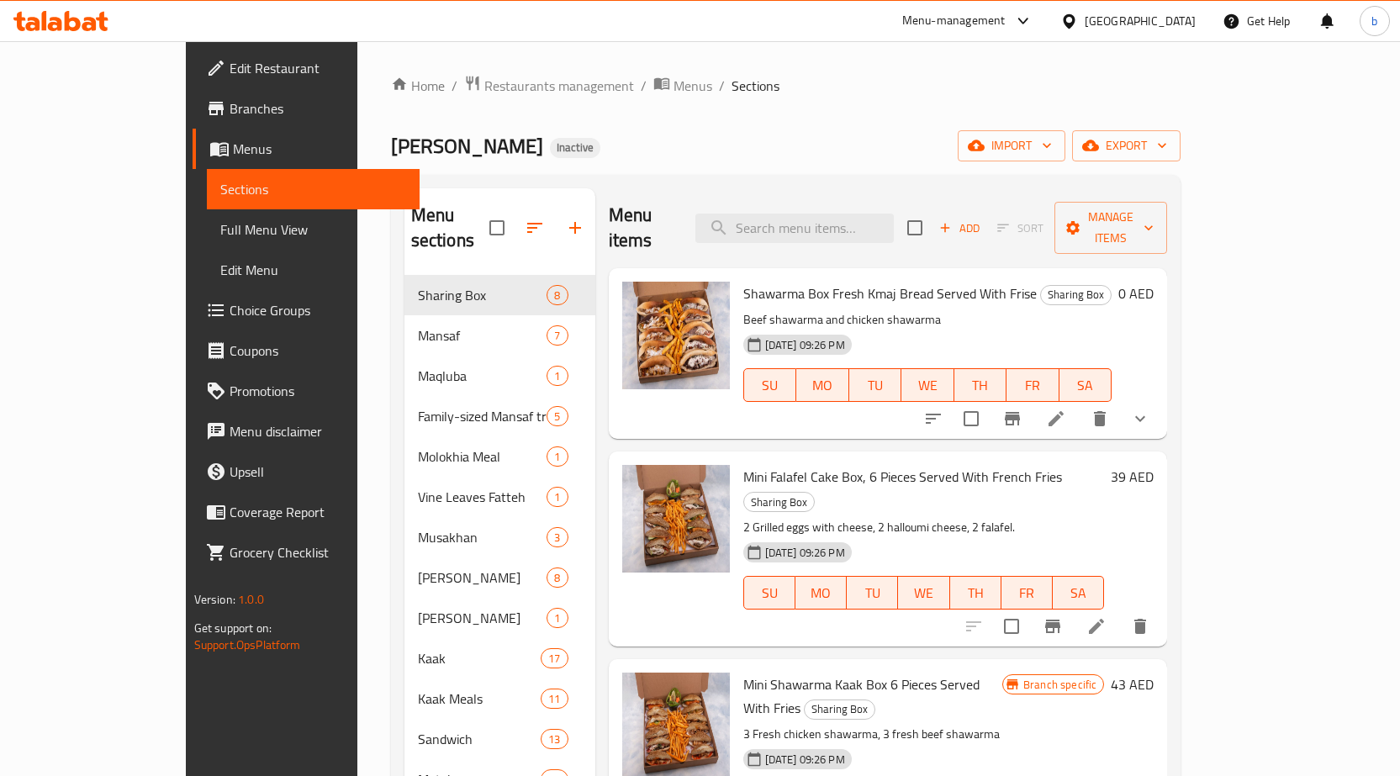
click at [207, 245] on link "Full Menu View" at bounding box center [313, 229] width 213 height 40
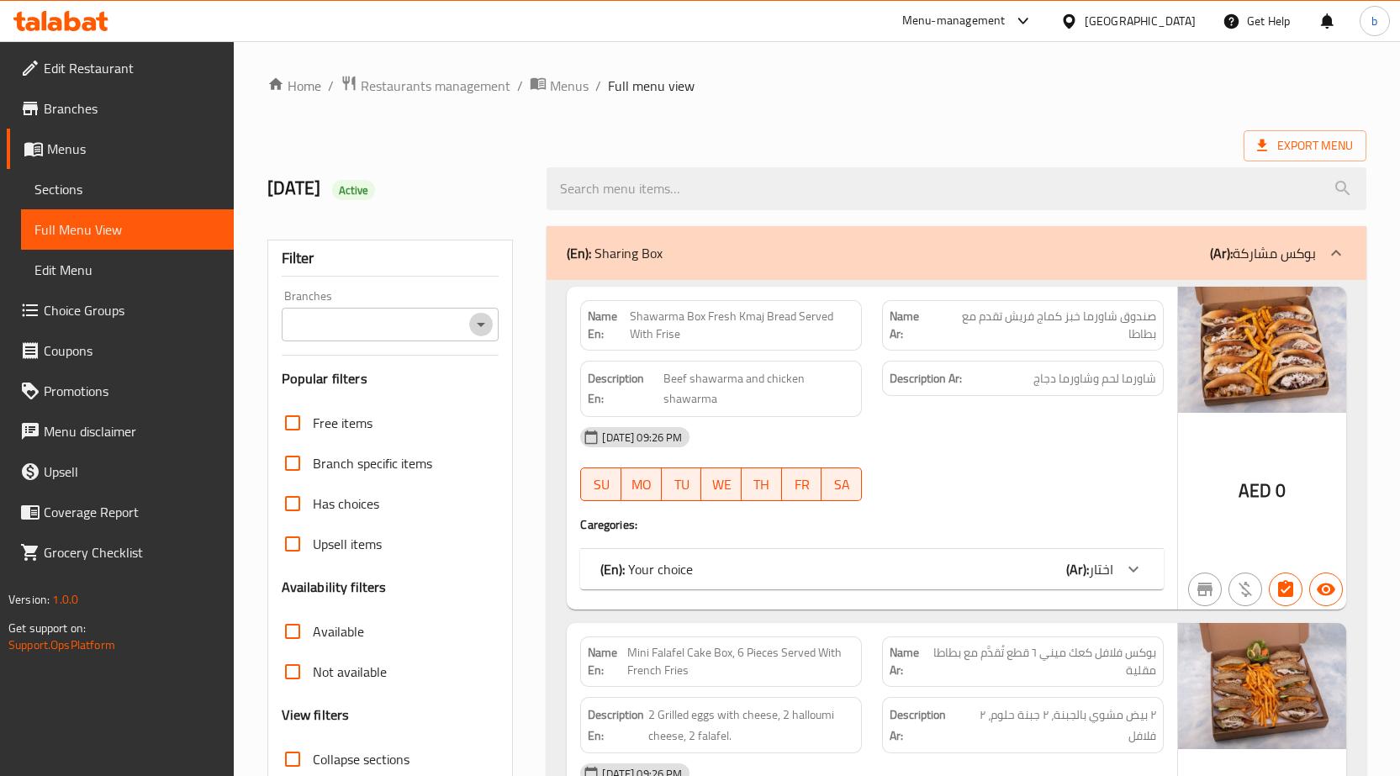
click at [482, 324] on icon "Open" at bounding box center [481, 325] width 8 height 4
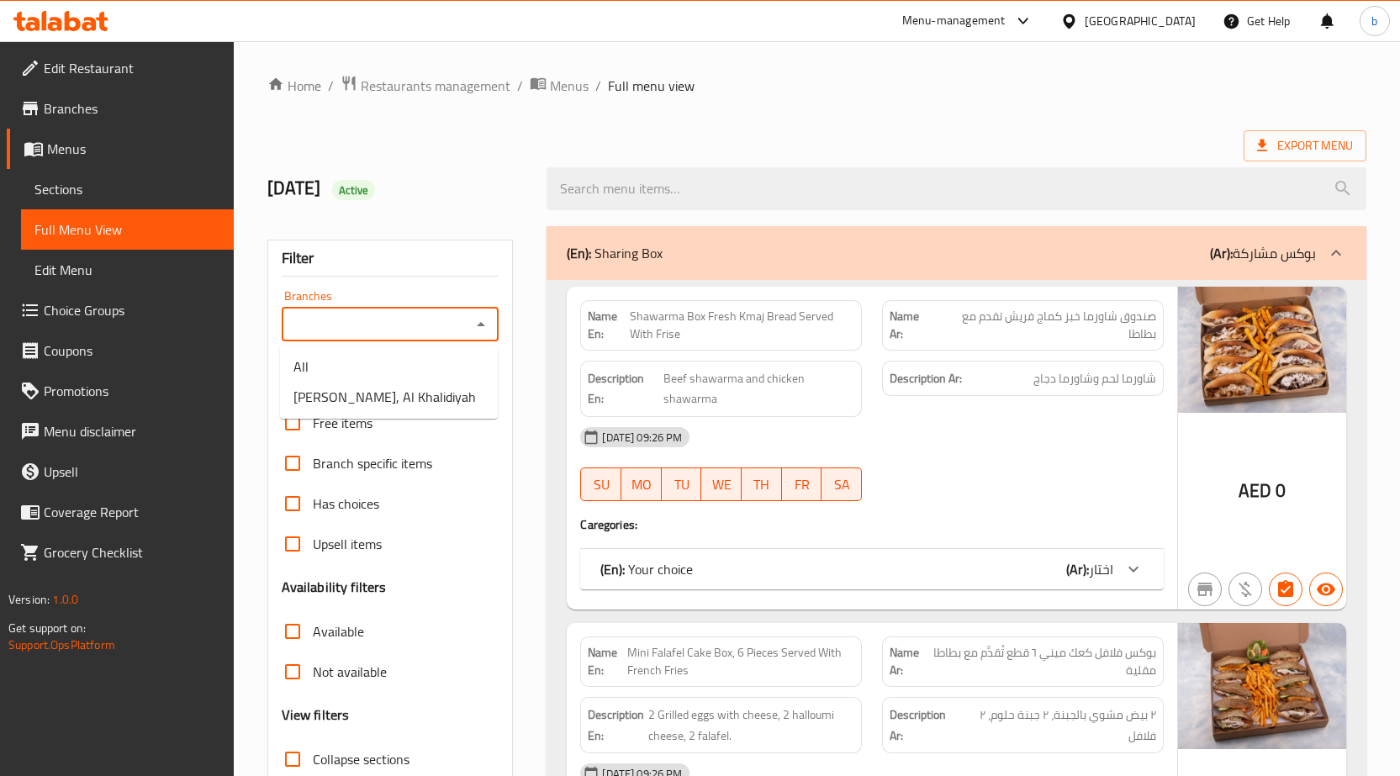
click at [482, 324] on icon "Close" at bounding box center [481, 324] width 8 height 4
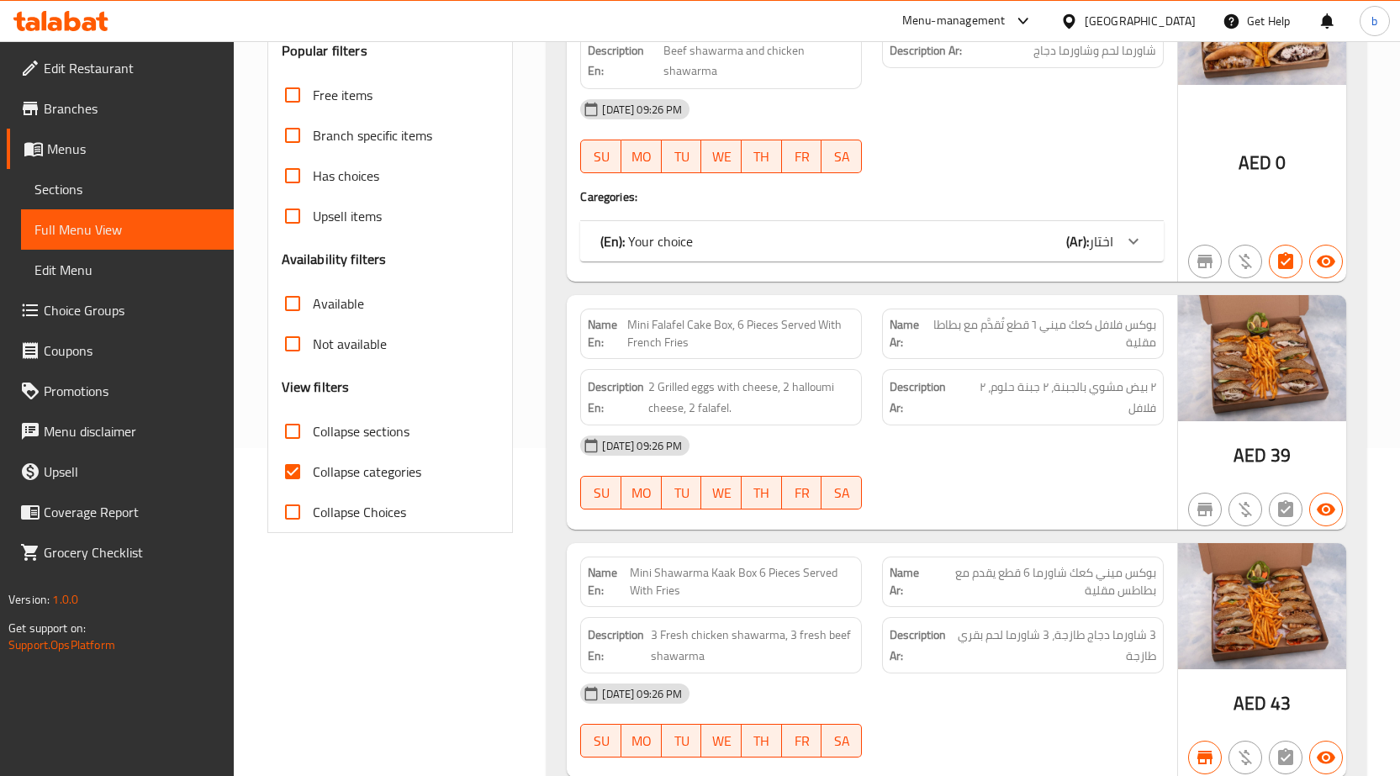
scroll to position [420, 0]
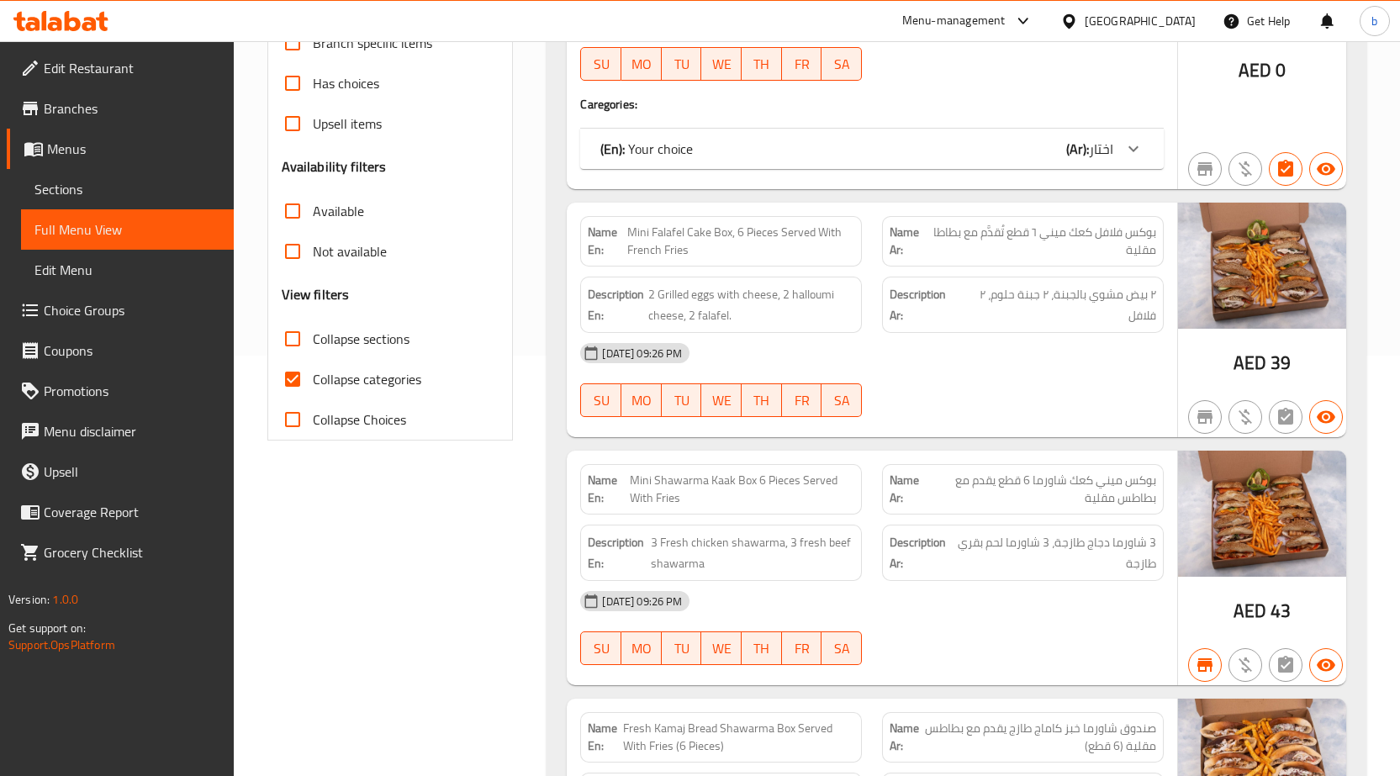
click at [283, 218] on input "Available" at bounding box center [292, 211] width 40 height 40
checkbox input "true"
drag, startPoint x: 291, startPoint y: 264, endPoint x: 304, endPoint y: 267, distance: 13.7
click at [293, 264] on input "Not available" at bounding box center [292, 251] width 40 height 40
checkbox input "true"
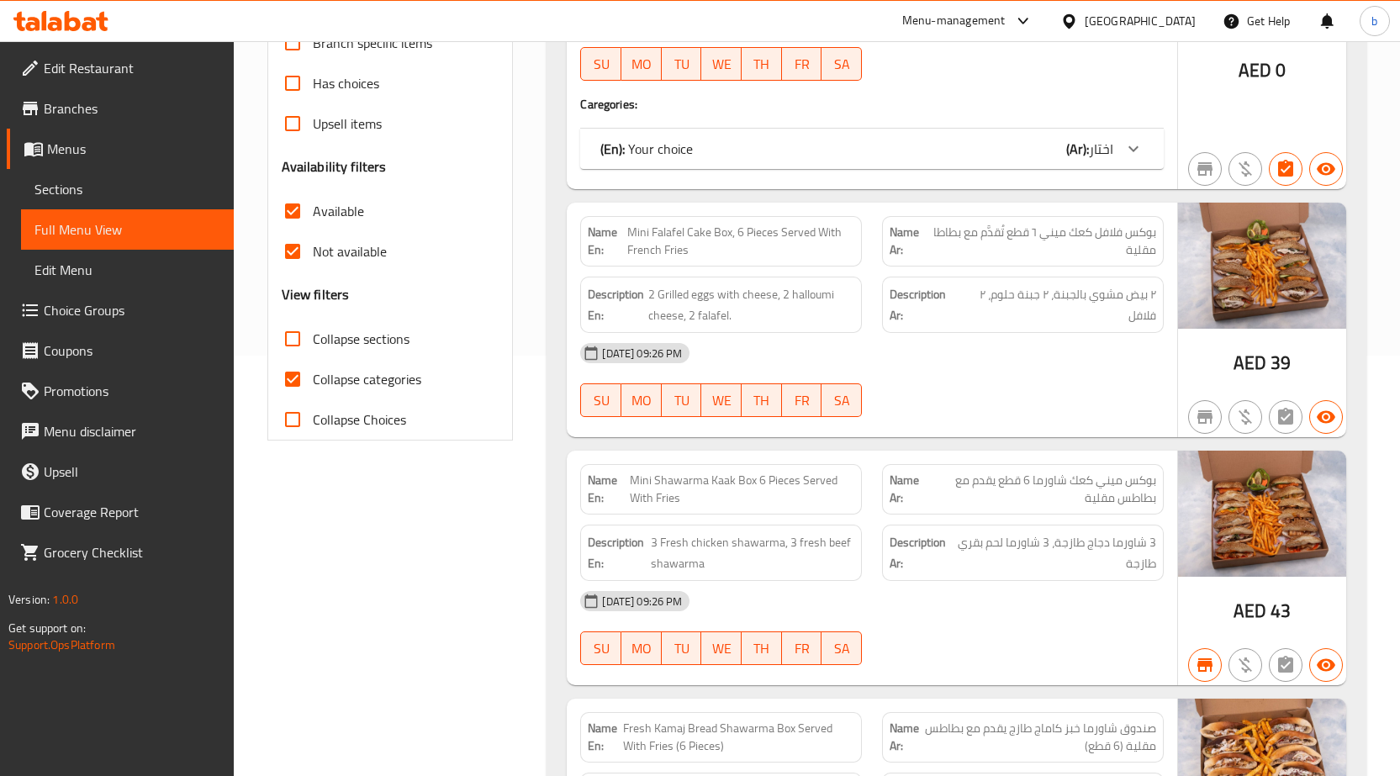
click at [283, 180] on div "Free items Branch specific items Has choices Upsell items Availability filters …" at bounding box center [391, 210] width 218 height 457
click at [299, 209] on input "Available" at bounding box center [292, 211] width 40 height 40
checkbox input "false"
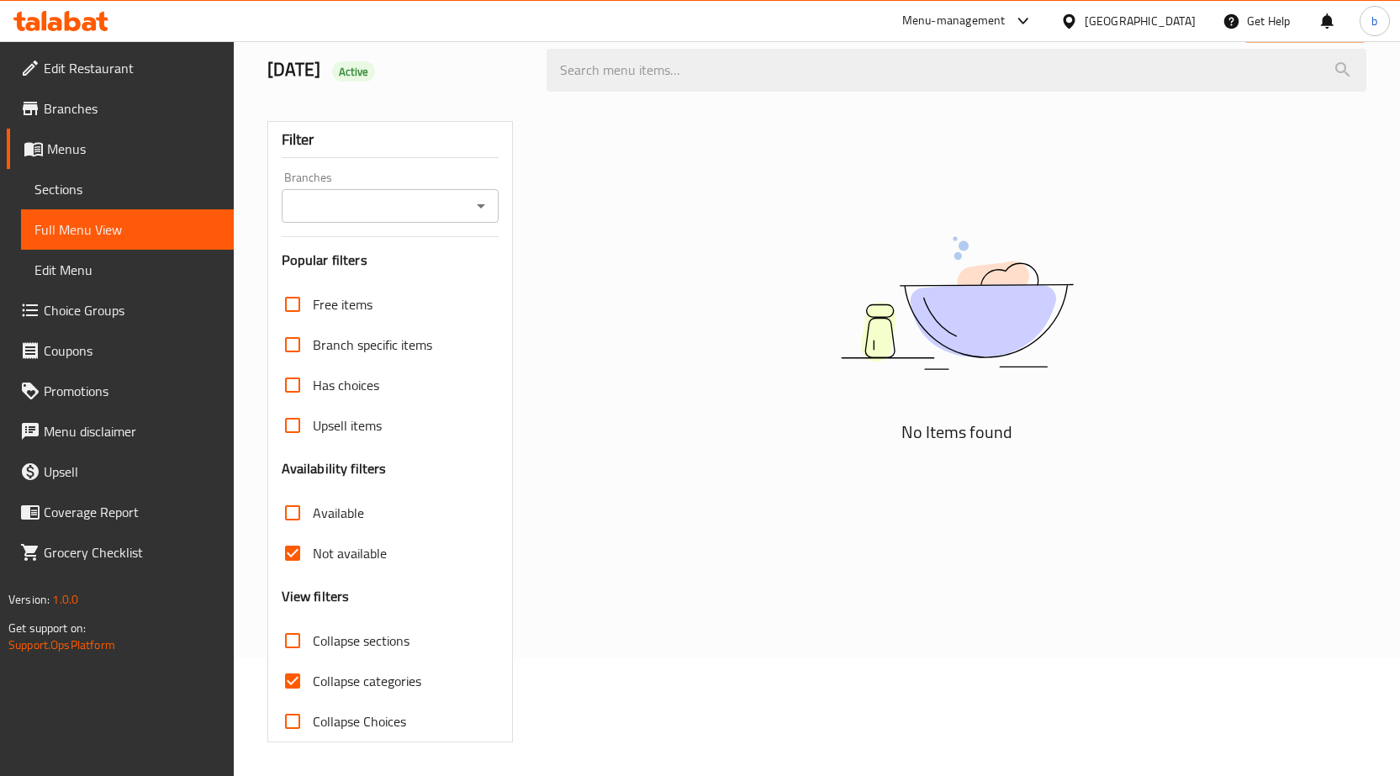
scroll to position [119, 0]
click at [293, 562] on input "Not available" at bounding box center [292, 553] width 40 height 40
checkbox input "false"
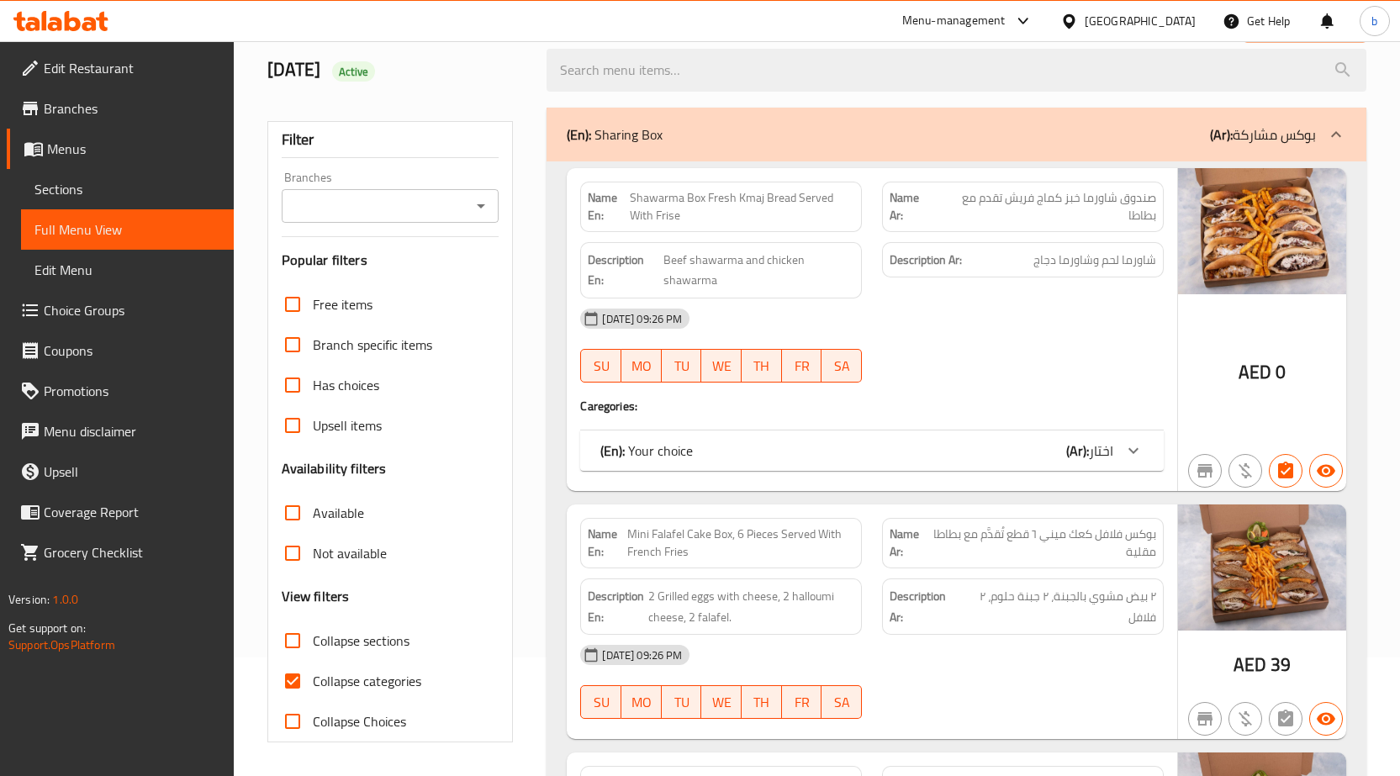
click at [288, 680] on input "Collapse categories" at bounding box center [292, 681] width 40 height 40
checkbox input "false"
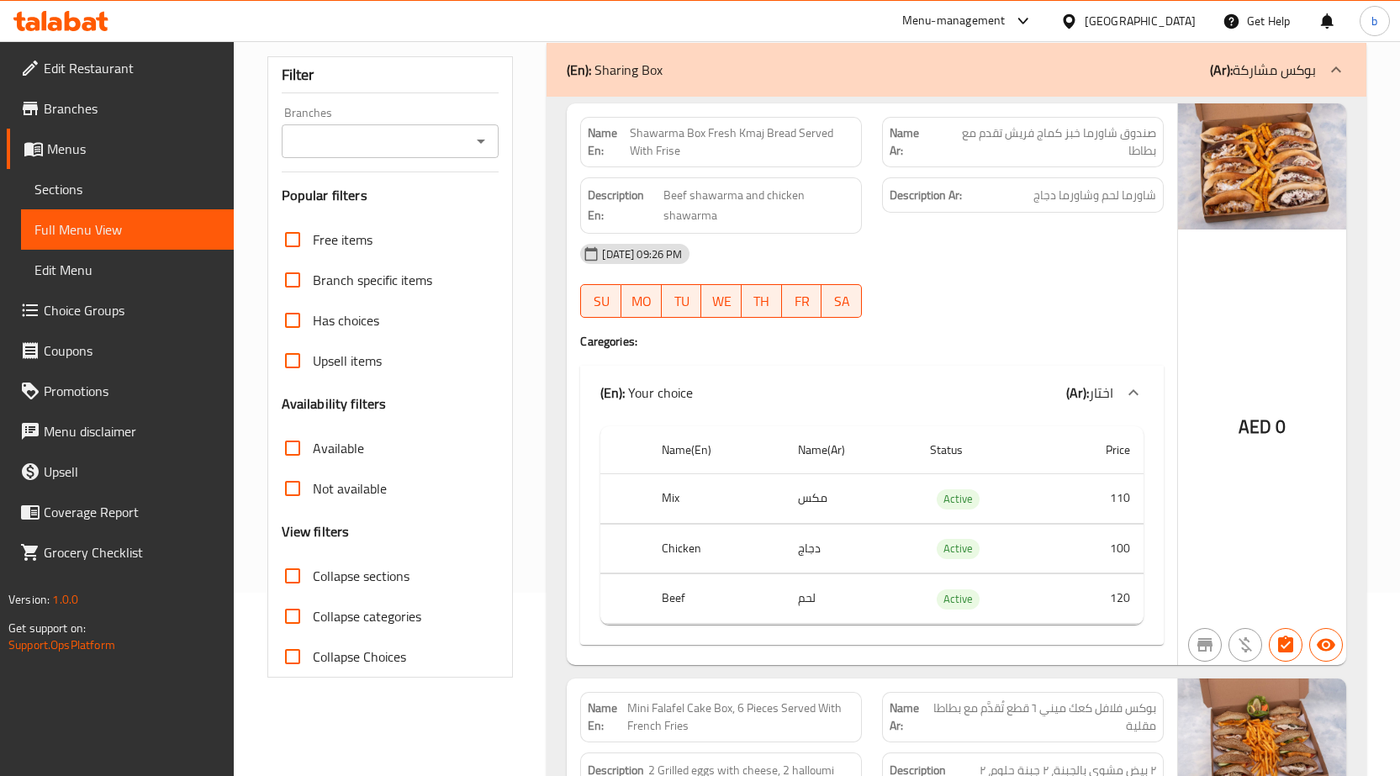
scroll to position [0, 0]
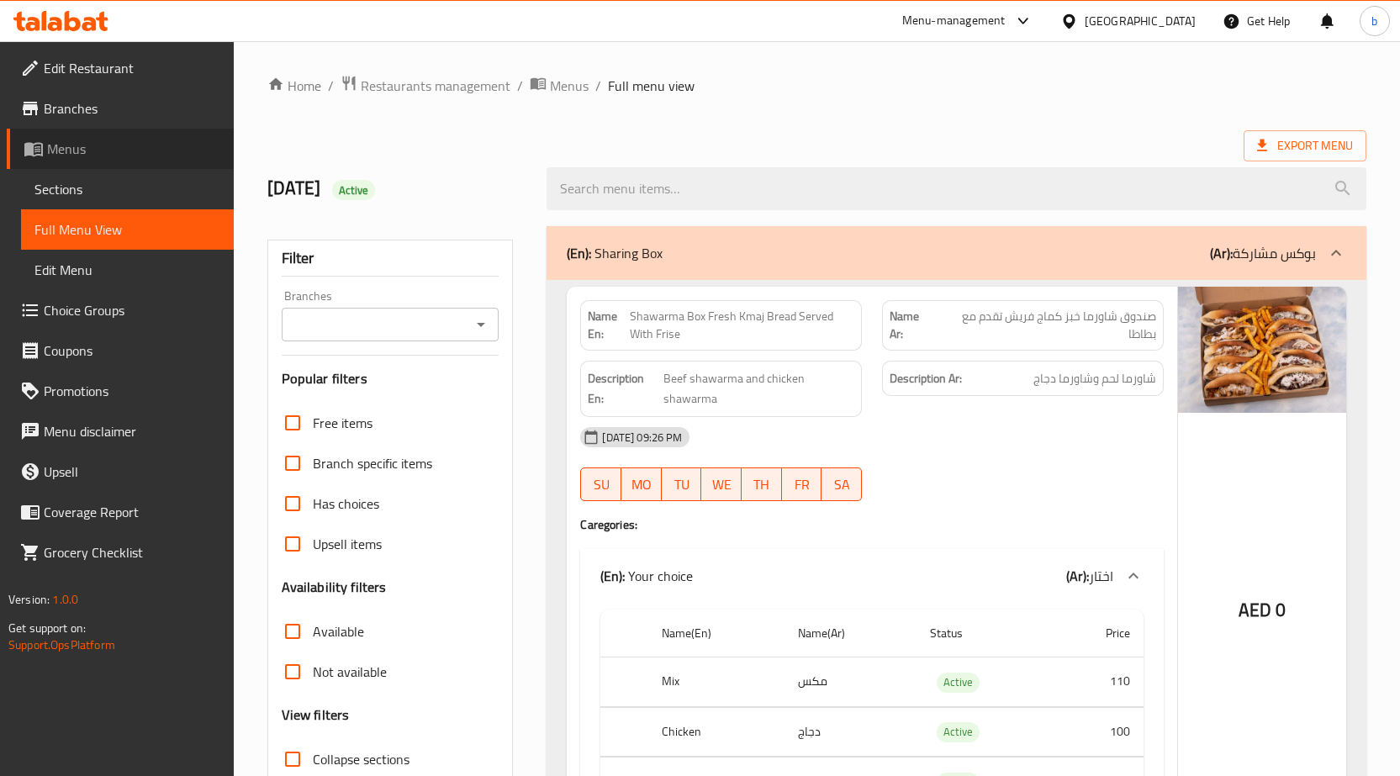
click at [99, 148] on span "Menus" at bounding box center [133, 149] width 173 height 20
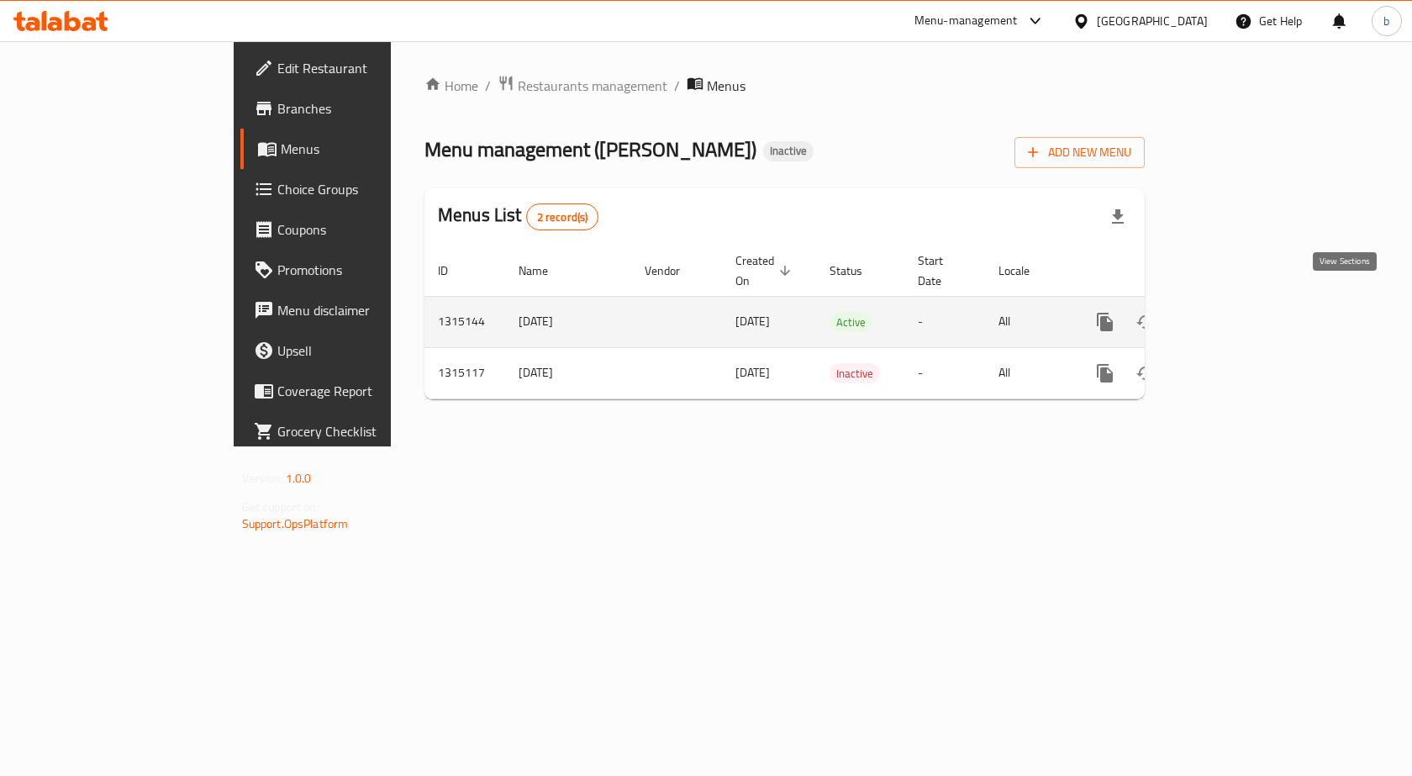
click at [1237, 312] on icon "enhanced table" at bounding box center [1227, 322] width 20 height 20
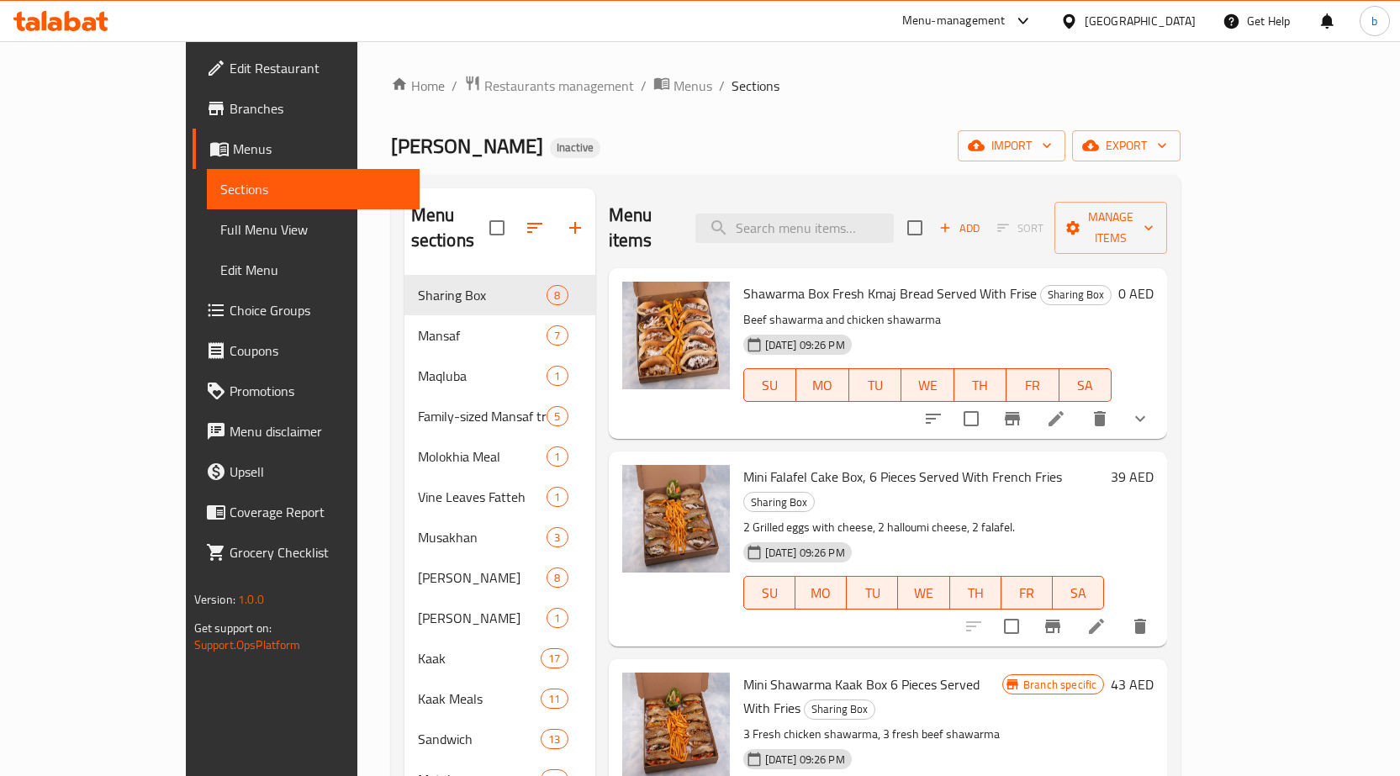
click at [220, 232] on span "Full Menu View" at bounding box center [313, 229] width 186 height 20
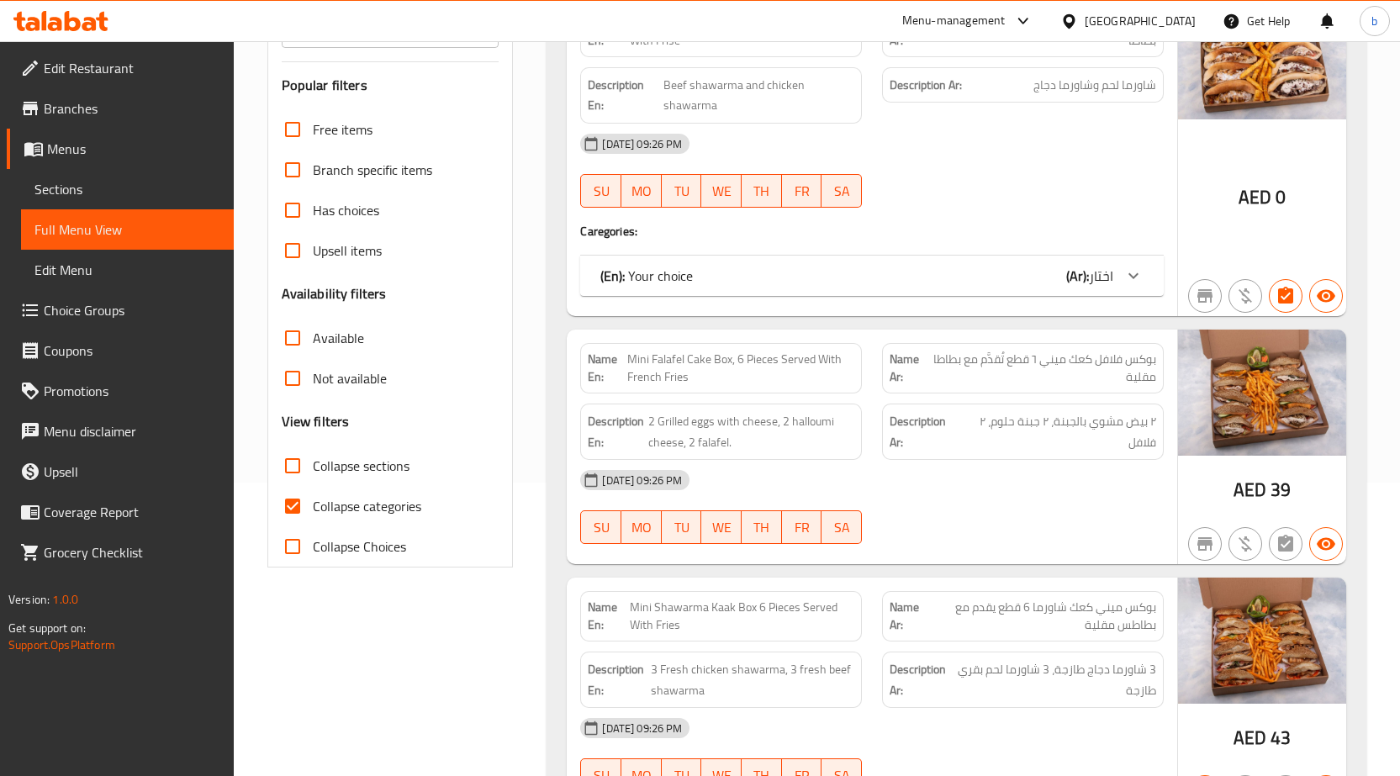
scroll to position [336, 0]
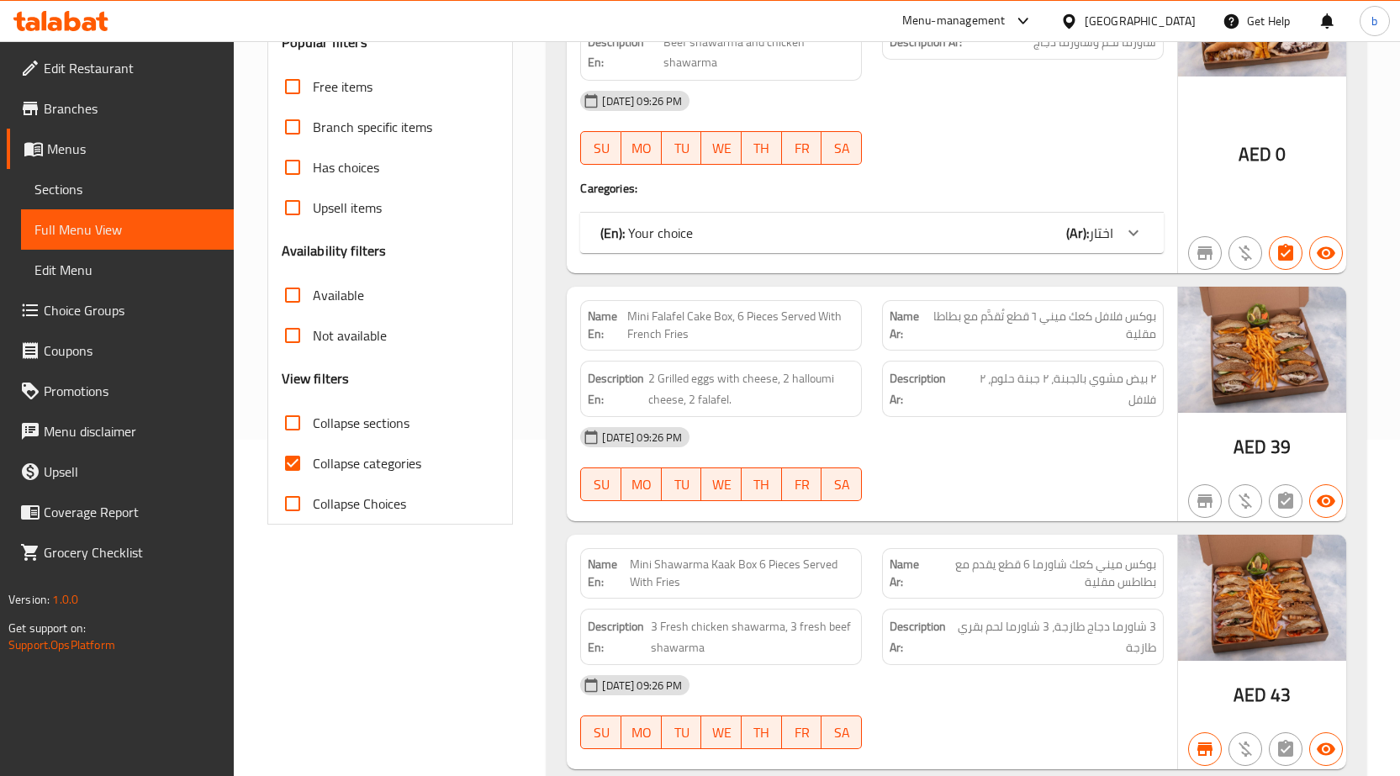
click at [293, 462] on input "Collapse categories" at bounding box center [292, 463] width 40 height 40
checkbox input "false"
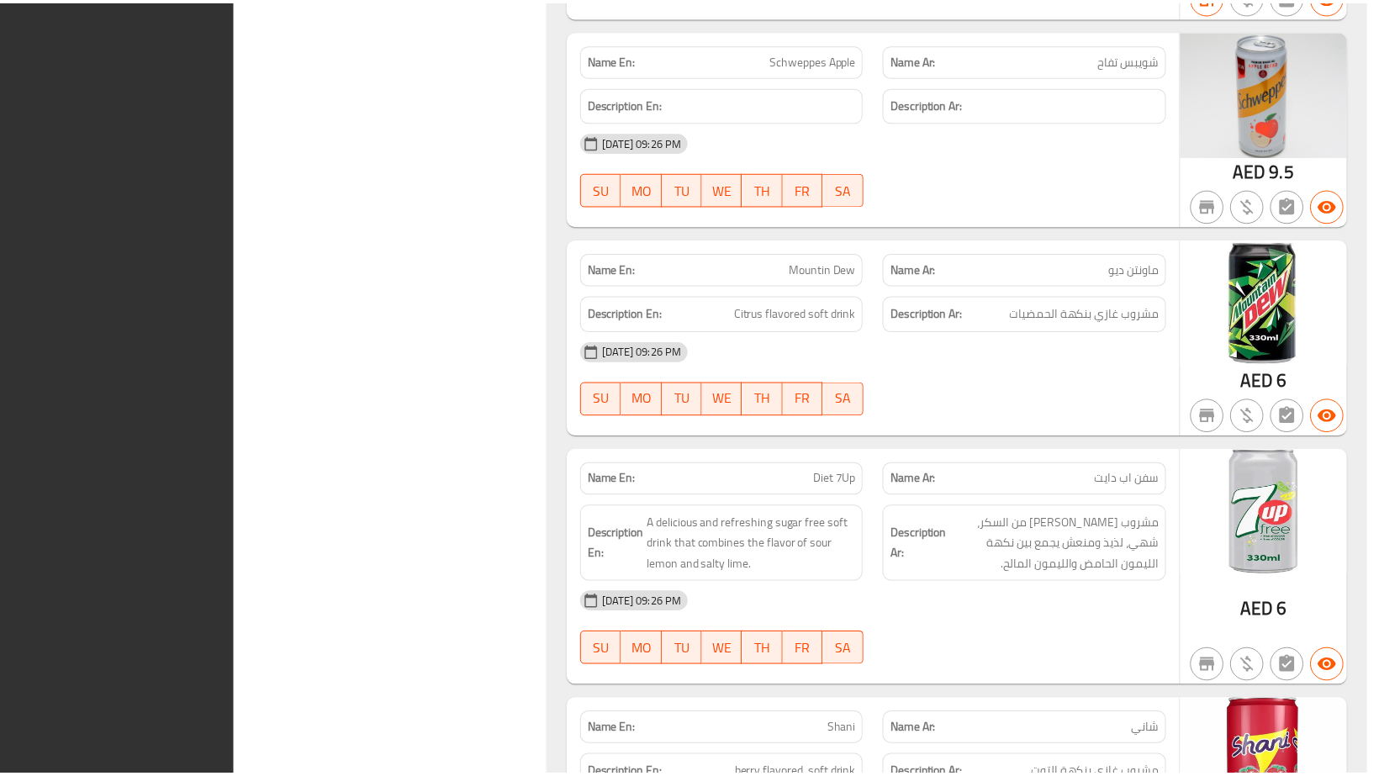
scroll to position [52558, 0]
